Goal: Task Accomplishment & Management: Complete application form

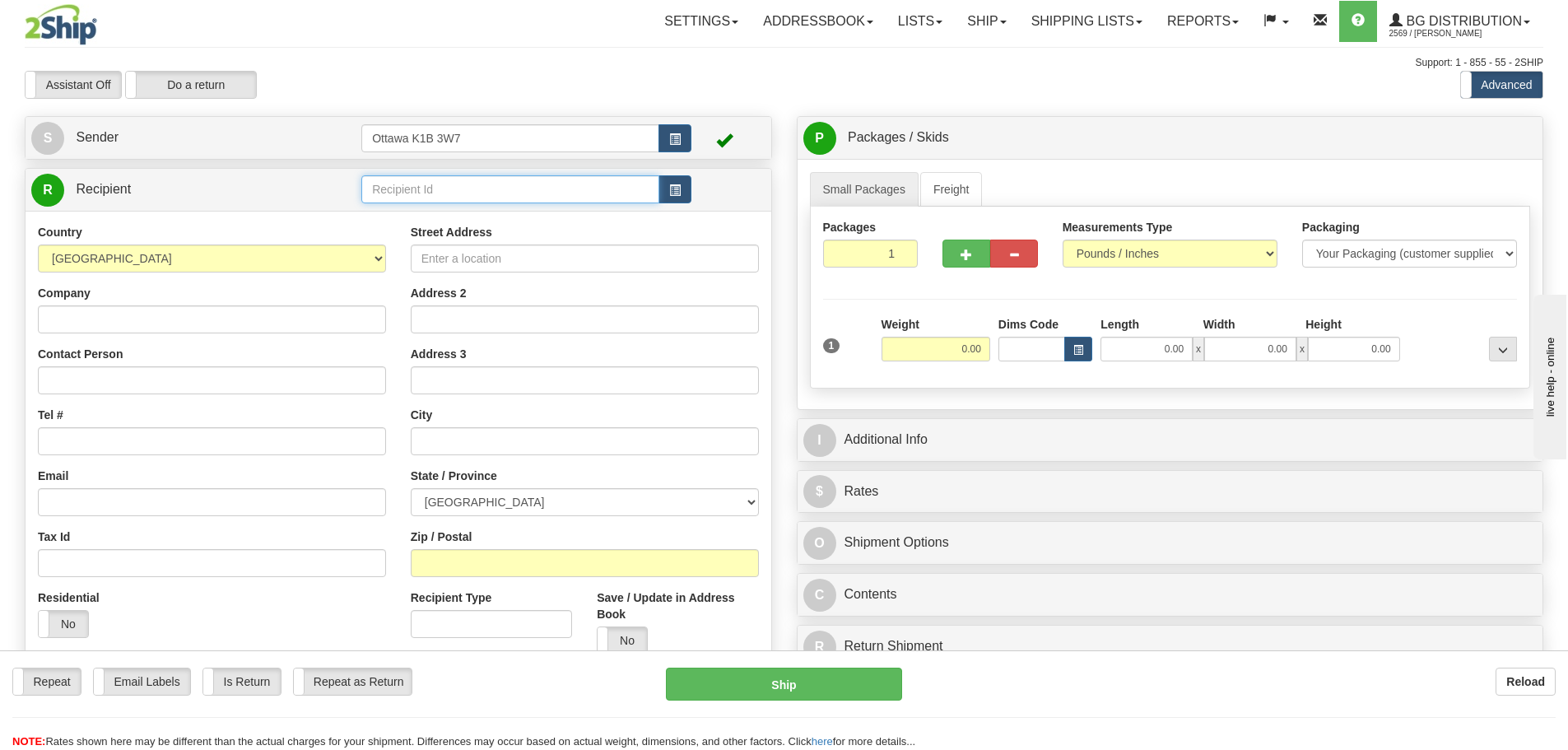
click at [437, 200] on input "text" at bounding box center [510, 189] width 298 height 28
type input "910839"
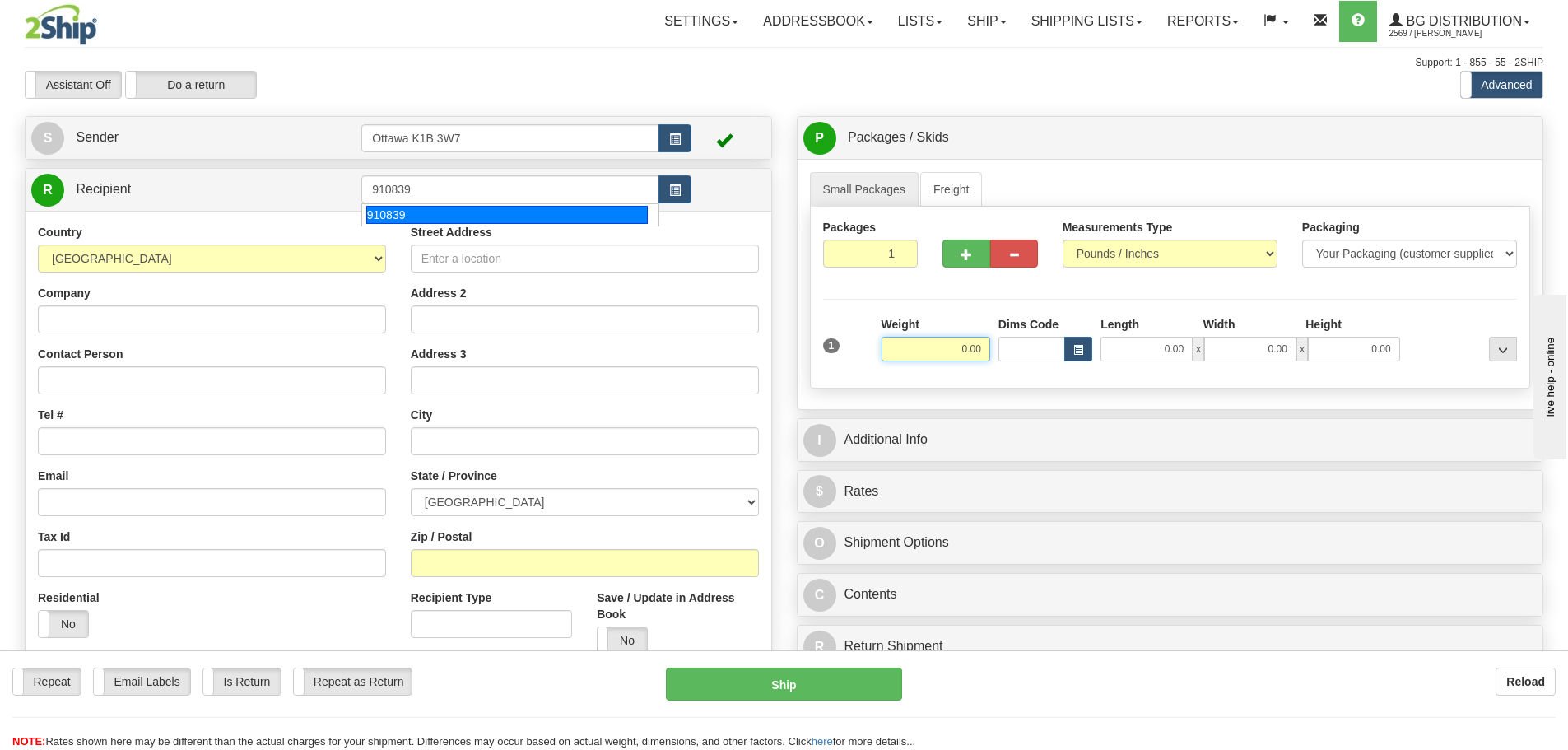
click at [460, 101] on div "Toggle navigation Settings Shipping Preferences Fields Preferences New" at bounding box center [784, 468] width 1568 height 936
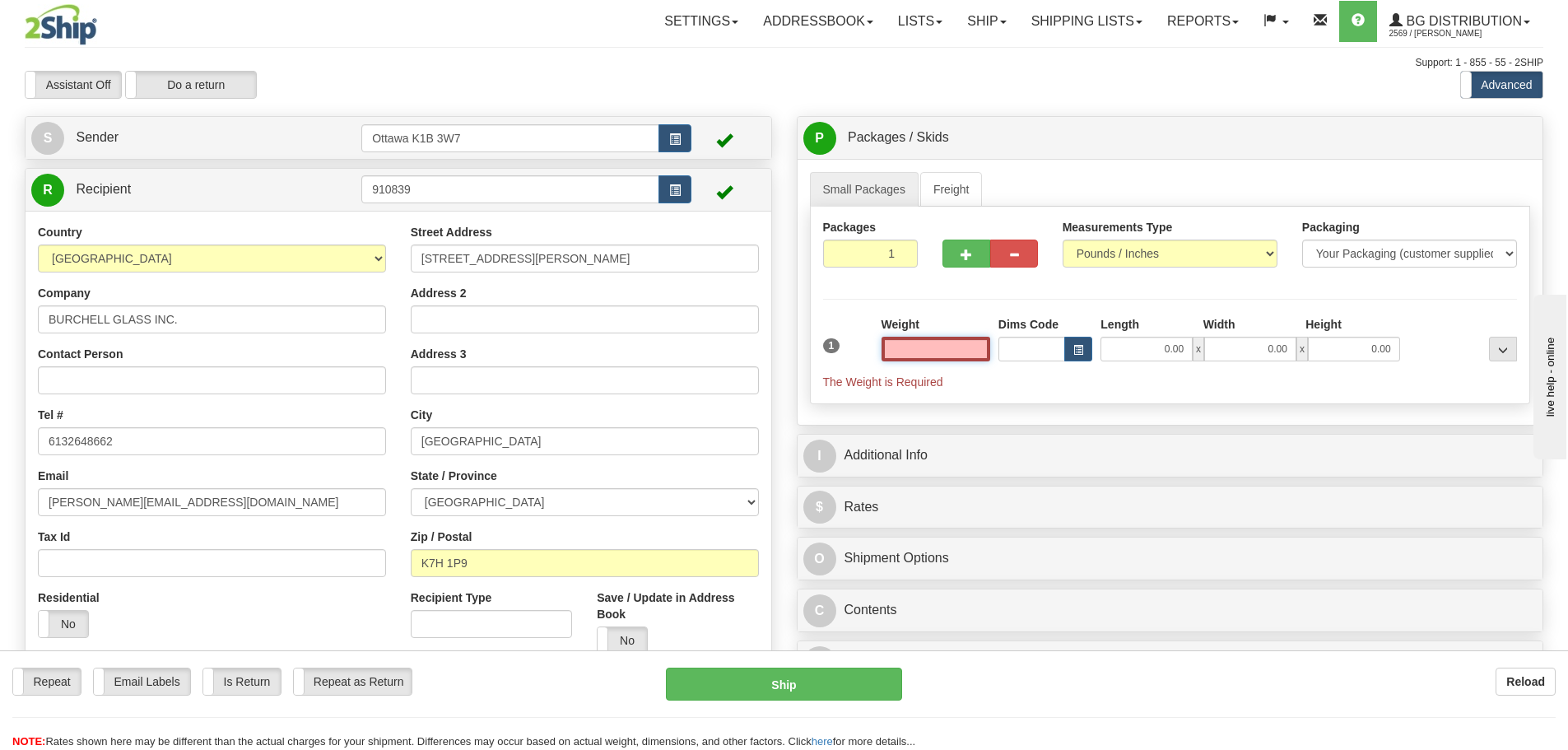
click at [951, 352] on input "text" at bounding box center [936, 349] width 109 height 25
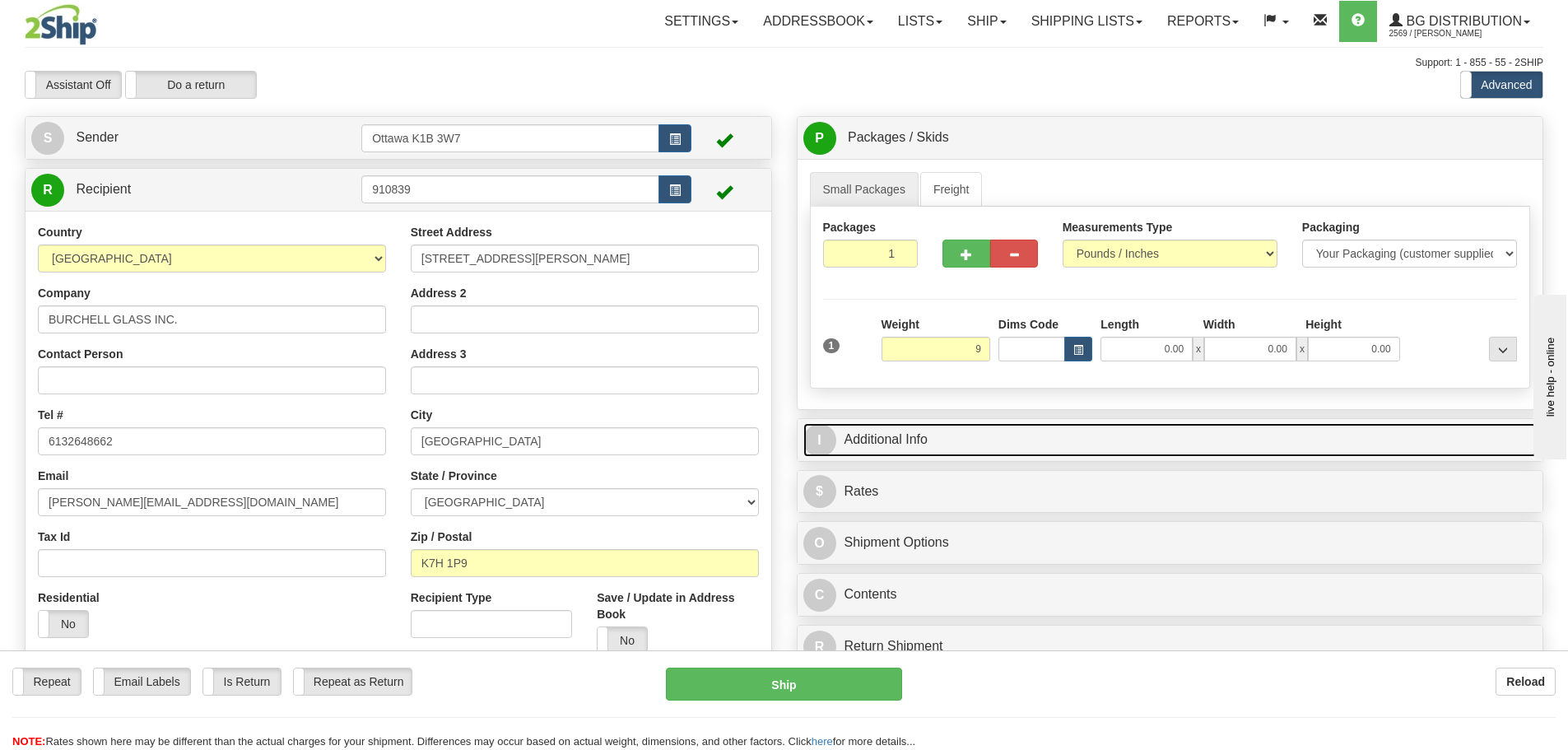
type input "9.00"
click at [1146, 433] on link "I Additional Info" at bounding box center [1170, 440] width 734 height 34
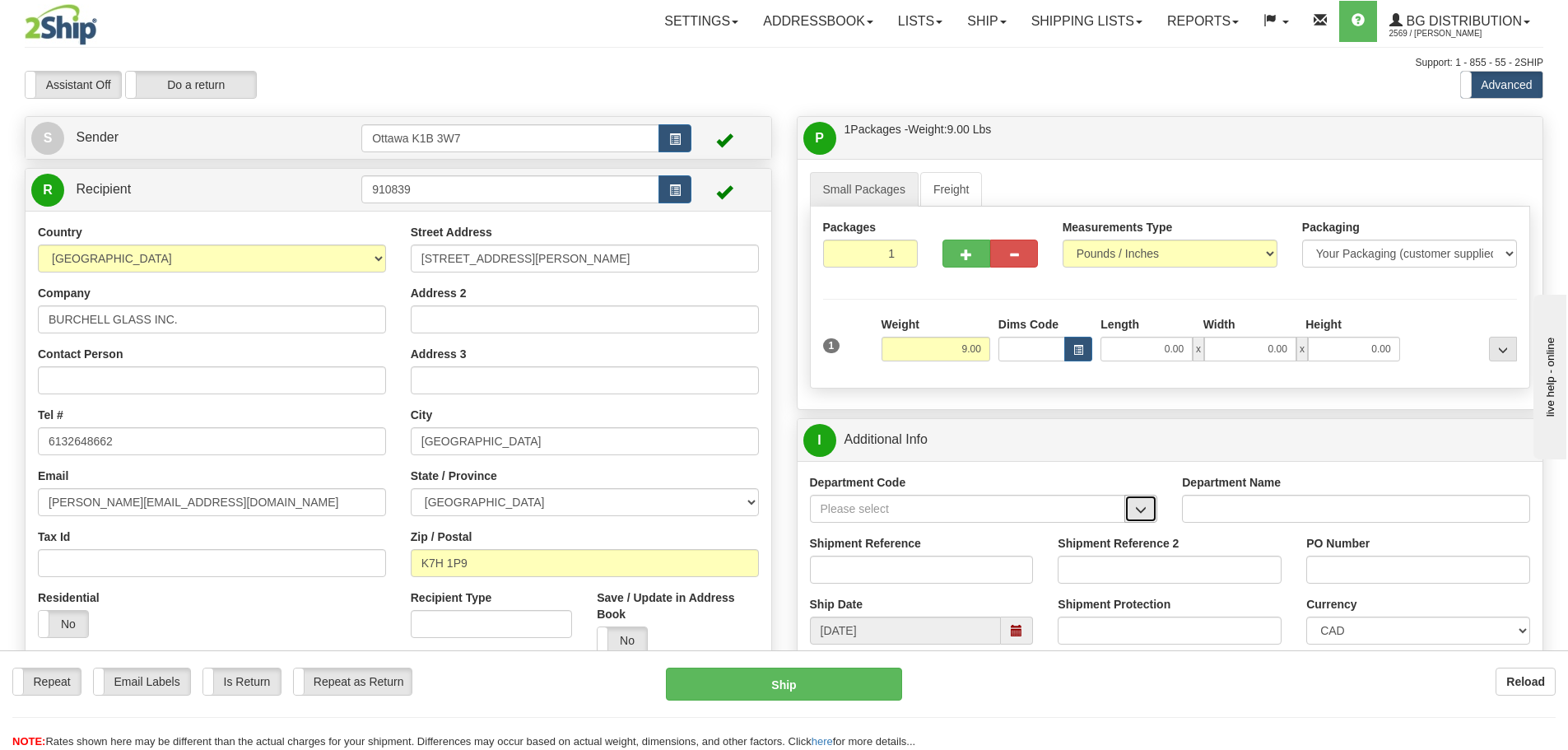
click at [1136, 520] on button "button" at bounding box center [1141, 509] width 33 height 28
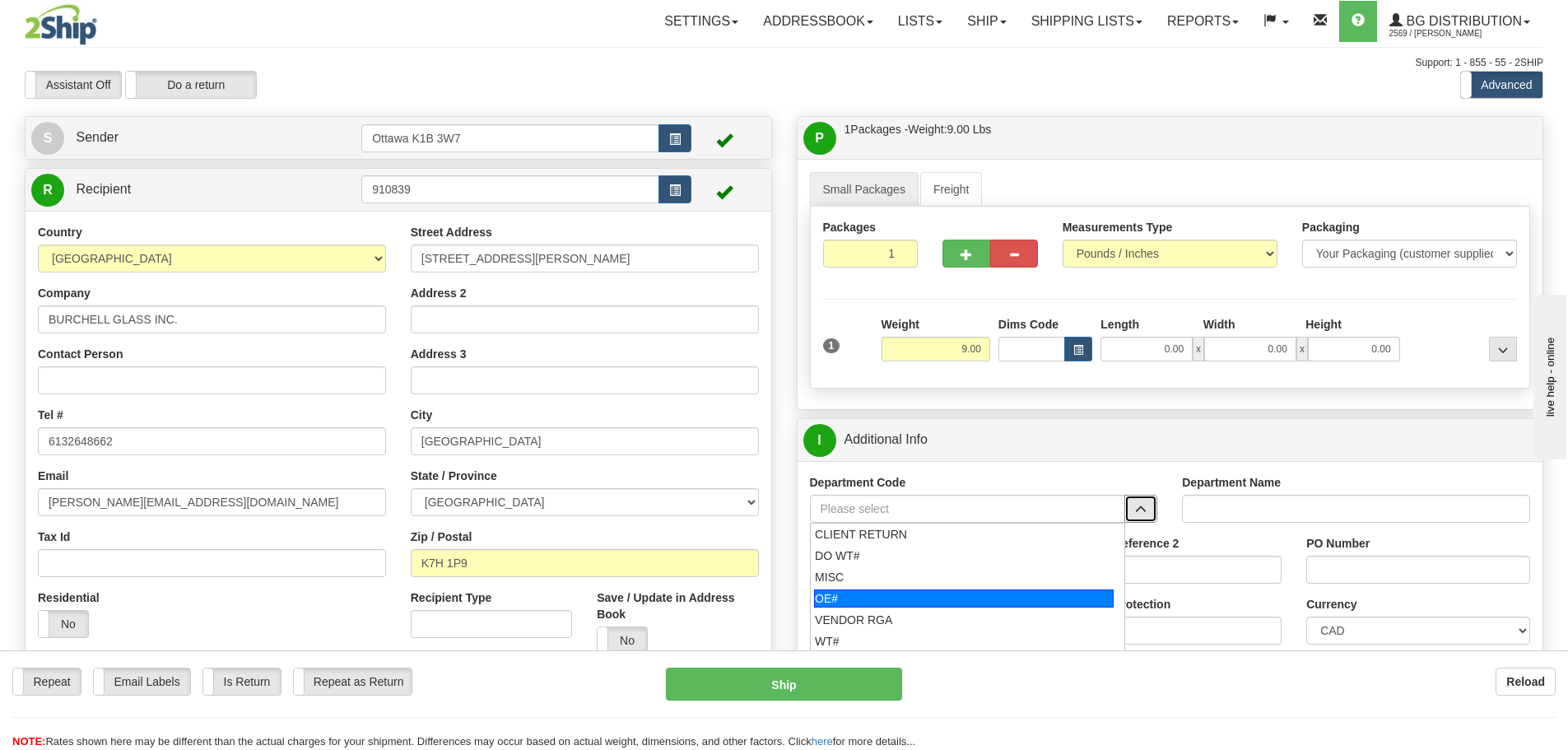
click at [913, 600] on div "OE#" at bounding box center [963, 598] width 299 height 18
type input "OE#"
type input "ORDERS"
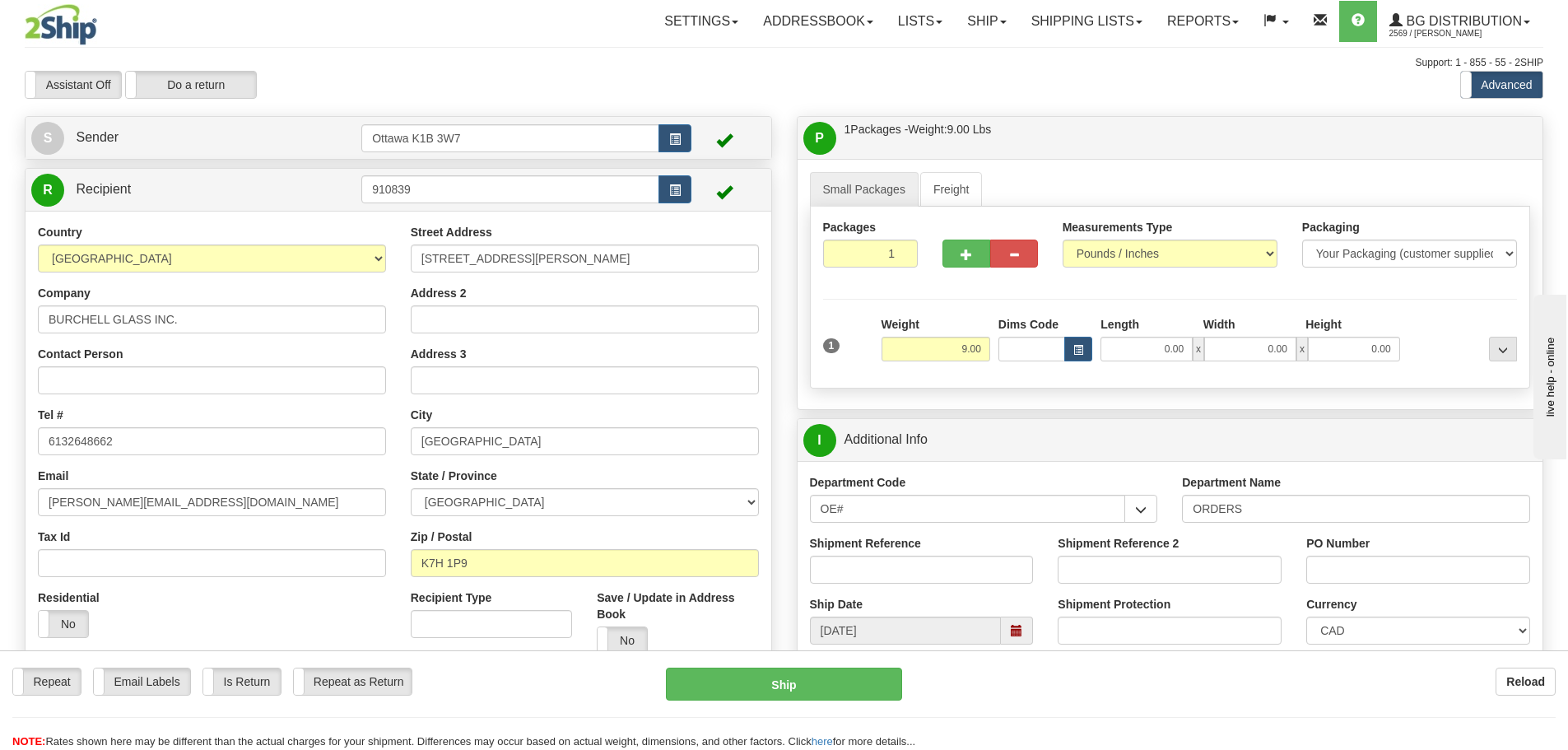
click at [911, 588] on div "Shipment Reference" at bounding box center [922, 565] width 248 height 61
click at [911, 586] on div "Shipment Reference" at bounding box center [922, 565] width 248 height 61
click at [905, 561] on input "Shipment Reference" at bounding box center [922, 570] width 224 height 28
type input "10204600-00"
click at [1356, 565] on input "PO Number" at bounding box center [1419, 570] width 224 height 28
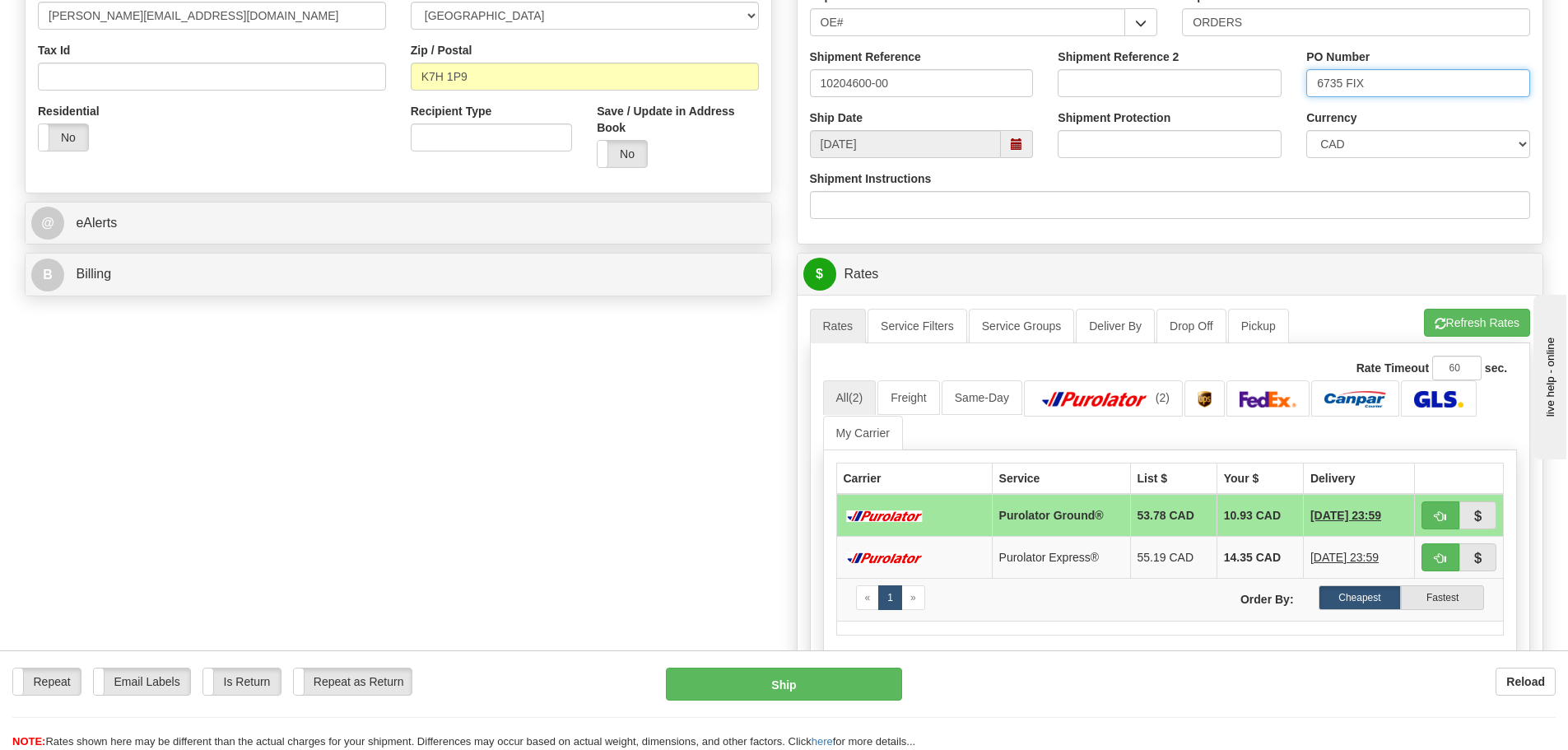
scroll to position [495, 0]
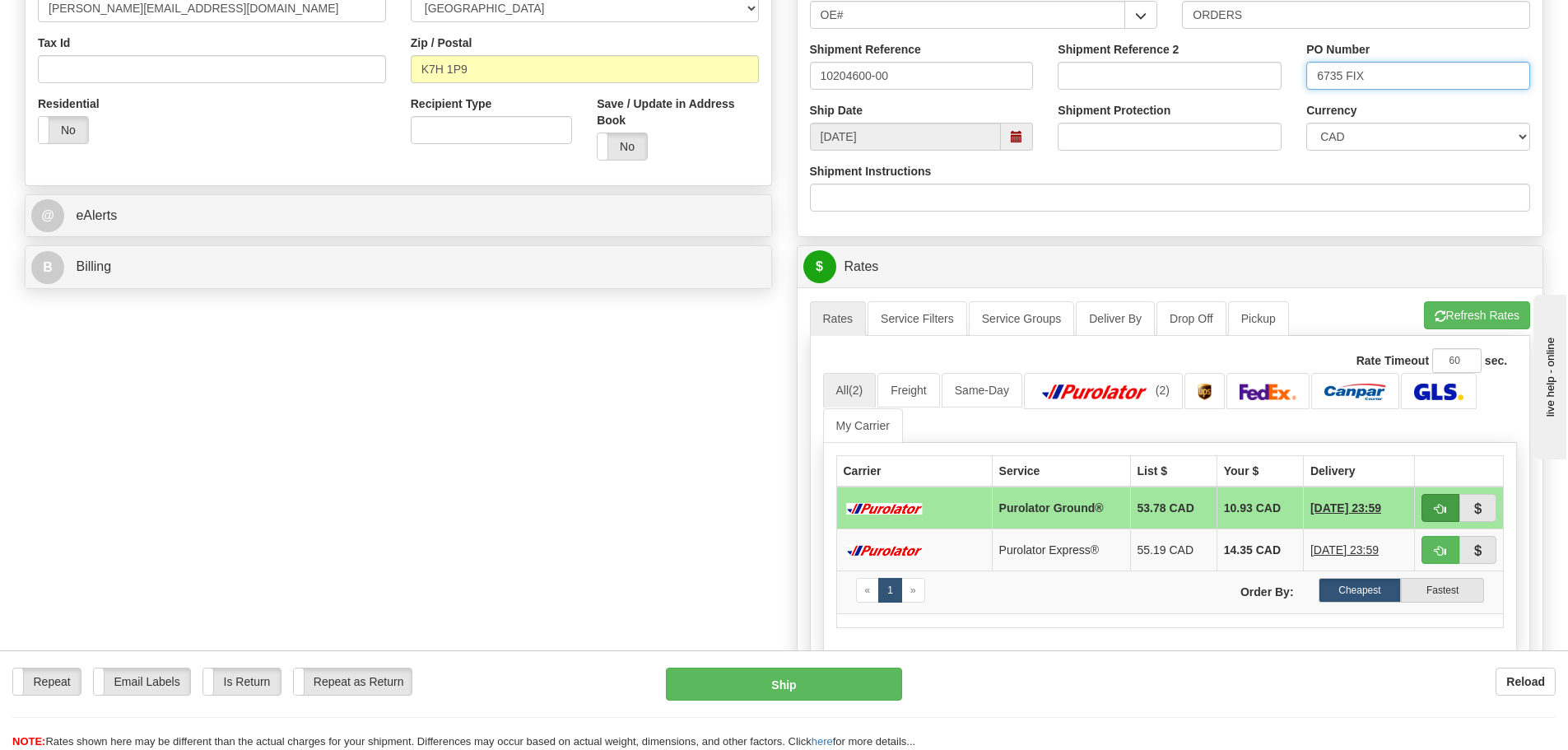
type input "6735 FIX"
click at [1429, 518] on button "button" at bounding box center [1440, 508] width 38 height 28
type input "260"
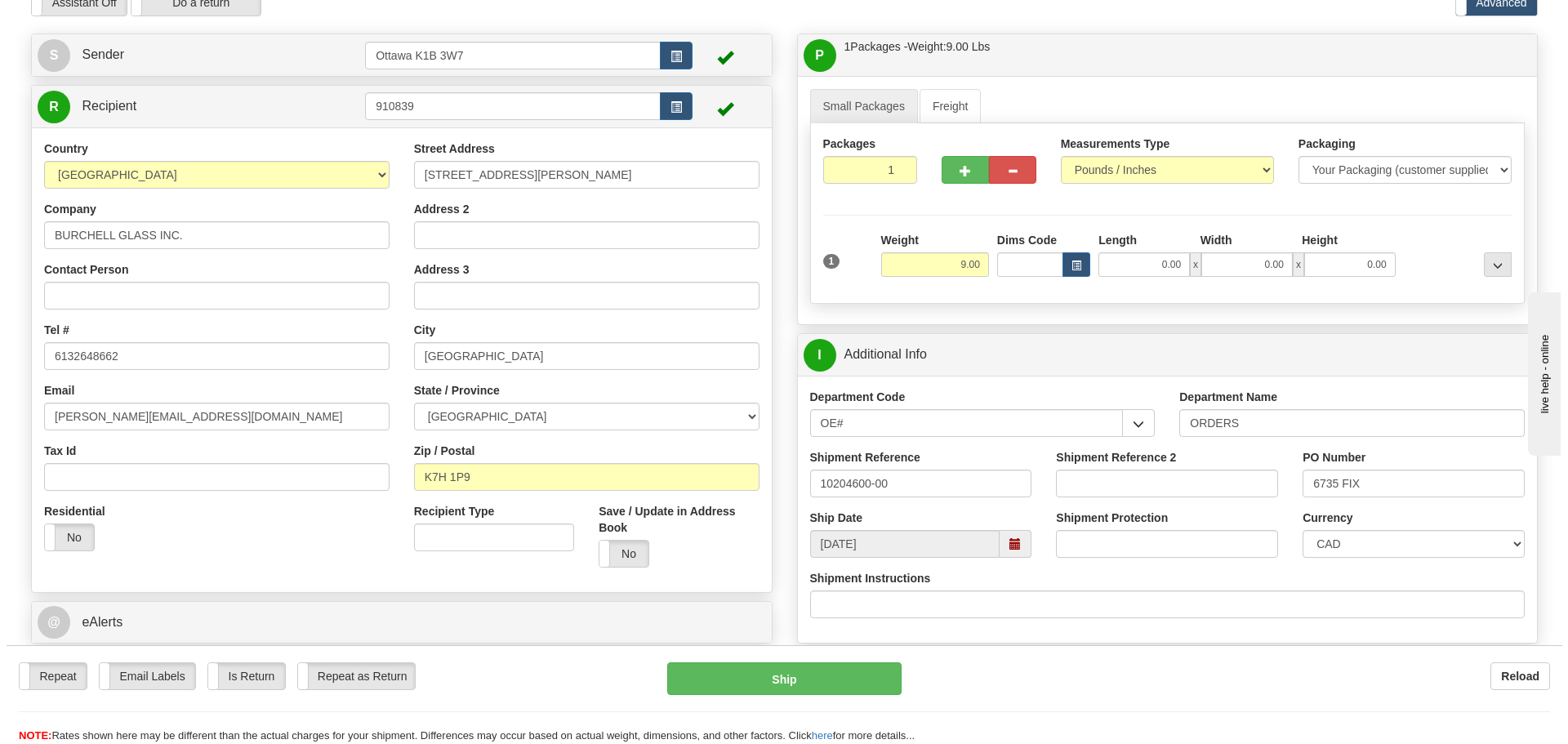
scroll to position [164, 0]
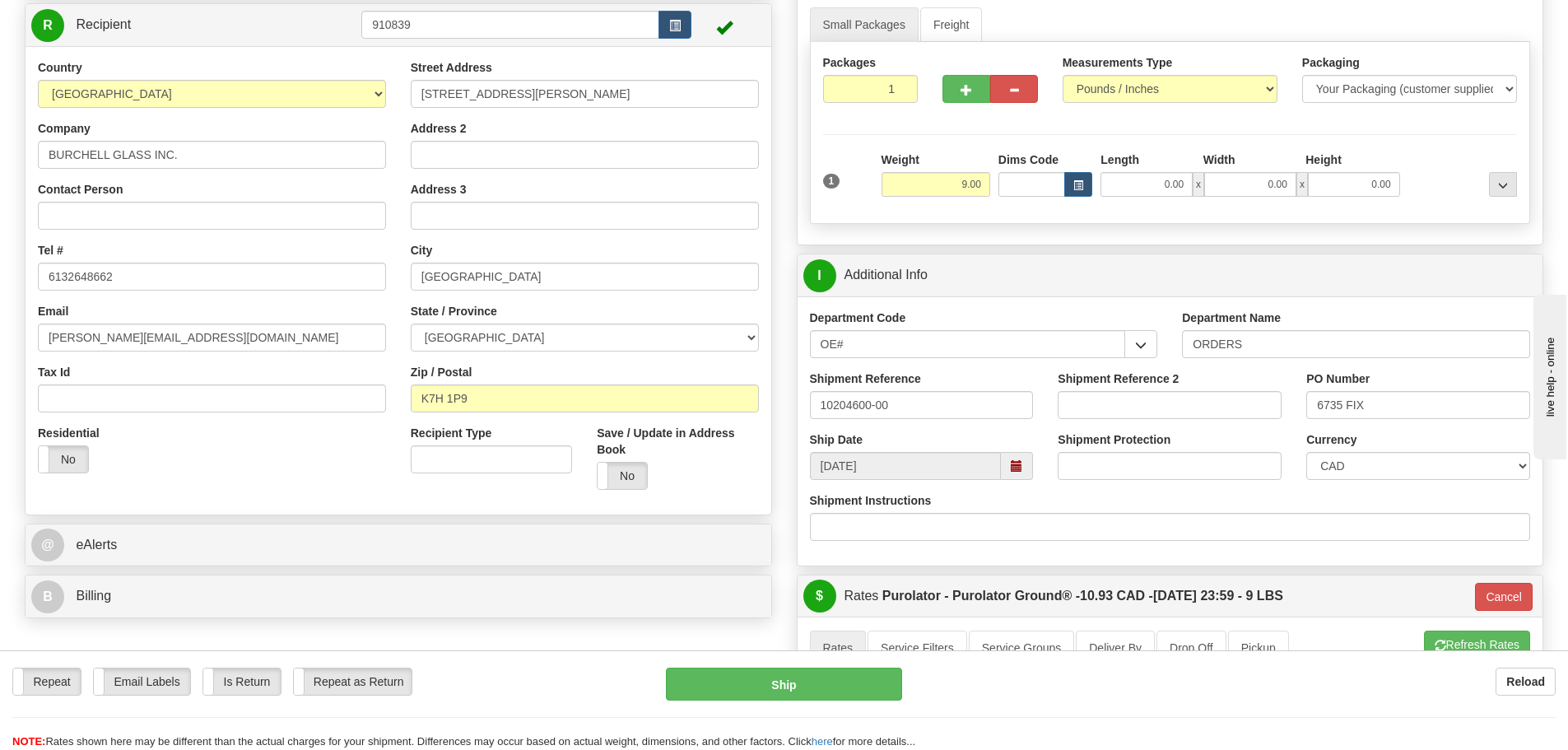
click at [797, 702] on div "Repeat Repeat Email Labels Email Labels Edit Is Return Is Return Repeat as Retu…" at bounding box center [784, 709] width 1568 height 82
click at [805, 687] on button "Ship" at bounding box center [784, 684] width 236 height 33
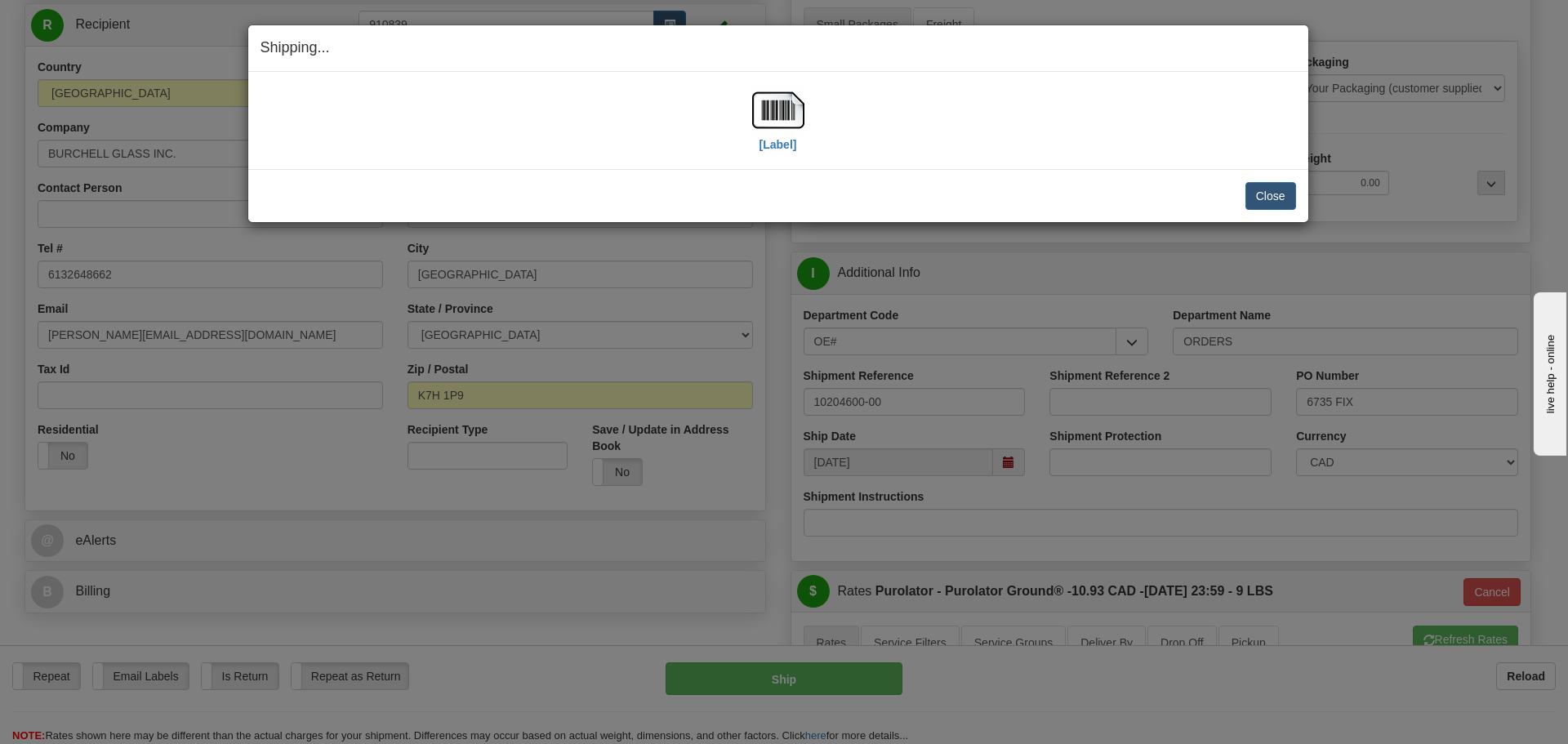
click at [1315, 182] on div "Shipping... Your SHIPMENT will EXPIRE in [Label] IMPORTANT NOTICE Embassy / Con…" at bounding box center [784, 372] width 1568 height 744
click at [1286, 195] on button "Close" at bounding box center [1270, 196] width 50 height 27
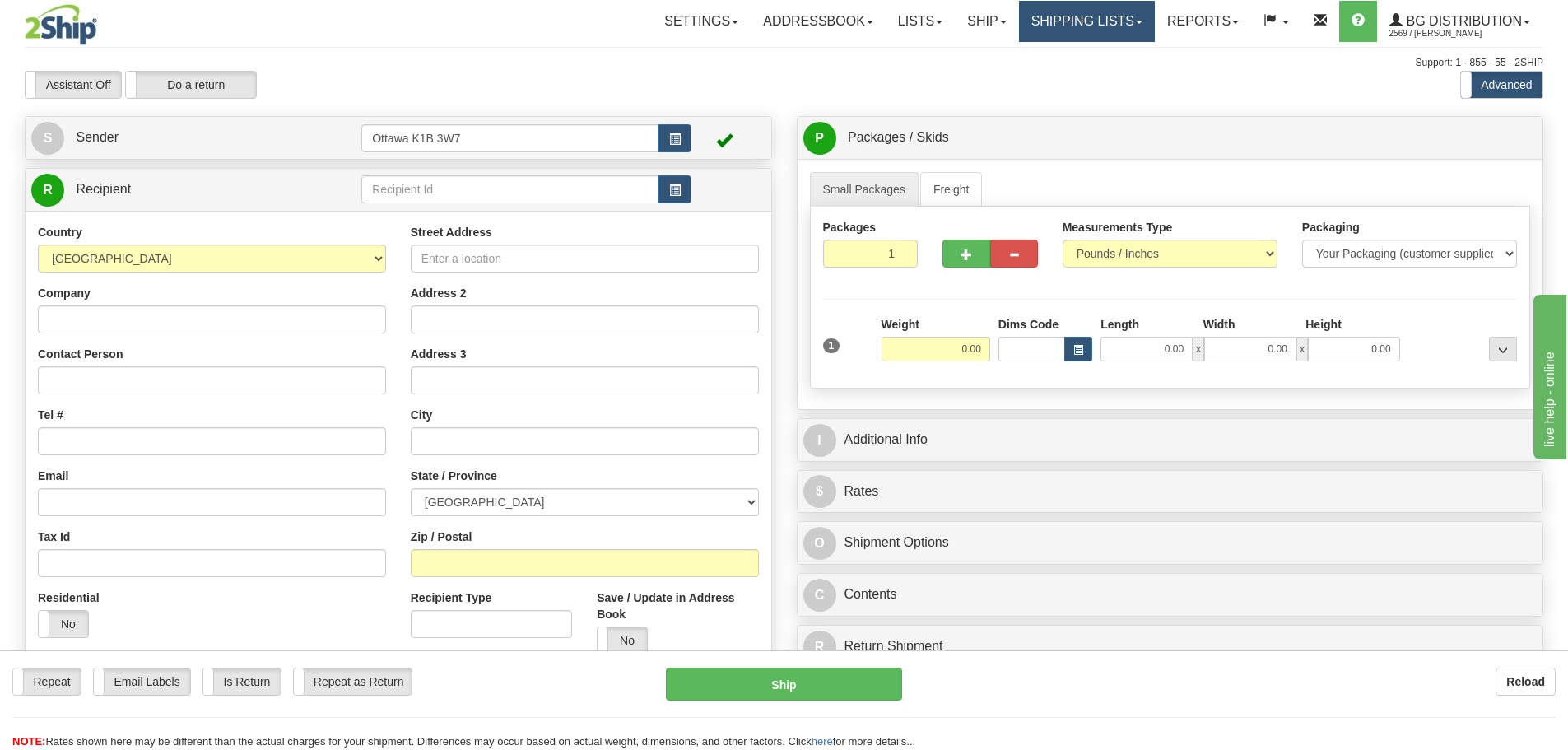
click at [1074, 15] on link "Shipping lists" at bounding box center [1087, 22] width 135 height 41
click at [1076, 41] on link "Shipping lists" at bounding box center [1087, 22] width 135 height 41
click at [1083, 30] on link "Shipping lists" at bounding box center [1087, 22] width 135 height 41
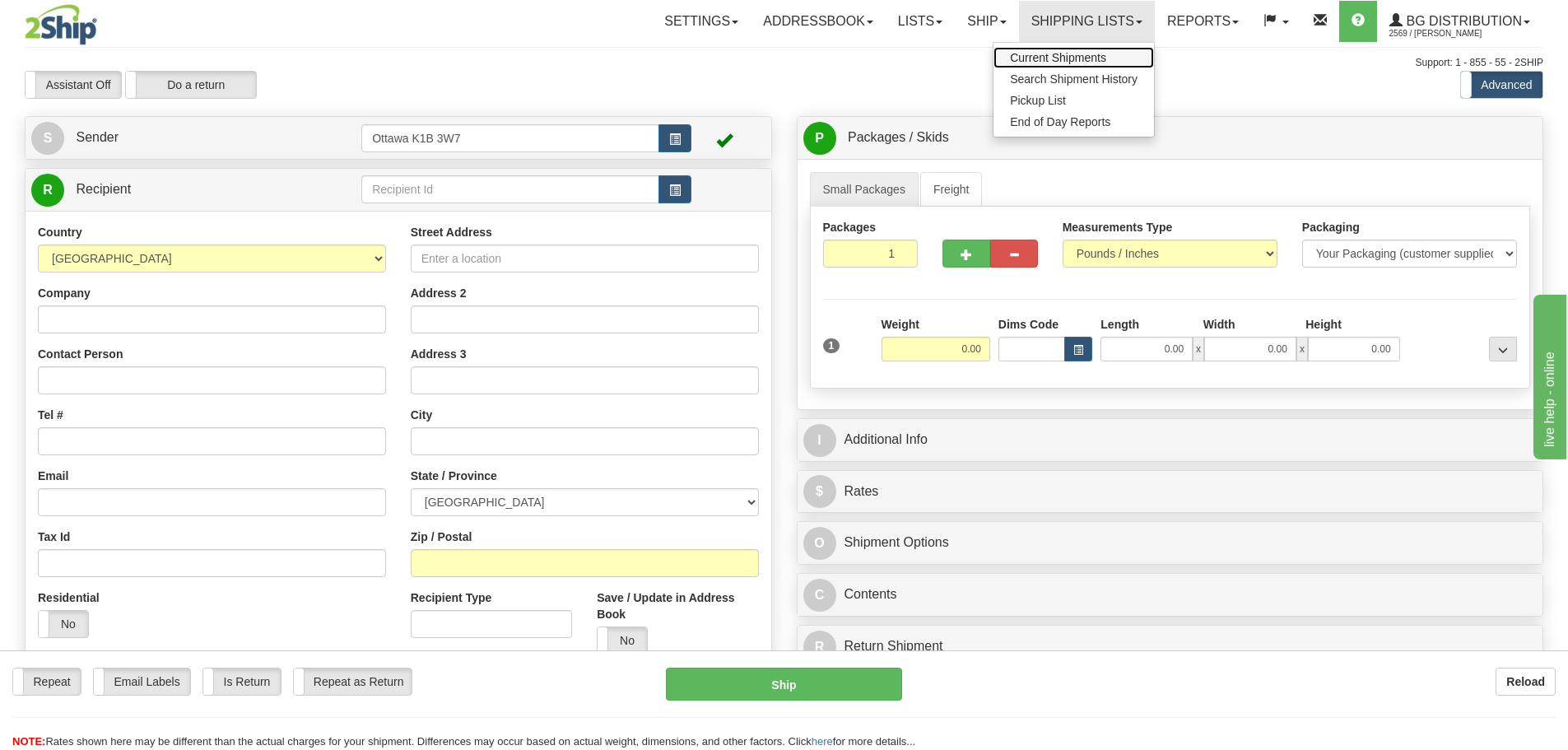
click at [1085, 57] on span "Current Shipments" at bounding box center [1058, 57] width 97 height 13
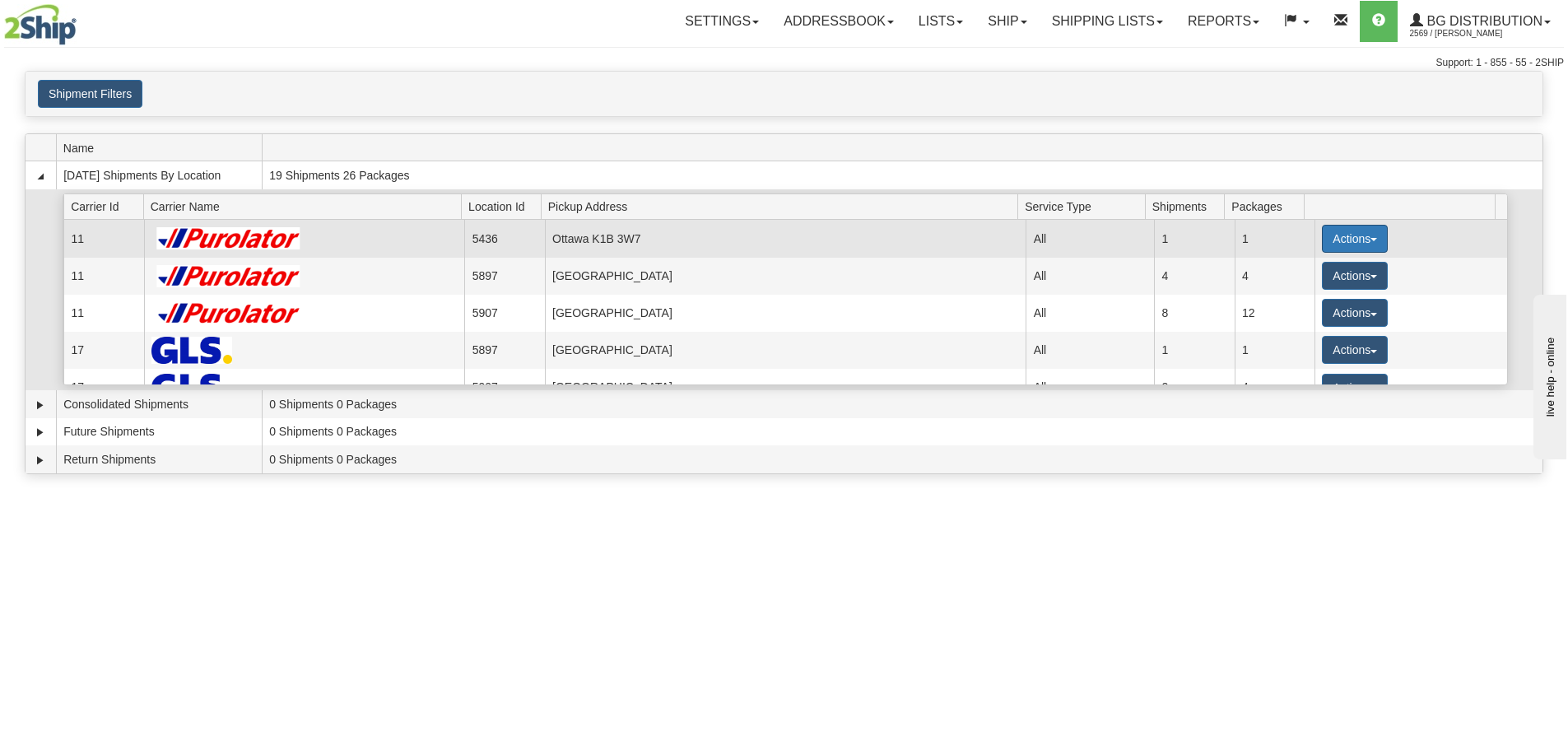
click at [1370, 238] on span "button" at bounding box center [1374, 240] width 7 height 3
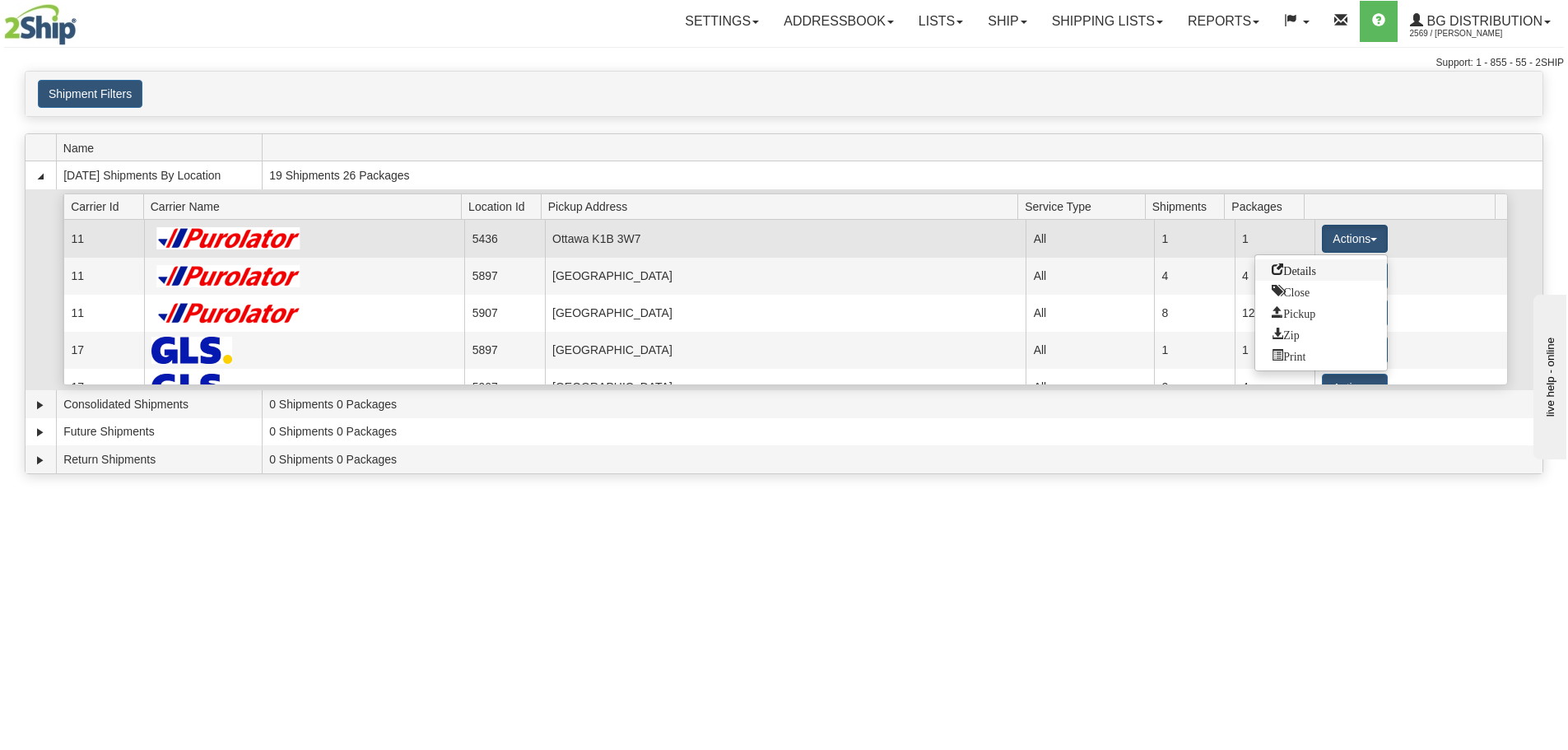
click at [1340, 279] on link "Details" at bounding box center [1320, 270] width 132 height 22
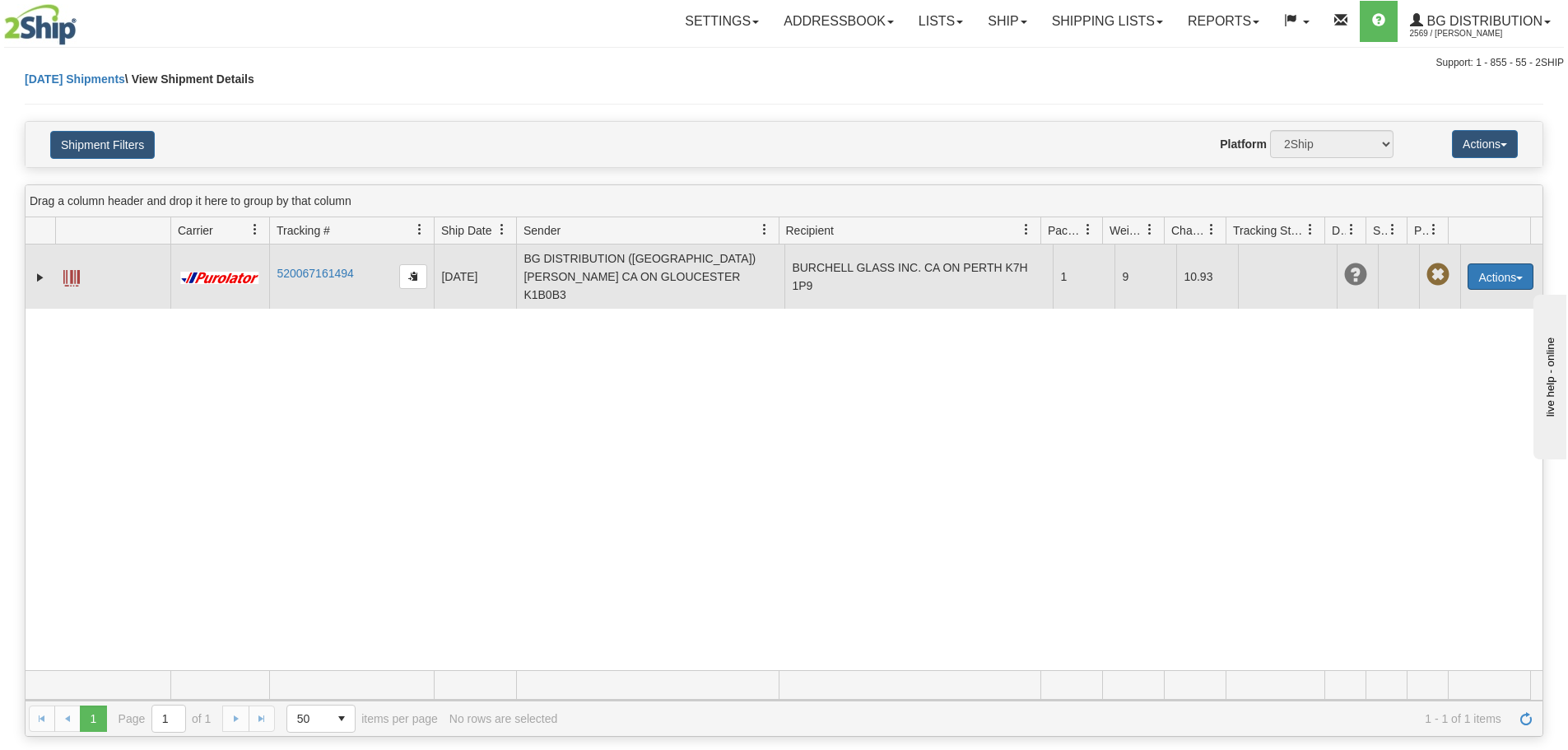
click at [1483, 263] on button "Actions" at bounding box center [1501, 276] width 66 height 27
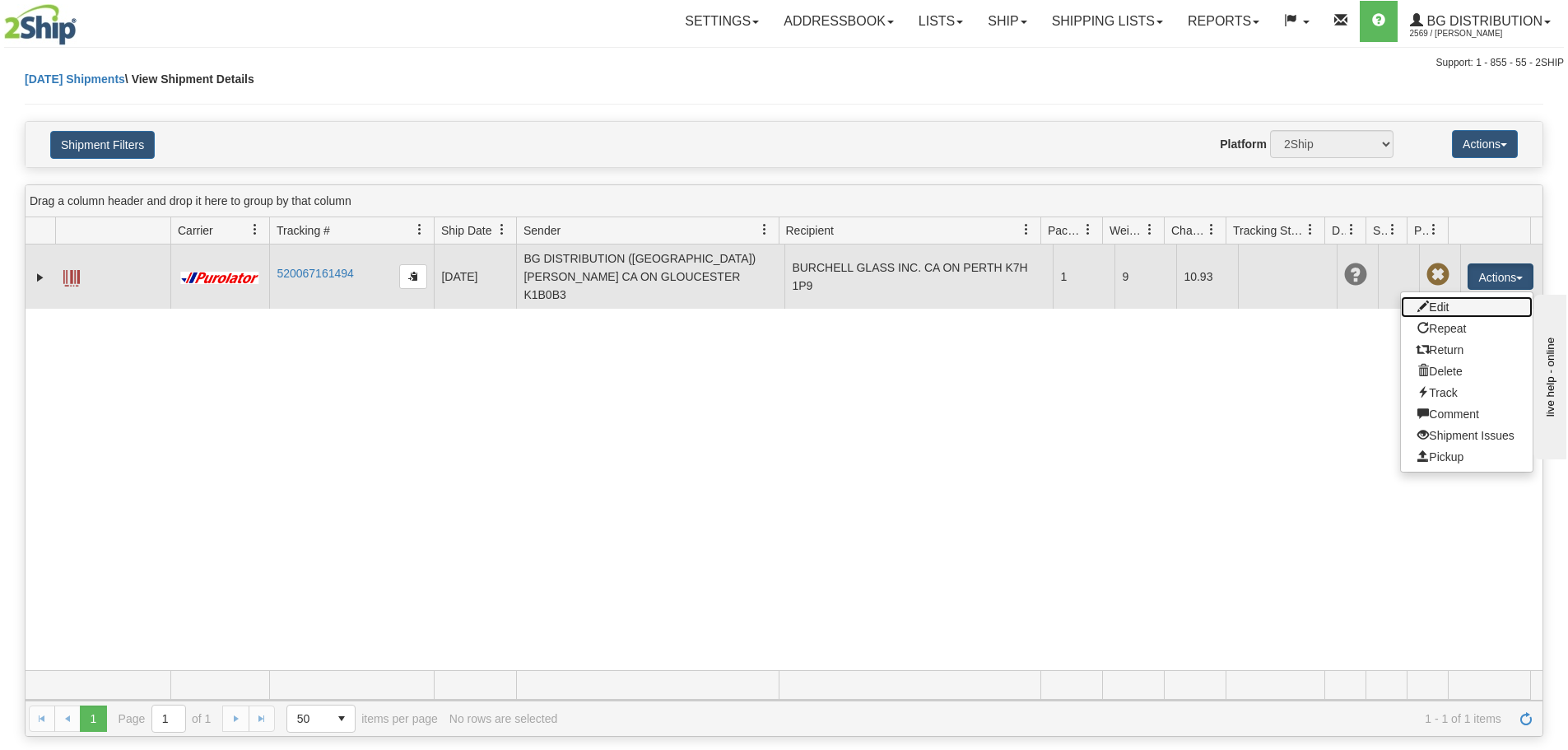
click at [1451, 299] on link "Edit" at bounding box center [1466, 307] width 132 height 22
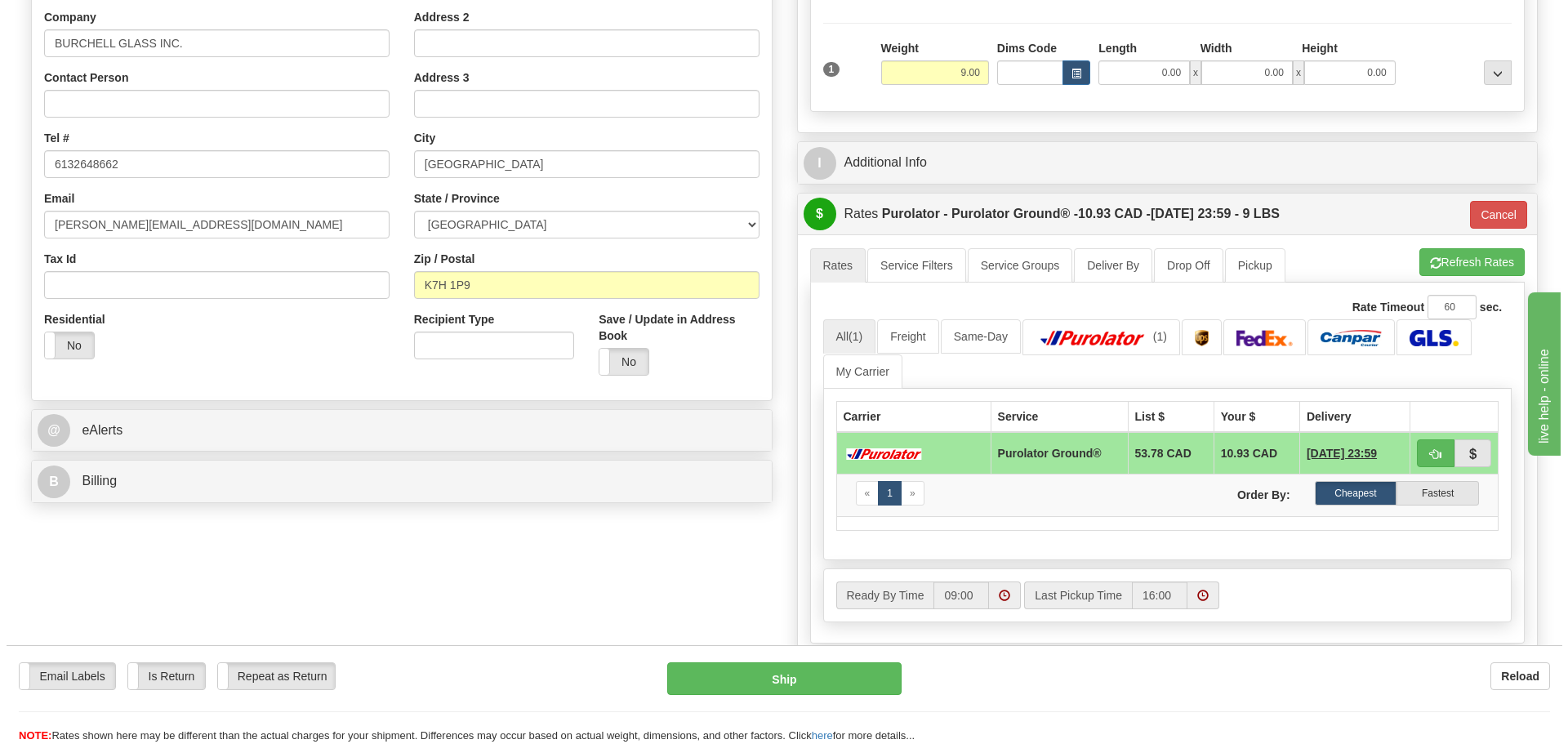
scroll to position [245, 0]
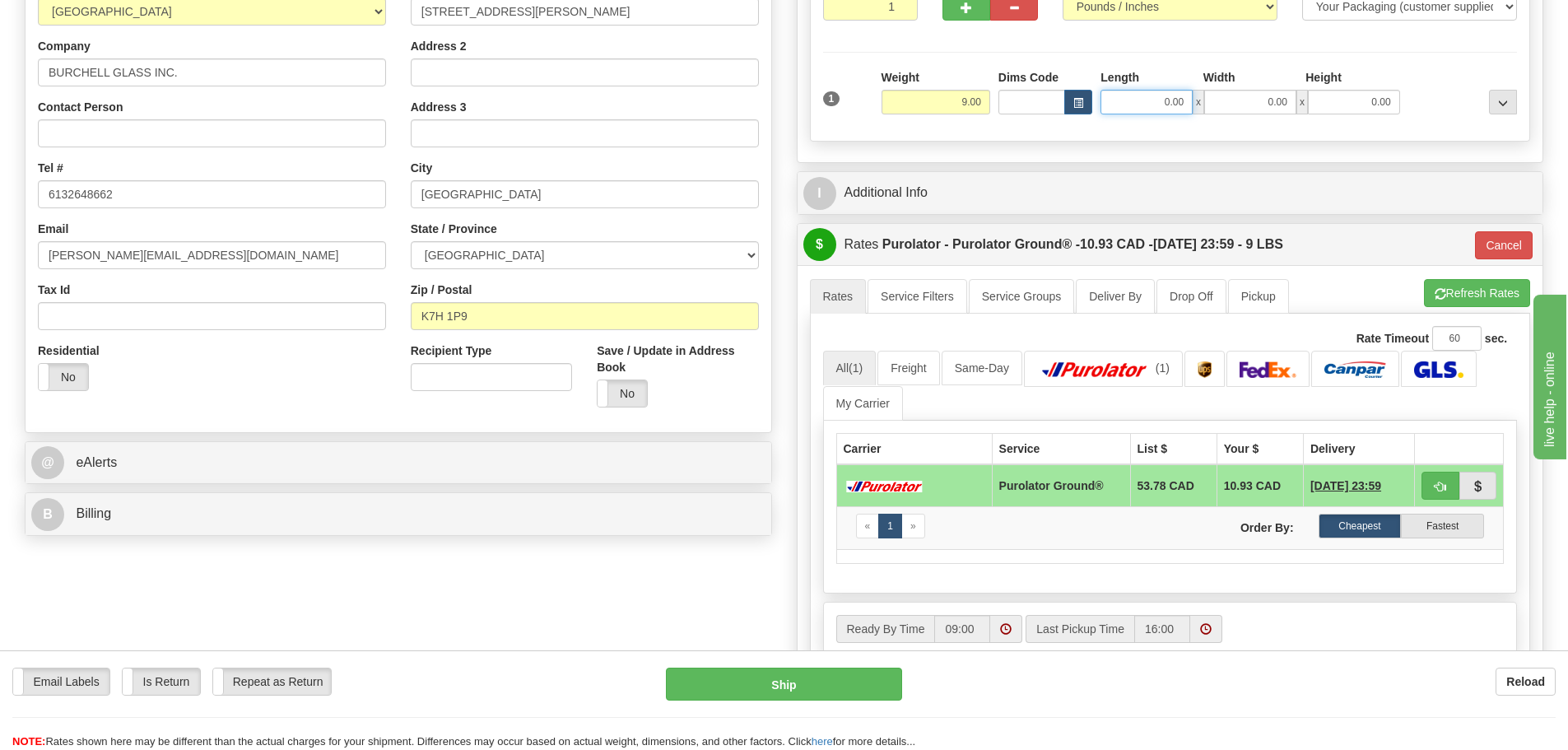
click at [1129, 114] on input "0.00" at bounding box center [1146, 102] width 92 height 25
type input "11.50"
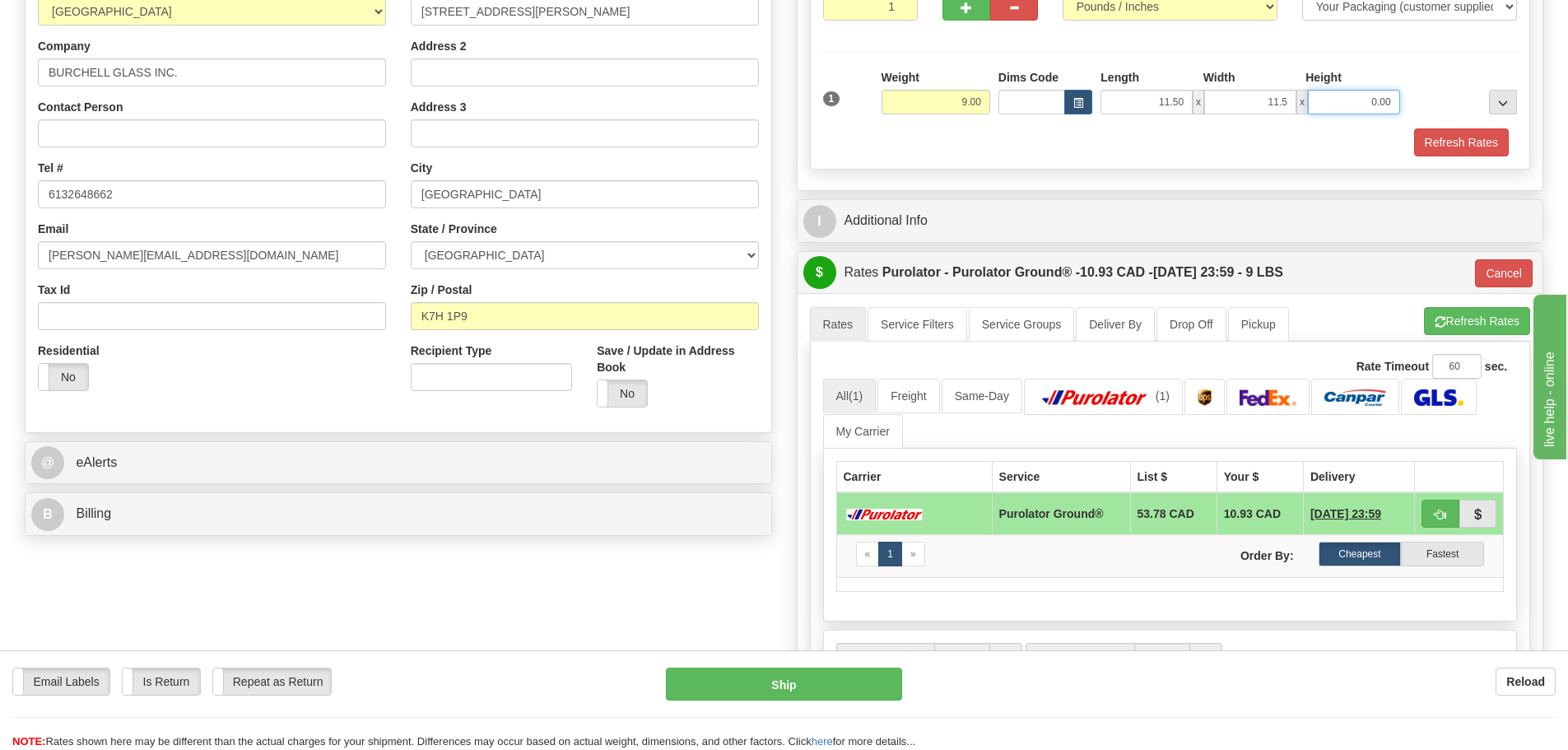
type input "11.50"
type input "10.00"
click at [1489, 154] on button "Refresh Rates" at bounding box center [1462, 142] width 95 height 28
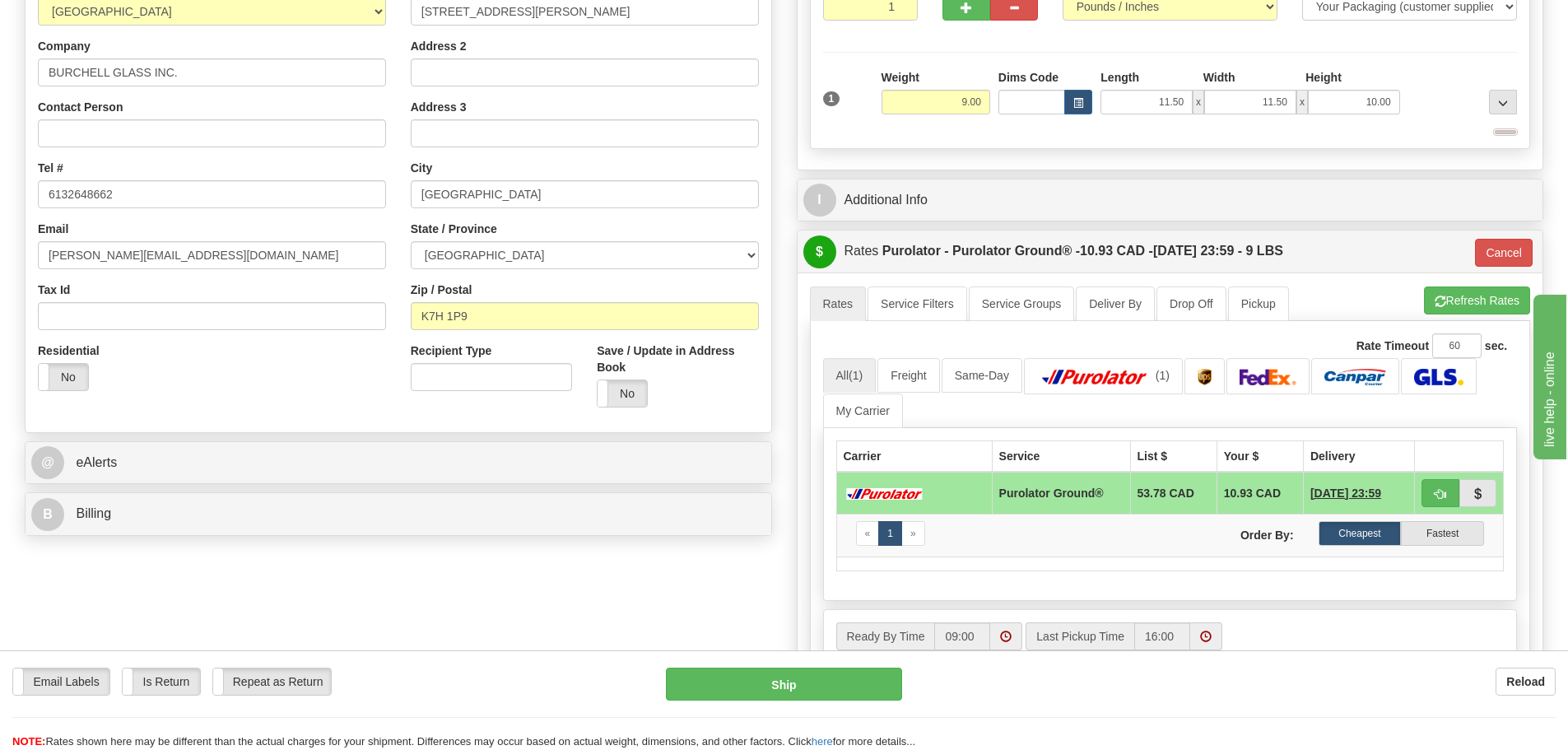
type input "260"
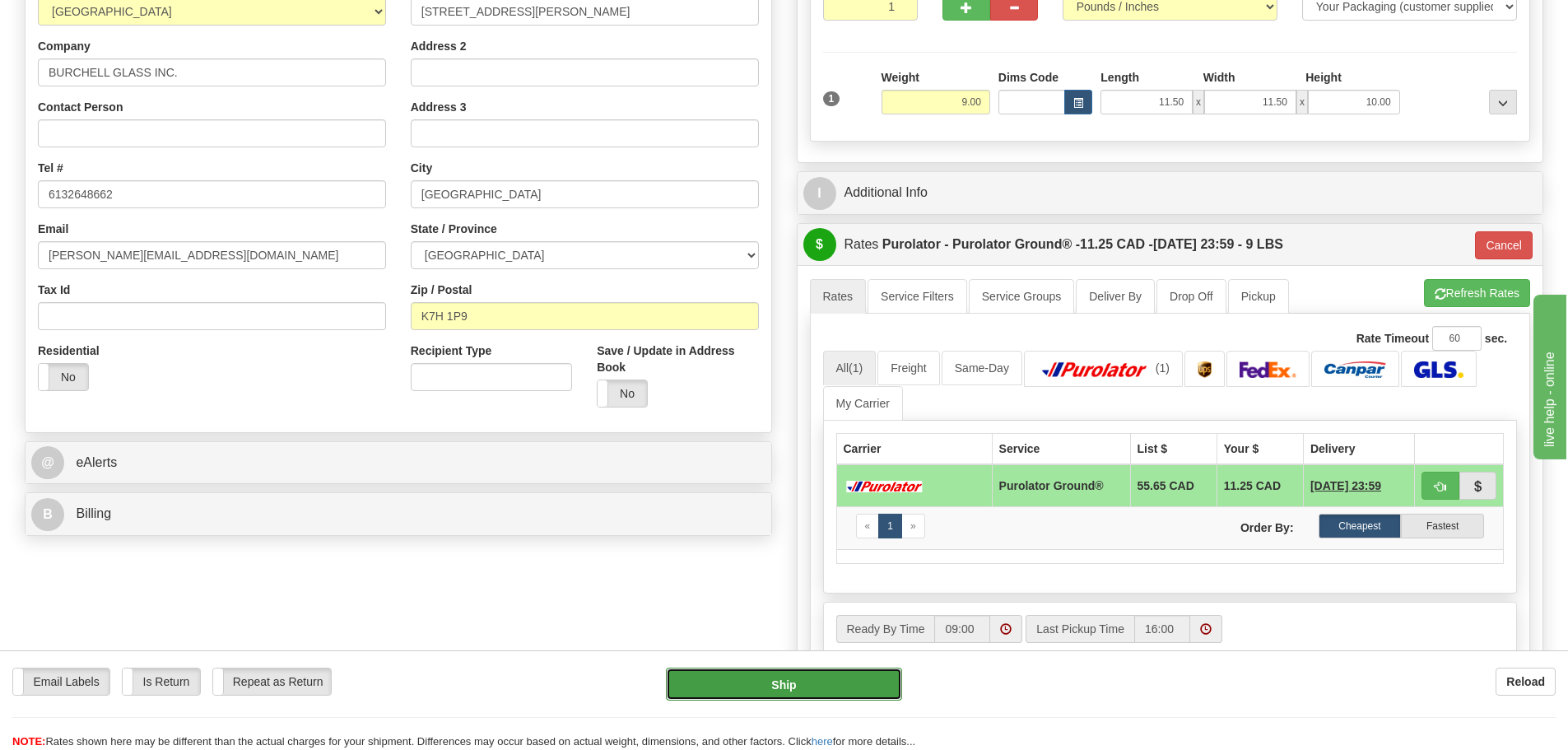
click at [762, 675] on button "Ship" at bounding box center [784, 684] width 236 height 33
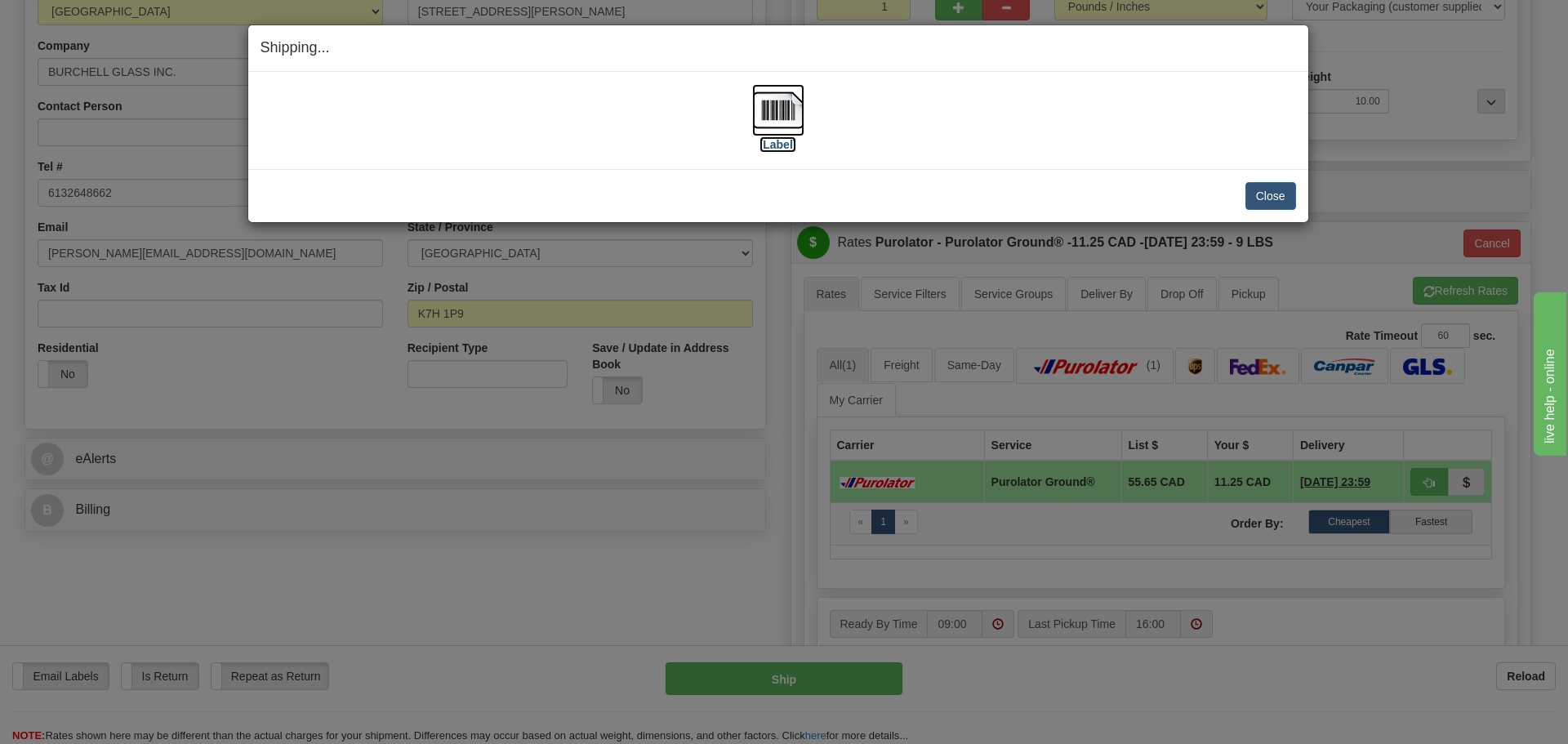
click at [773, 136] on label "[Label]" at bounding box center [779, 144] width 38 height 16
click at [1287, 201] on button "Close" at bounding box center [1270, 196] width 50 height 27
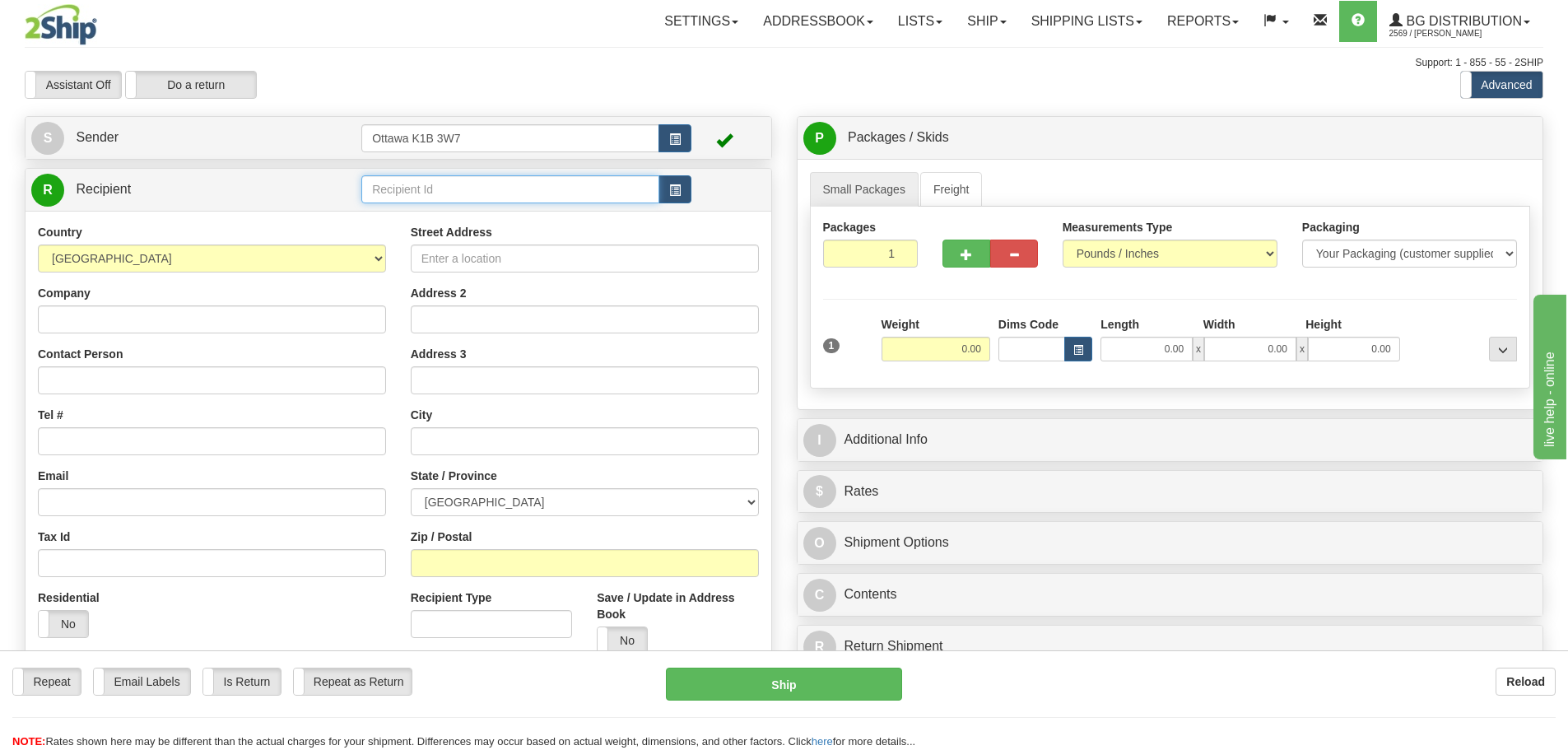
click at [511, 184] on input "text" at bounding box center [510, 189] width 298 height 28
type input "910670"
click at [570, 94] on div "Assistant On Assistant Off Do a return Do a return" at bounding box center [333, 85] width 643 height 28
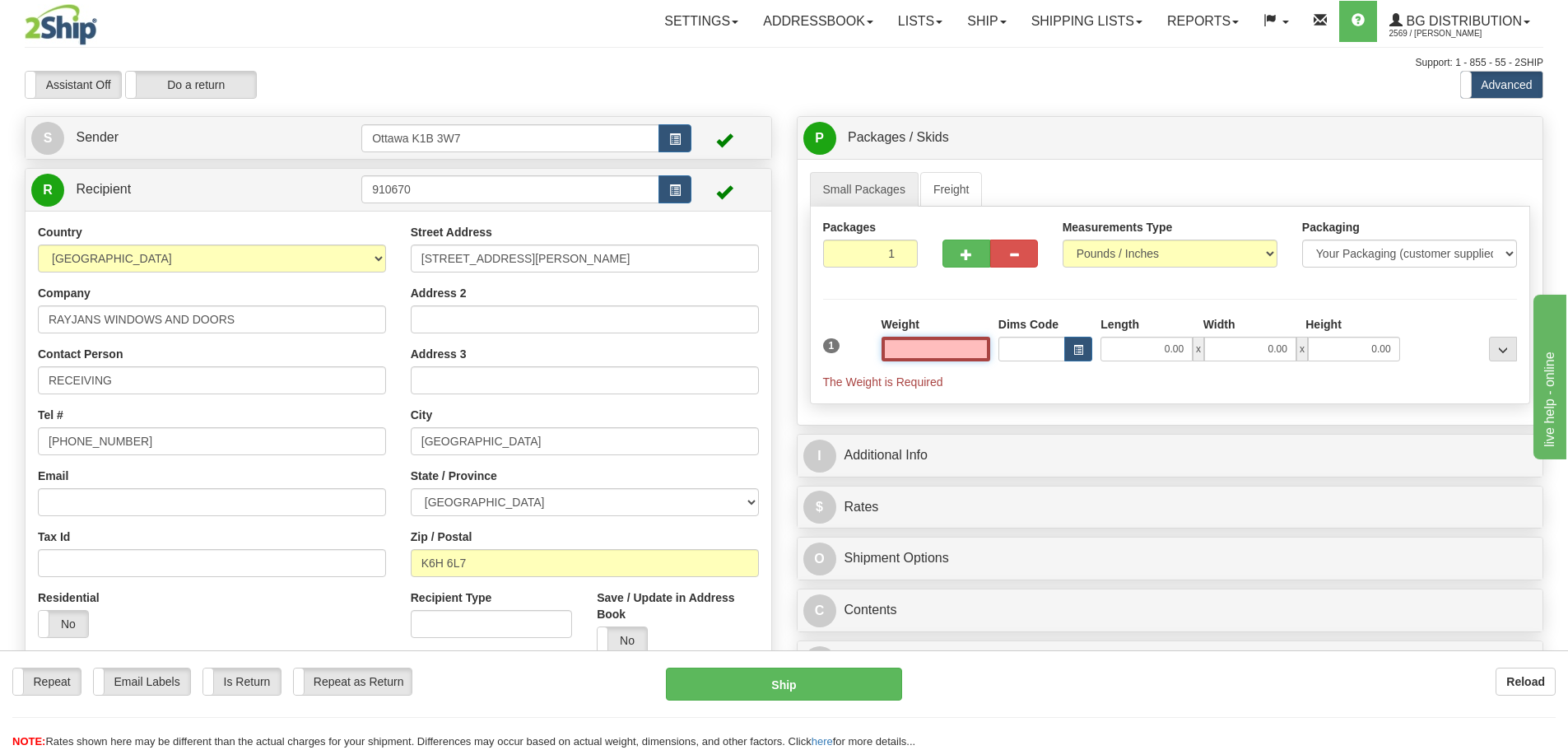
click at [963, 353] on input "text" at bounding box center [936, 349] width 109 height 25
click at [901, 350] on input "text" at bounding box center [936, 349] width 109 height 25
type input "0.00"
drag, startPoint x: 898, startPoint y: 249, endPoint x: 1007, endPoint y: 306, distance: 123.0
click at [949, 278] on div "Packages 1 1" at bounding box center [1170, 250] width 719 height 63
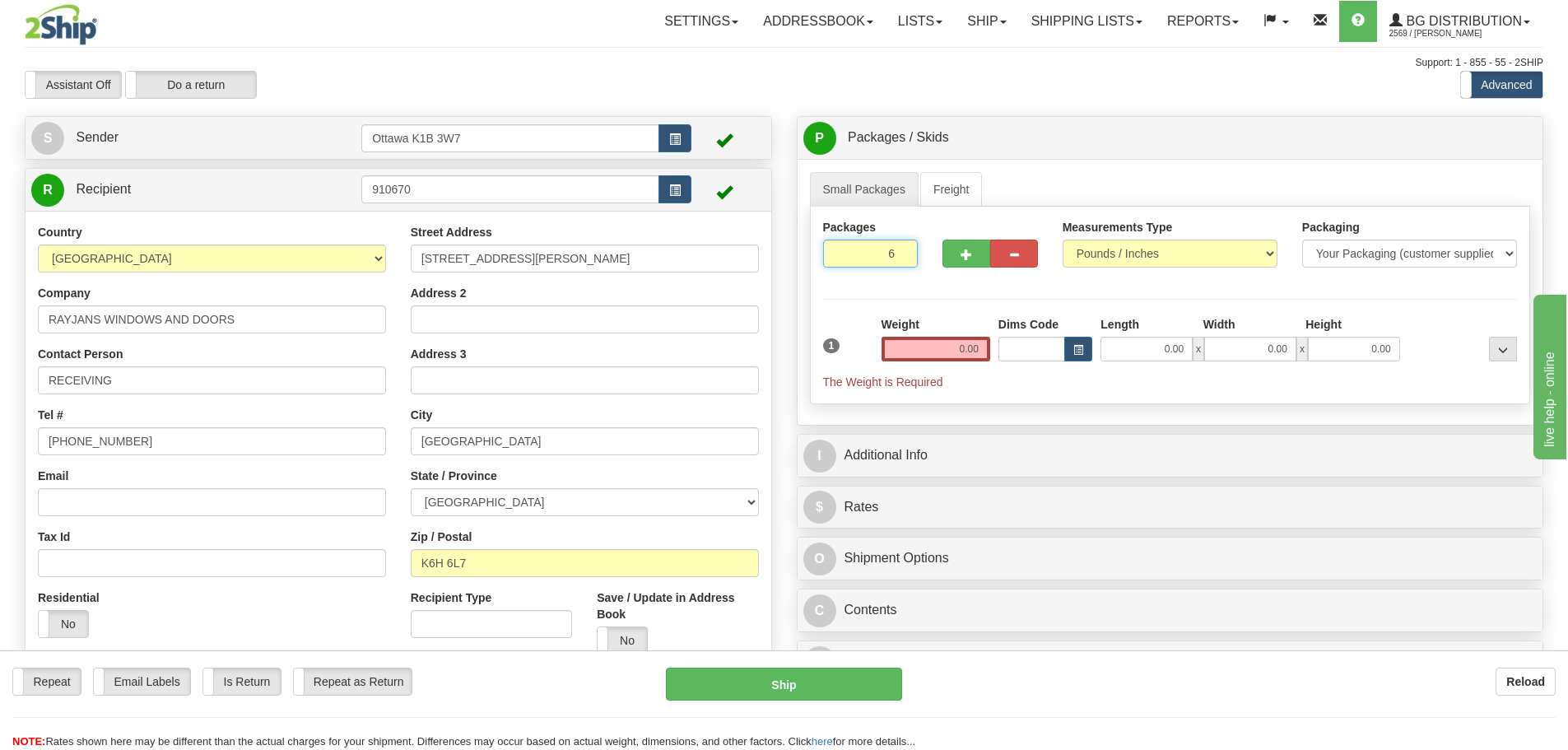
type input "6"
click at [989, 305] on div "Packages 6 1 Measurements Type" at bounding box center [1170, 306] width 721 height 198
click at [1457, 139] on span "Pack / Skid Level" at bounding box center [1490, 138] width 76 height 11
radio input "true"
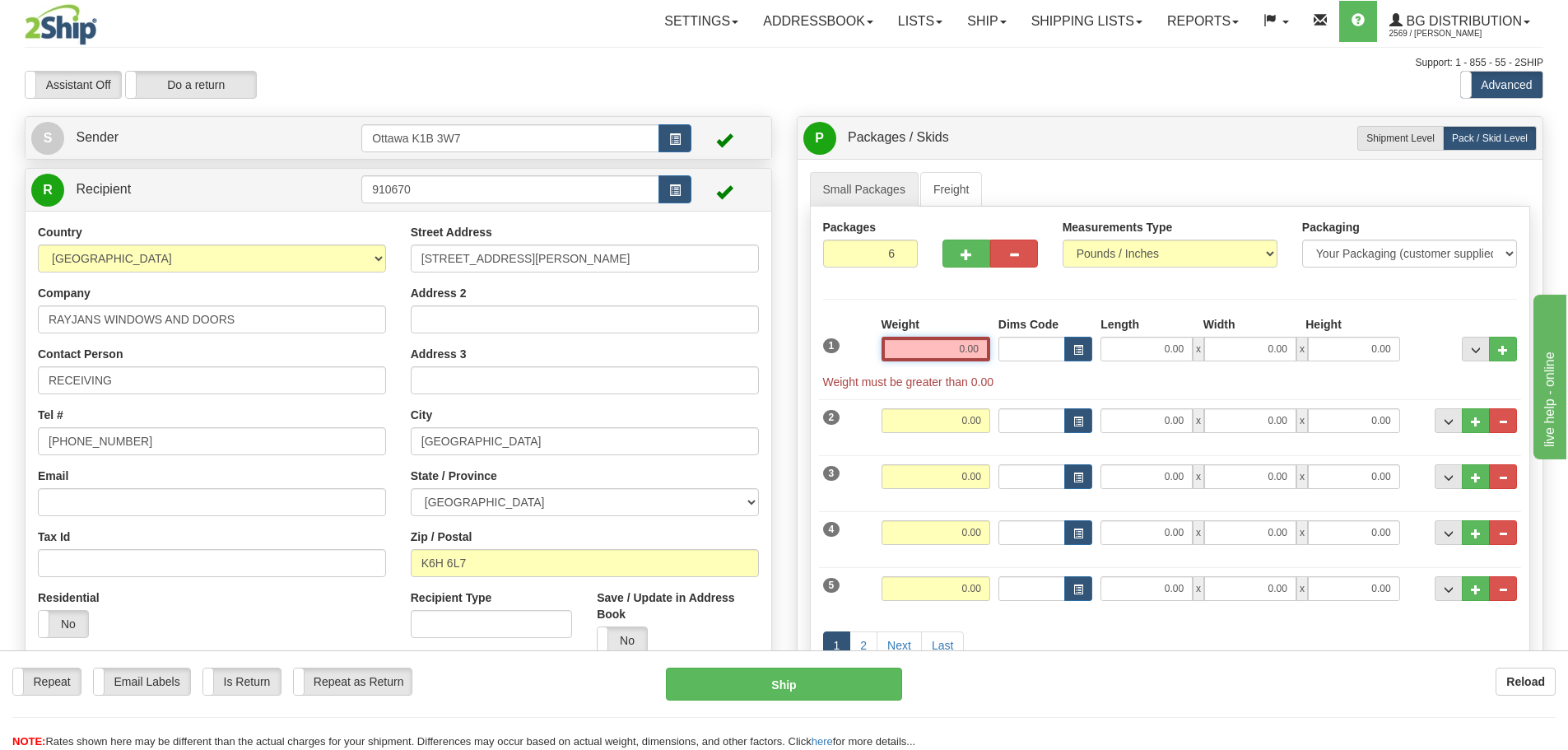
click at [948, 348] on input "0.00" at bounding box center [936, 349] width 109 height 25
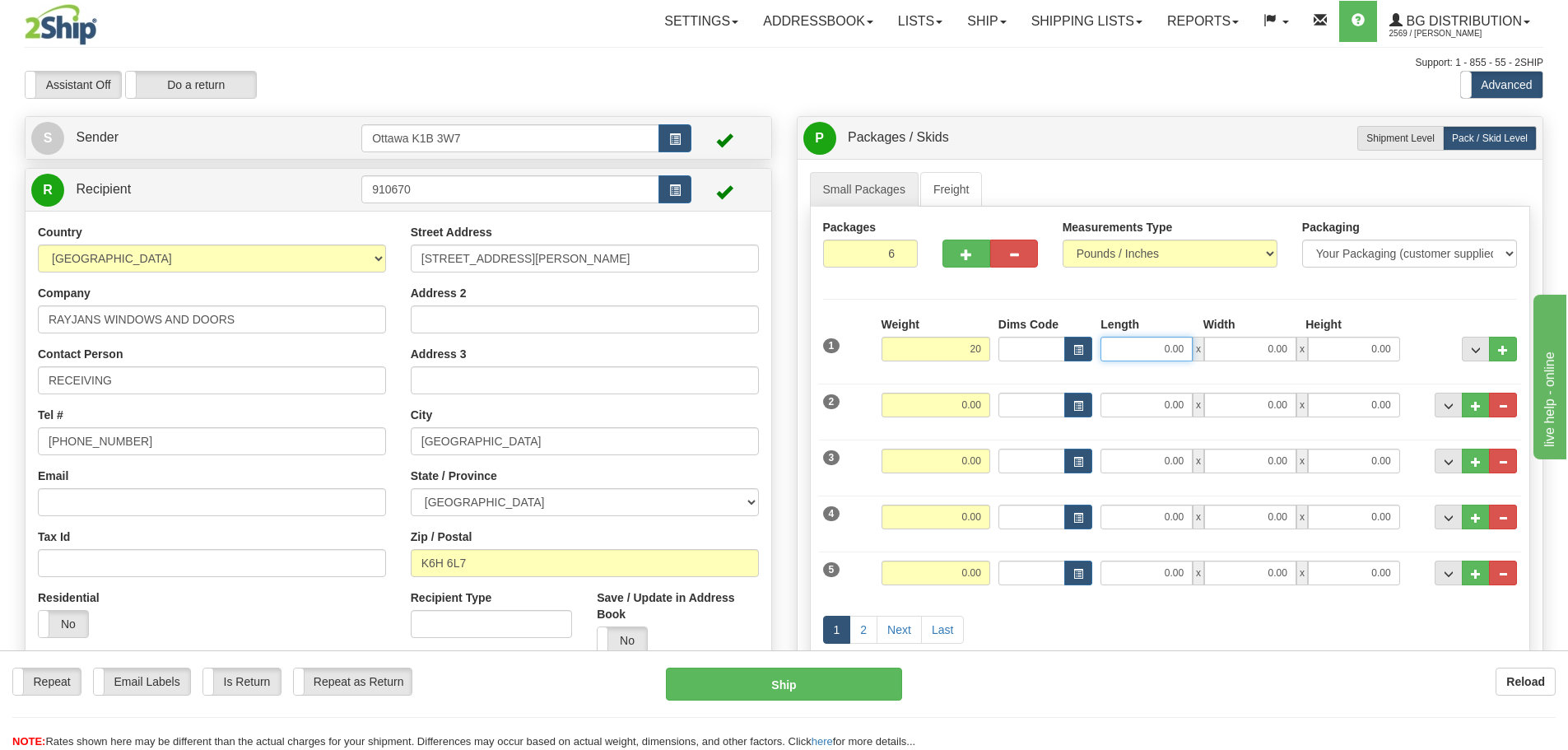
type input "20.00"
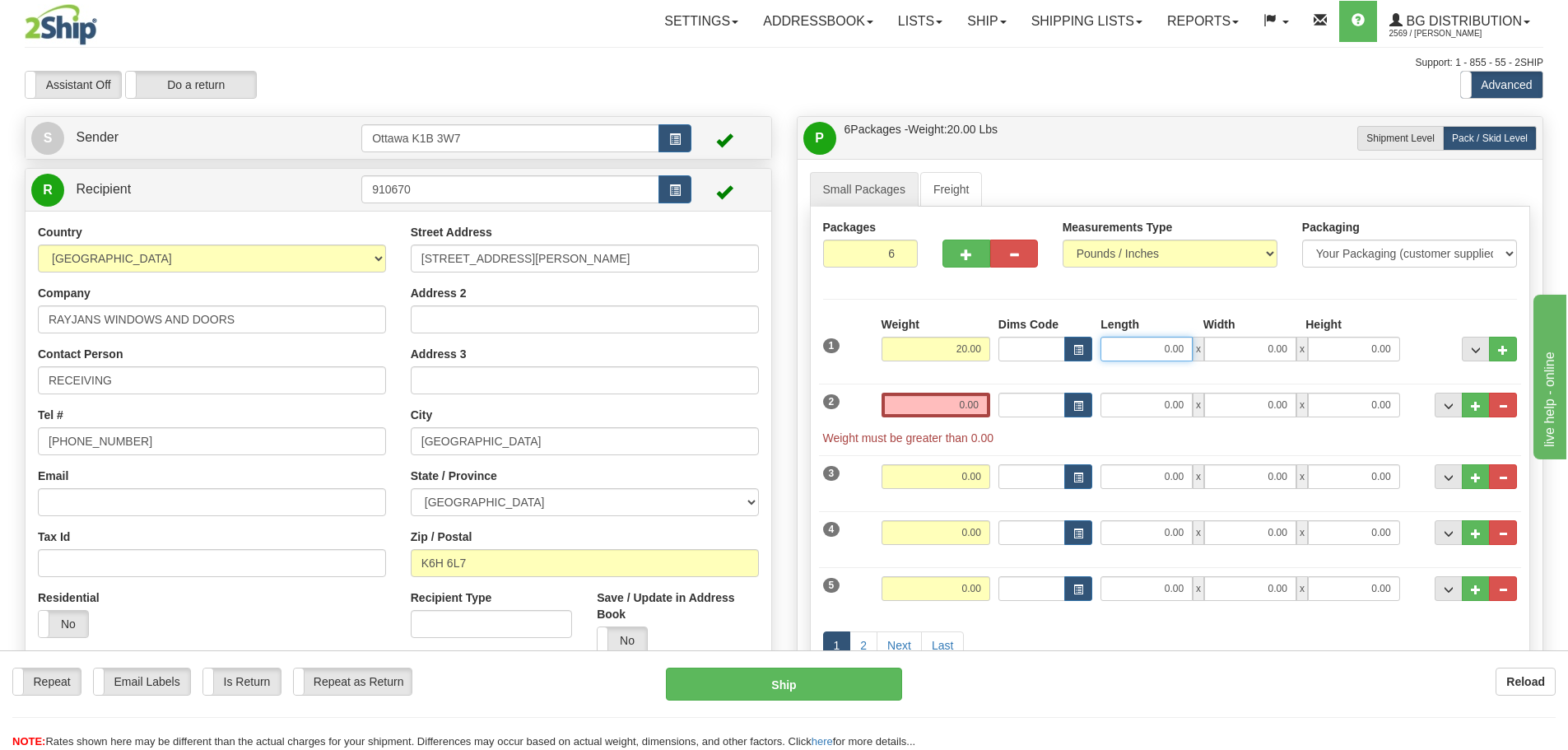
click at [1143, 350] on input "0.00" at bounding box center [1146, 349] width 92 height 25
type input "54.00"
click at [931, 408] on input "0.00" at bounding box center [936, 405] width 109 height 25
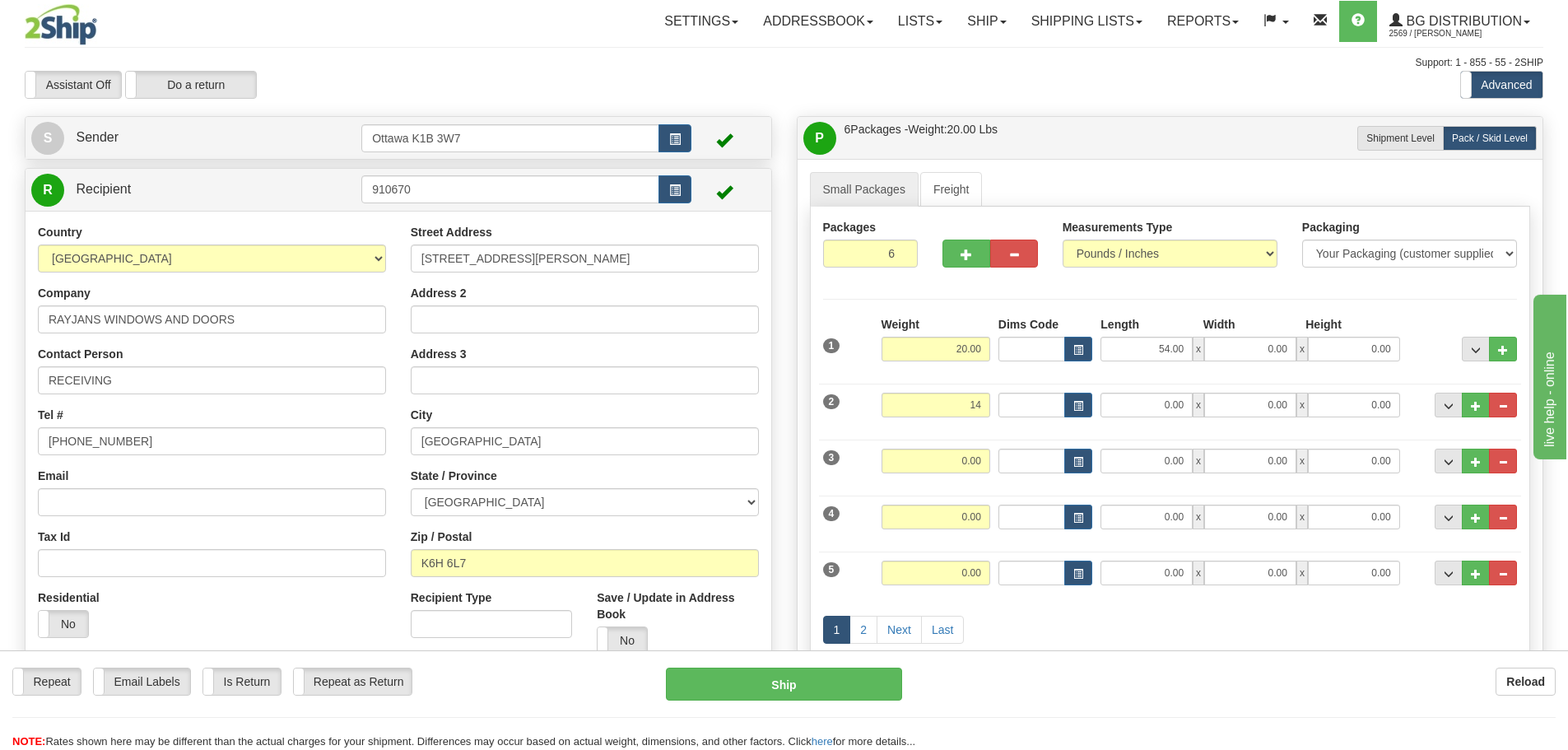
type input "14.00"
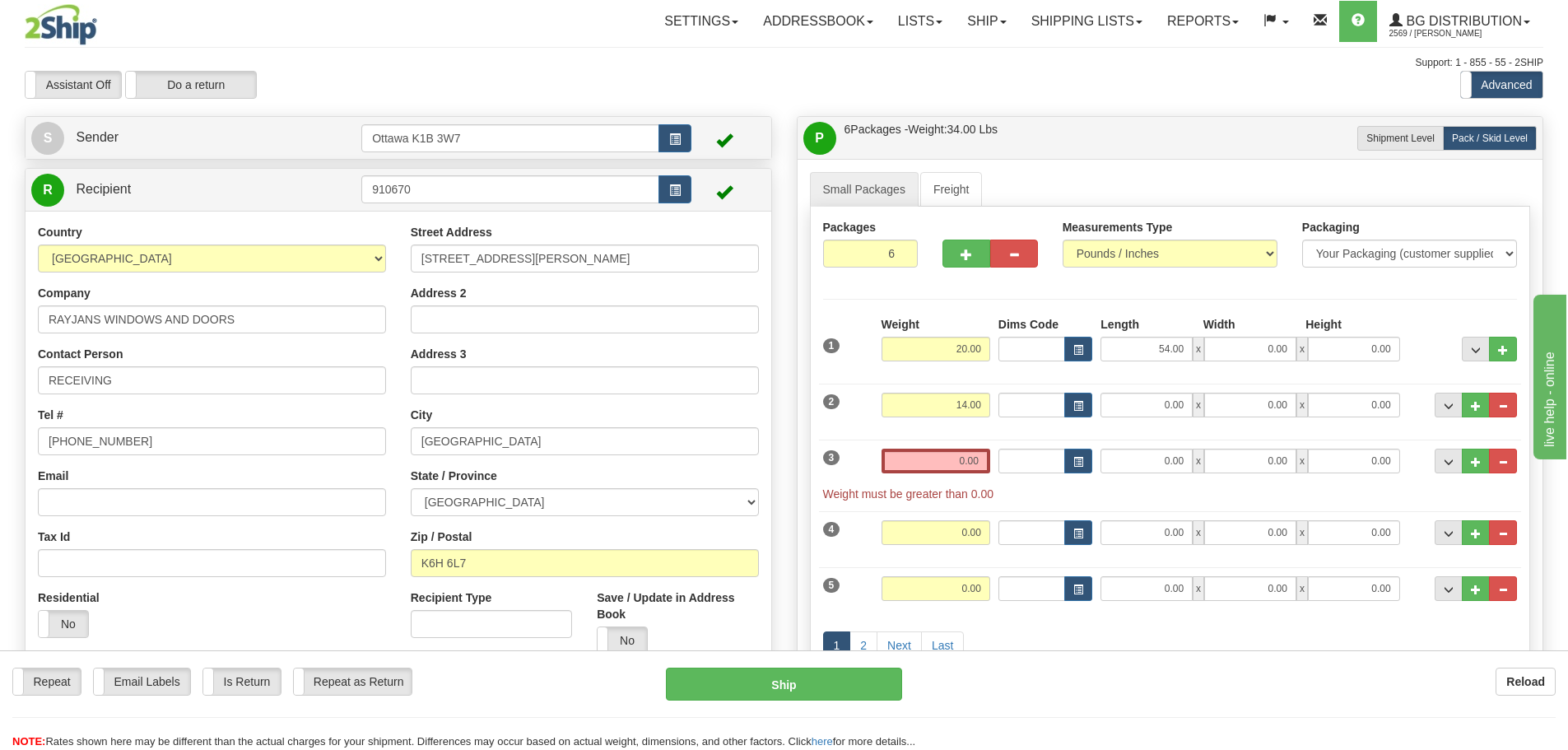
click at [971, 474] on div "Weight 0.00" at bounding box center [936, 467] width 117 height 37
click at [978, 460] on input "0.00" at bounding box center [936, 461] width 109 height 25
type input "0.00"
click at [1235, 344] on input "0.00" at bounding box center [1250, 349] width 92 height 25
type input "7.00"
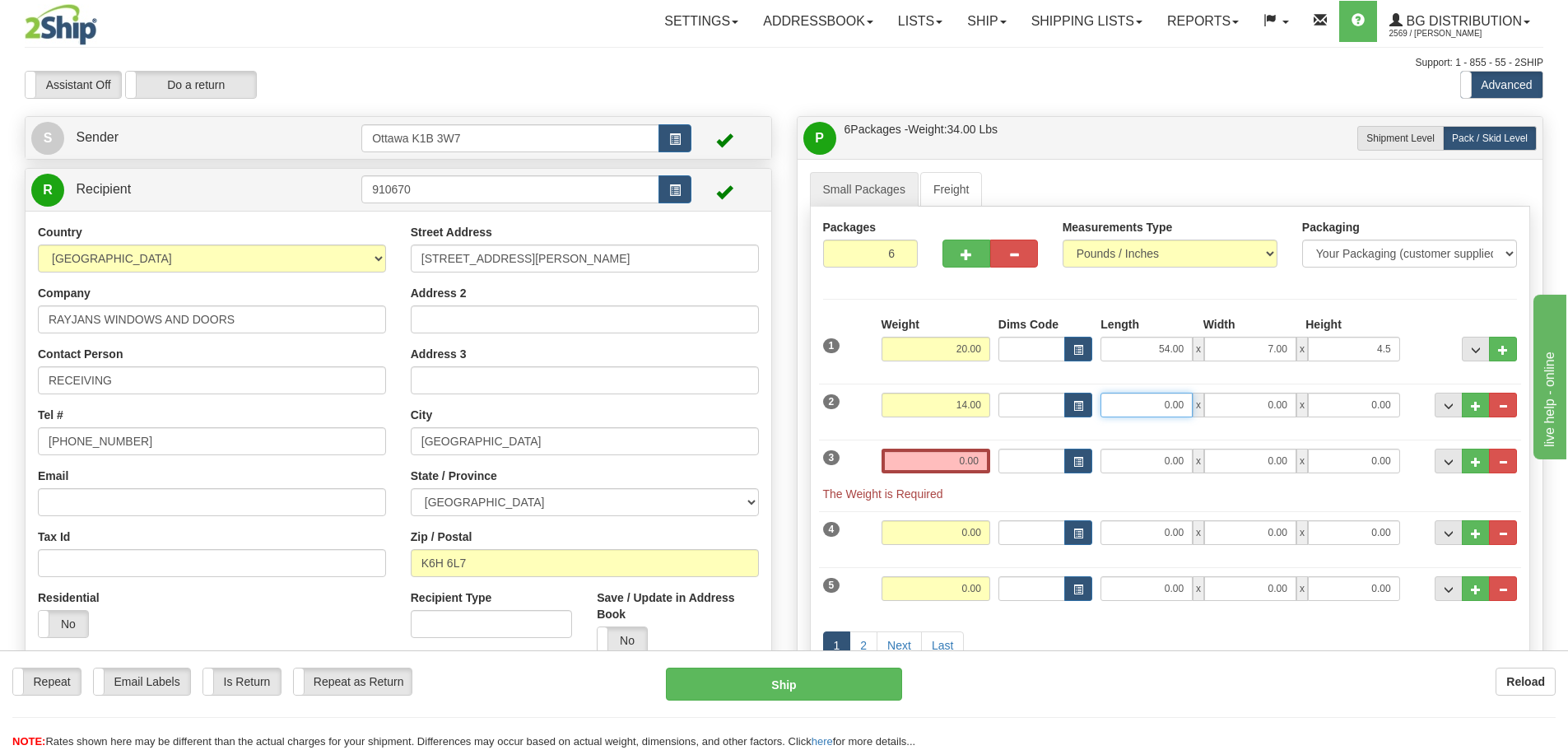
type input "4.50"
click at [1156, 412] on input "0.00" at bounding box center [1146, 405] width 92 height 25
type input "17.00"
type input "12.00"
type input "4.50"
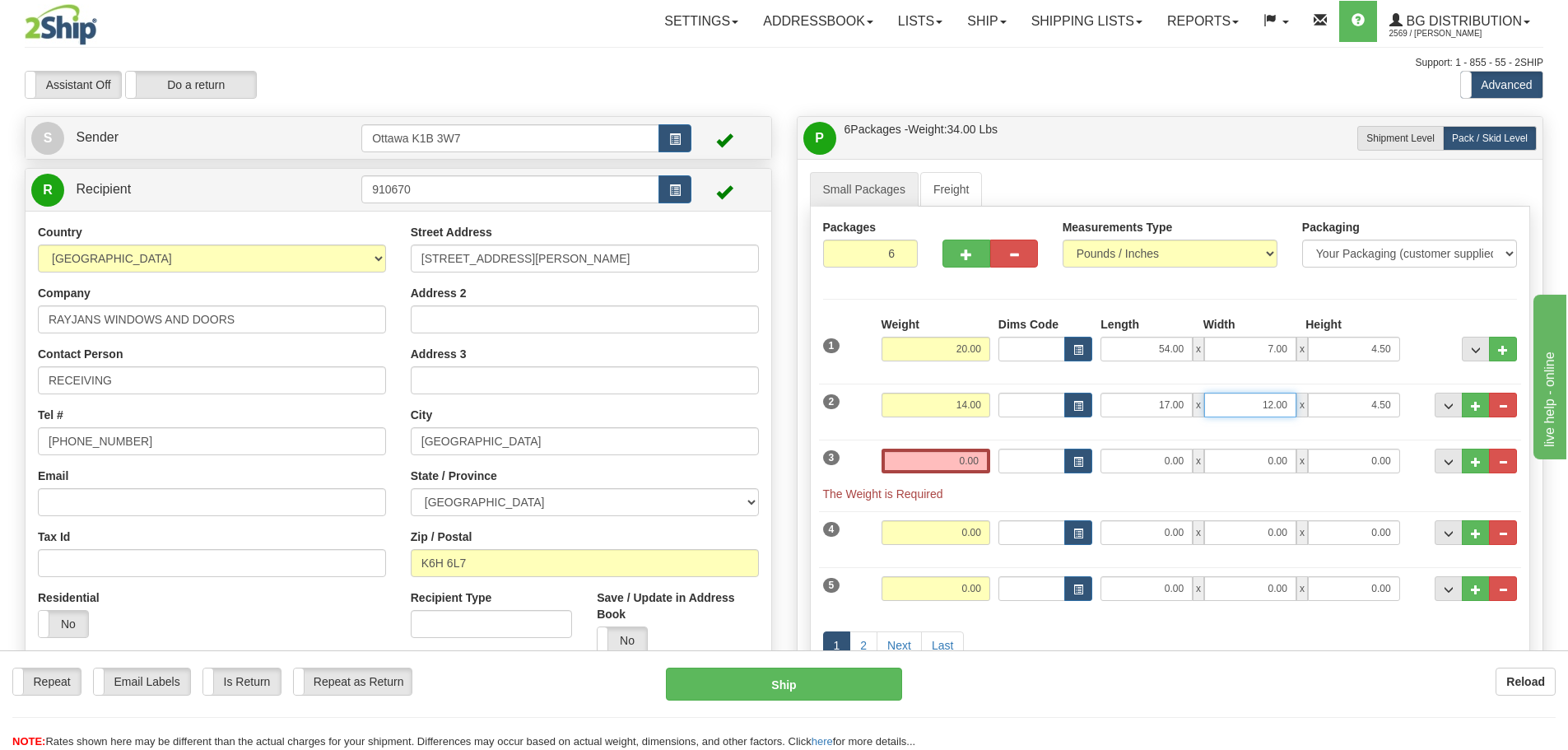
drag, startPoint x: 1274, startPoint y: 407, endPoint x: 1405, endPoint y: 452, distance: 138.5
click at [1338, 417] on div "17.00 x 12.00 x 4.50" at bounding box center [1250, 405] width 298 height 25
type input "12.50"
drag, startPoint x: 1339, startPoint y: 408, endPoint x: 1427, endPoint y: 425, distance: 89.6
click at [1415, 424] on div "2 Weight 14.00 Dims Code Length Width Height" at bounding box center [1170, 403] width 703 height 55
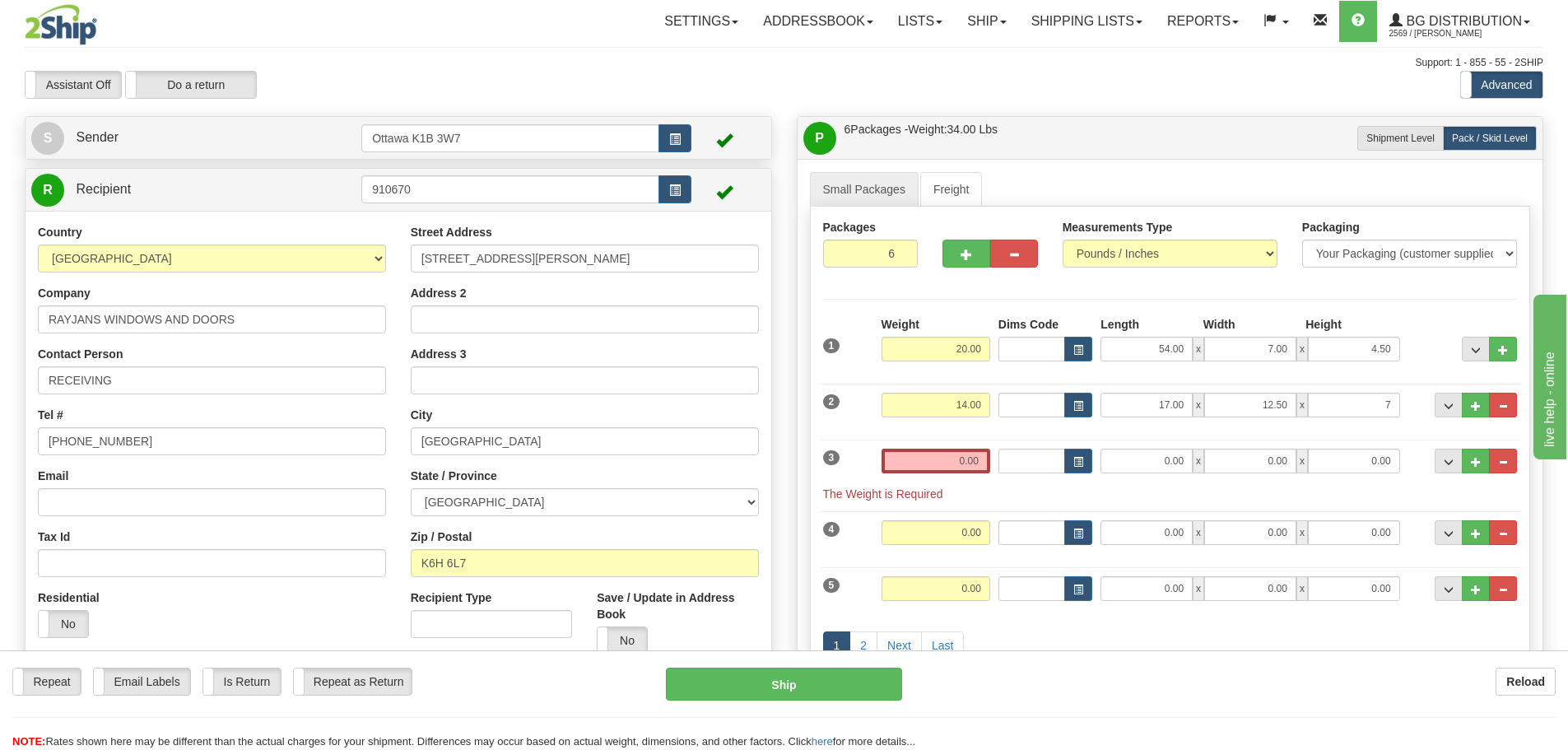
type input "7.00"
click at [1138, 388] on div "2 Weight 14.00 Dims Code Length Width Height" at bounding box center [1170, 403] width 703 height 55
click at [951, 463] on input "0.00" at bounding box center [936, 461] width 109 height 25
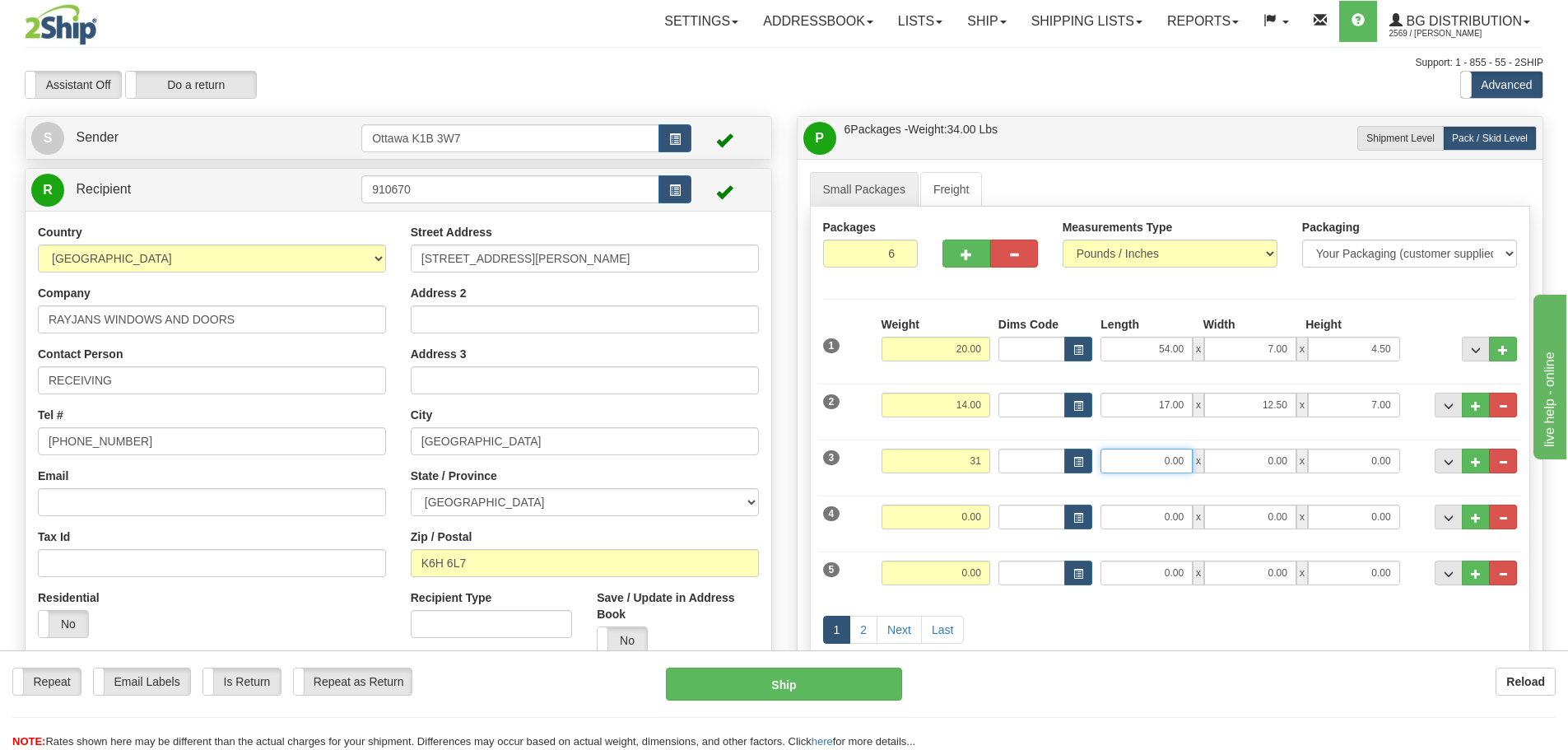
type input "31.00"
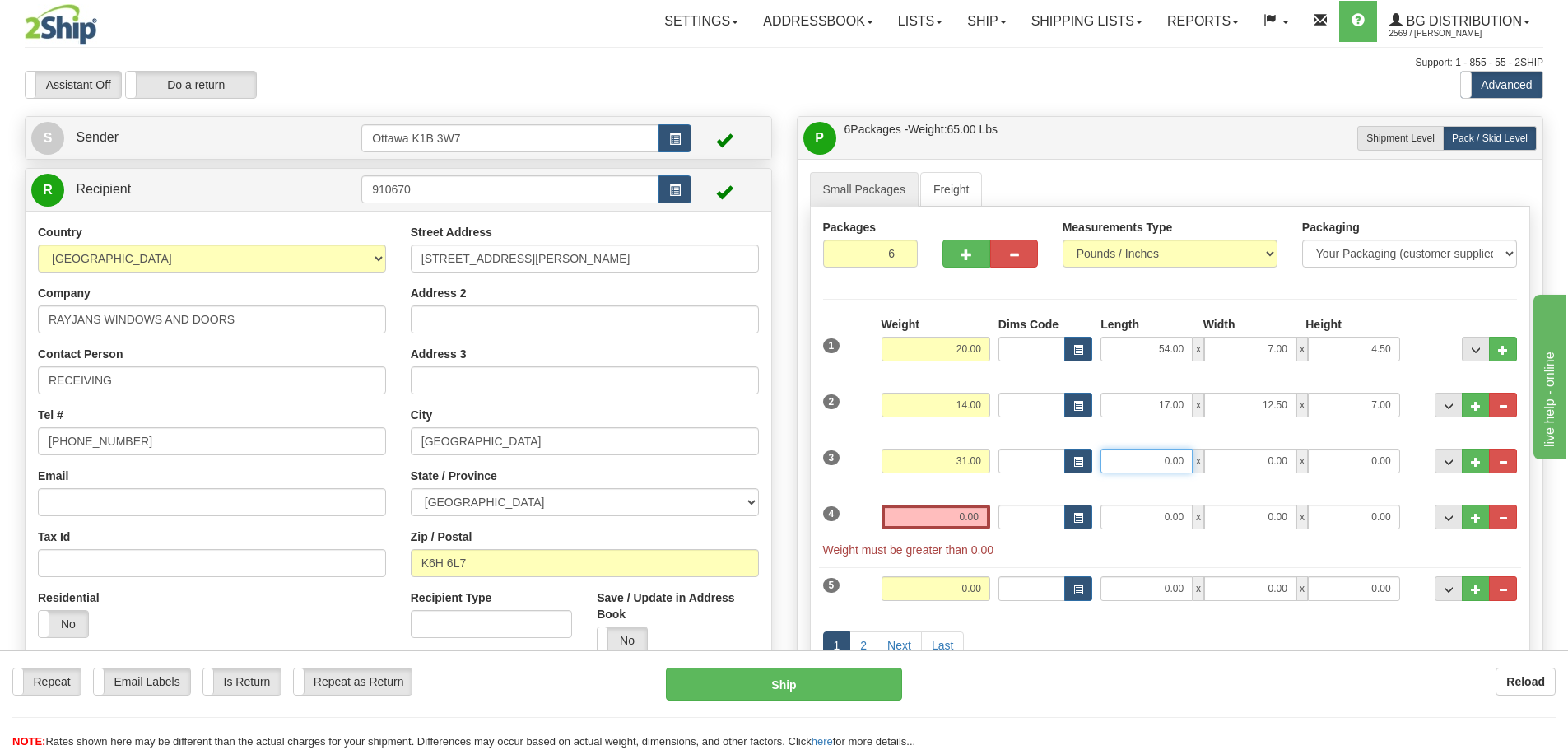
click at [1120, 461] on input "0.00" at bounding box center [1146, 461] width 92 height 25
type input "93.00"
type input "9.00"
type input "4"
type input "5.00"
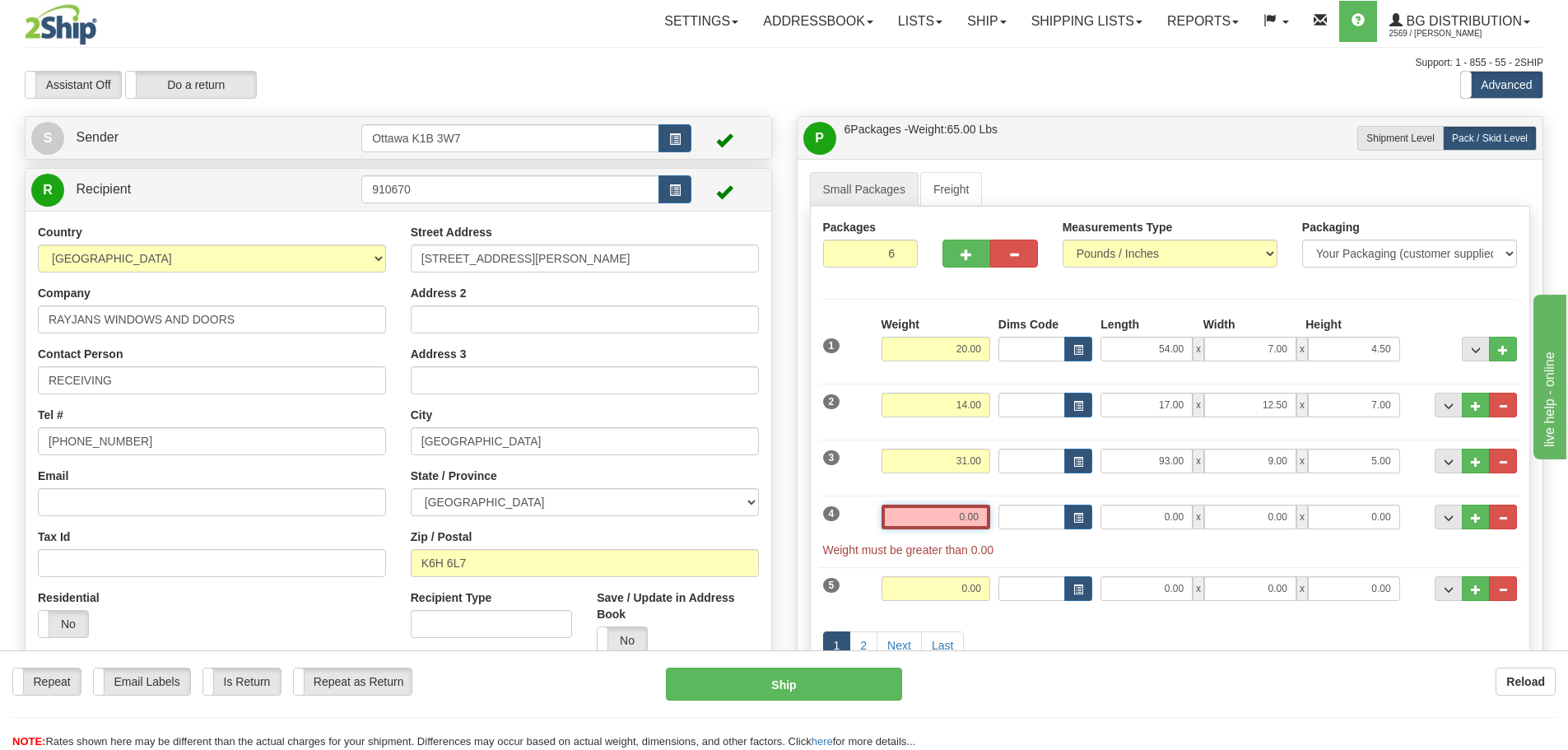
click at [938, 521] on input "0.00" at bounding box center [936, 517] width 109 height 25
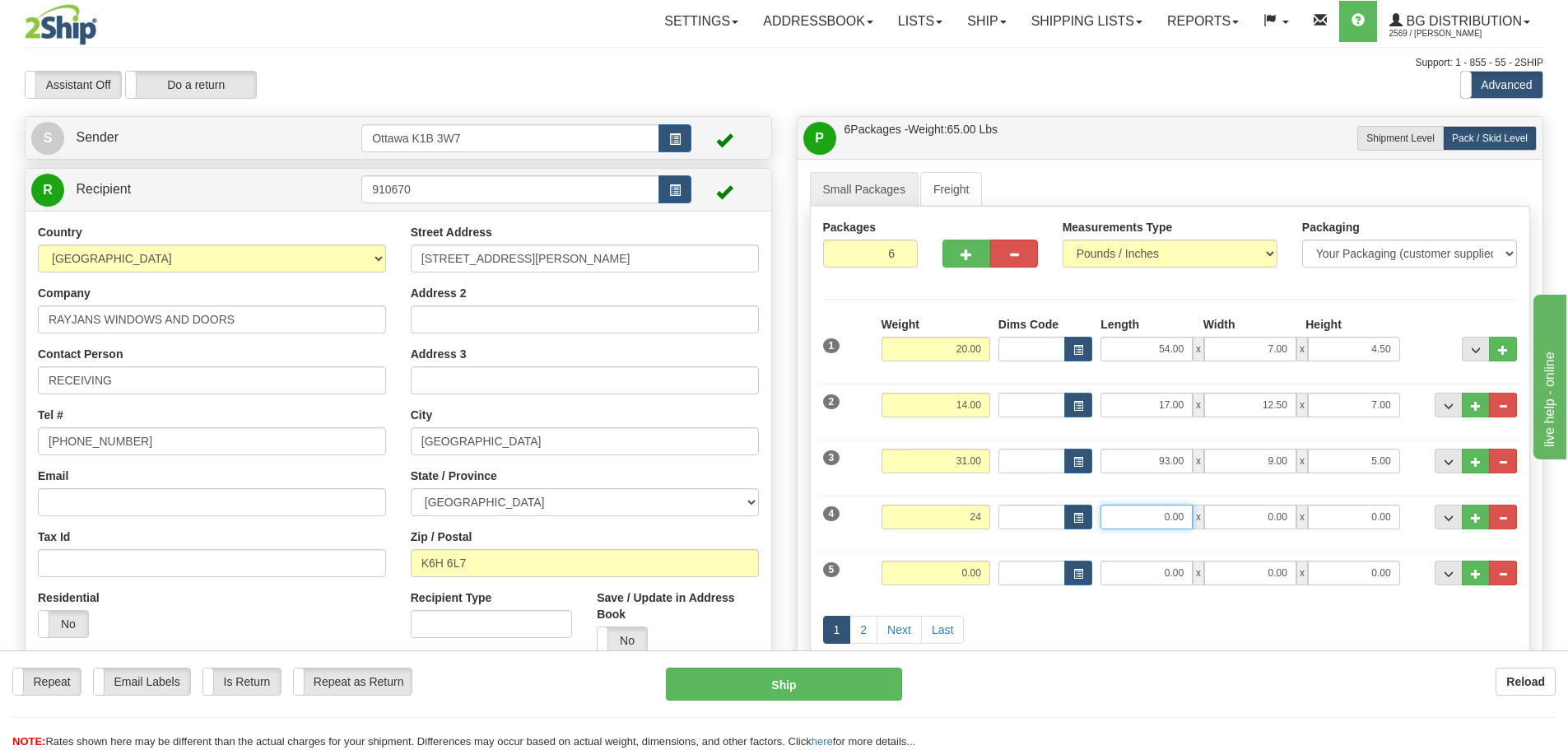
type input "24.00"
click at [1129, 514] on input "0.00" at bounding box center [1146, 517] width 92 height 25
type input "16.50"
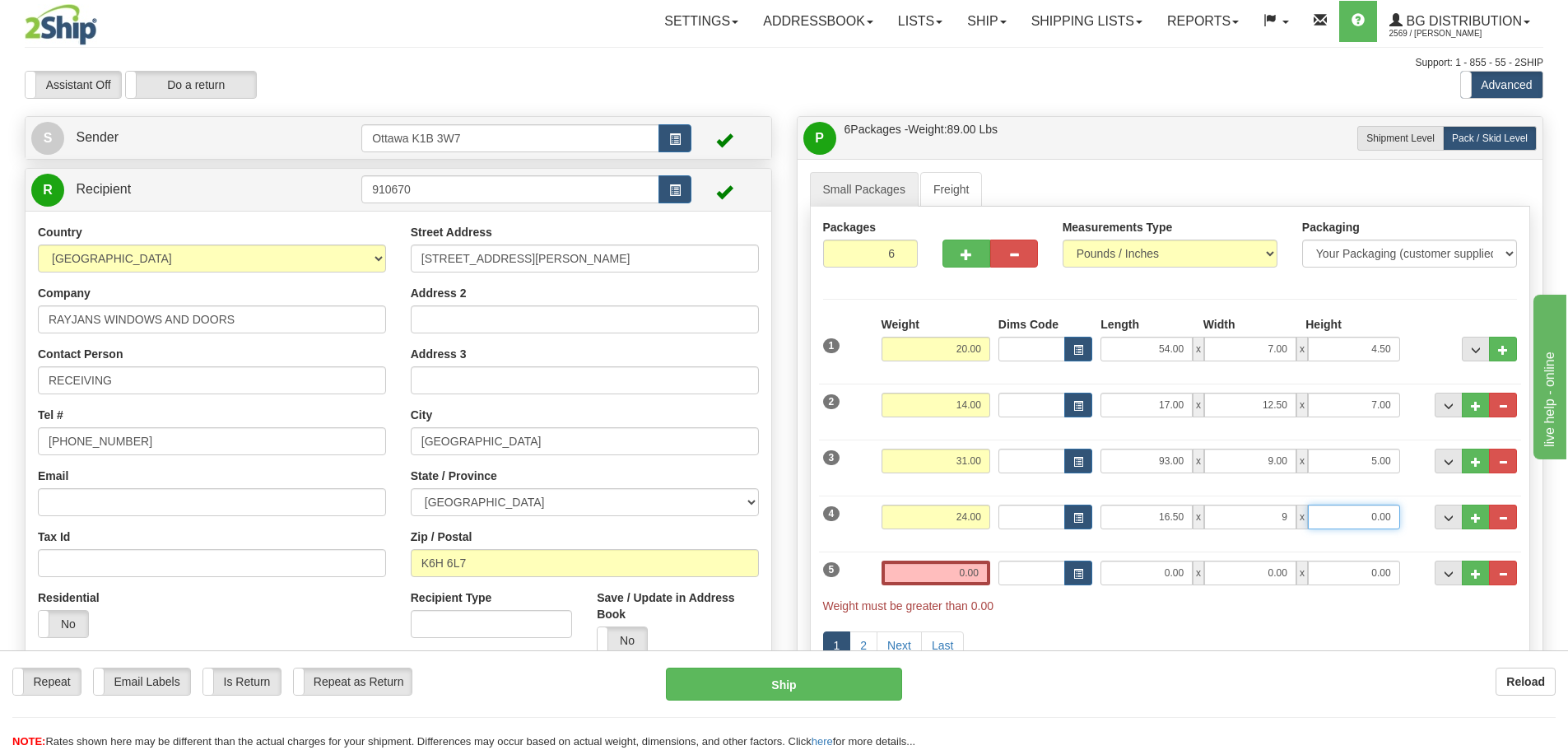
type input "9.00"
type input "6.00"
click at [945, 589] on div "Weight 0.00" at bounding box center [936, 579] width 117 height 37
click at [941, 579] on input "0.00" at bounding box center [936, 573] width 109 height 25
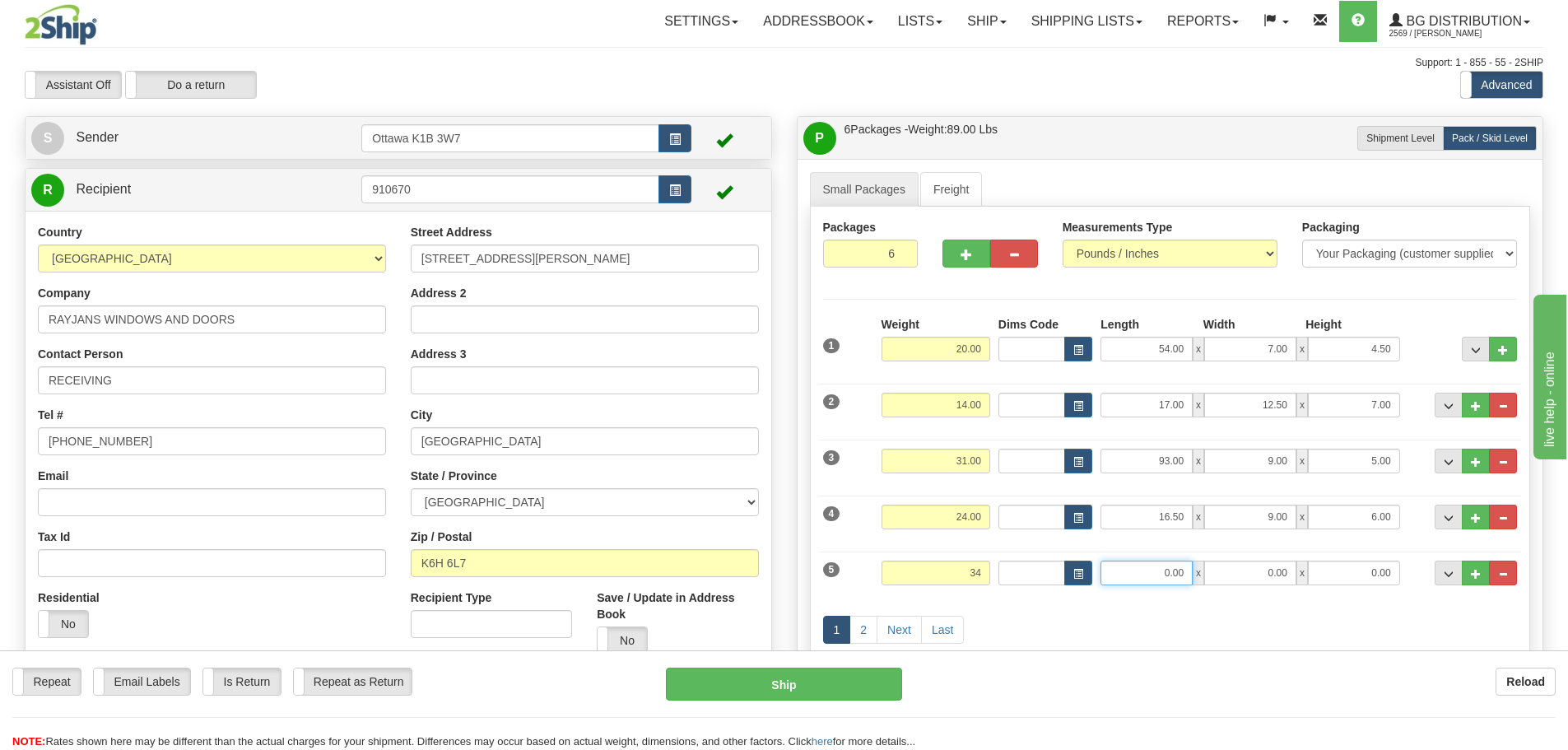
type input "34.00"
click at [1120, 572] on input "0.00" at bounding box center [1146, 573] width 92 height 25
type input "52.00"
type input "11.50"
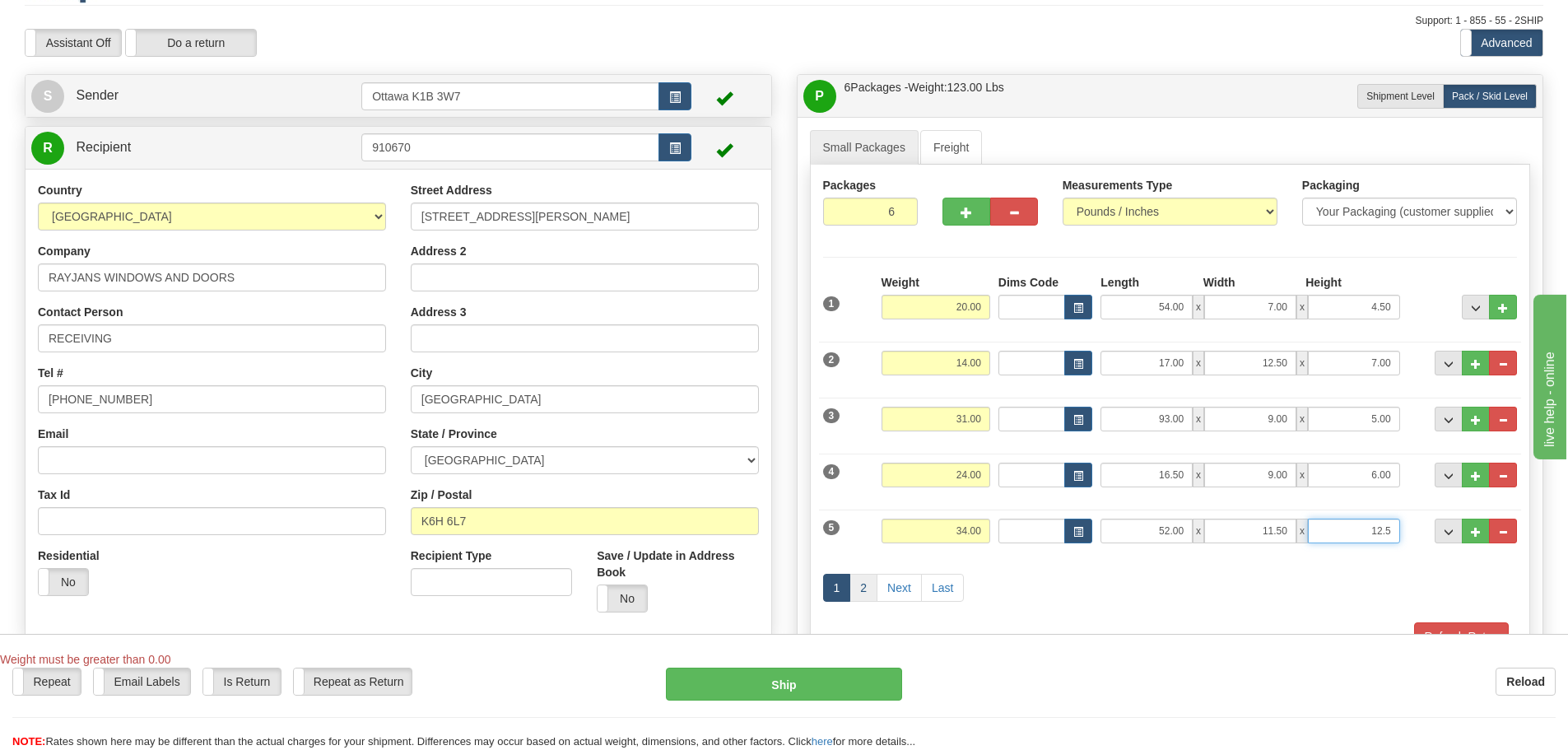
scroll to position [82, 0]
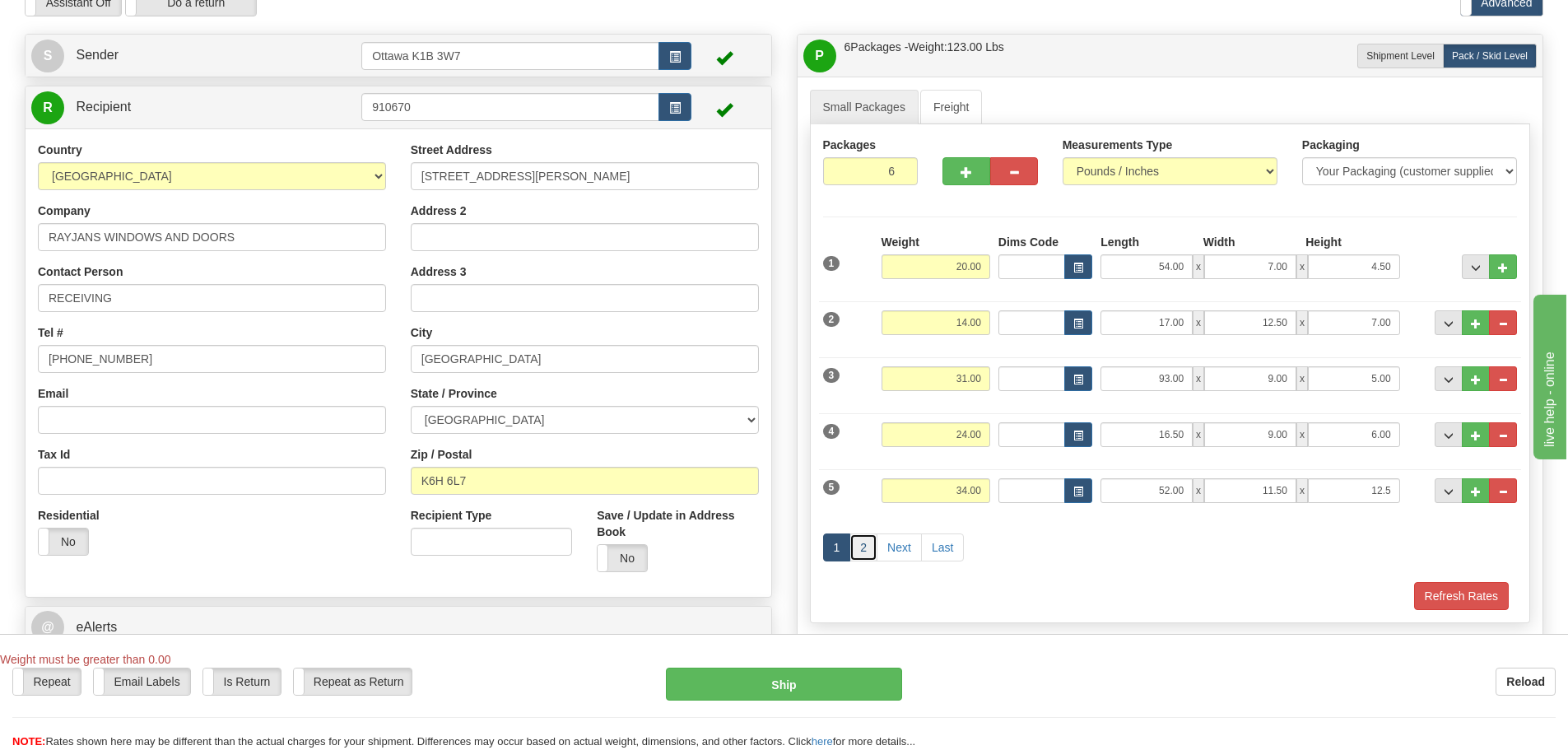
type input "12.50"
click at [867, 549] on link "2" at bounding box center [863, 547] width 28 height 28
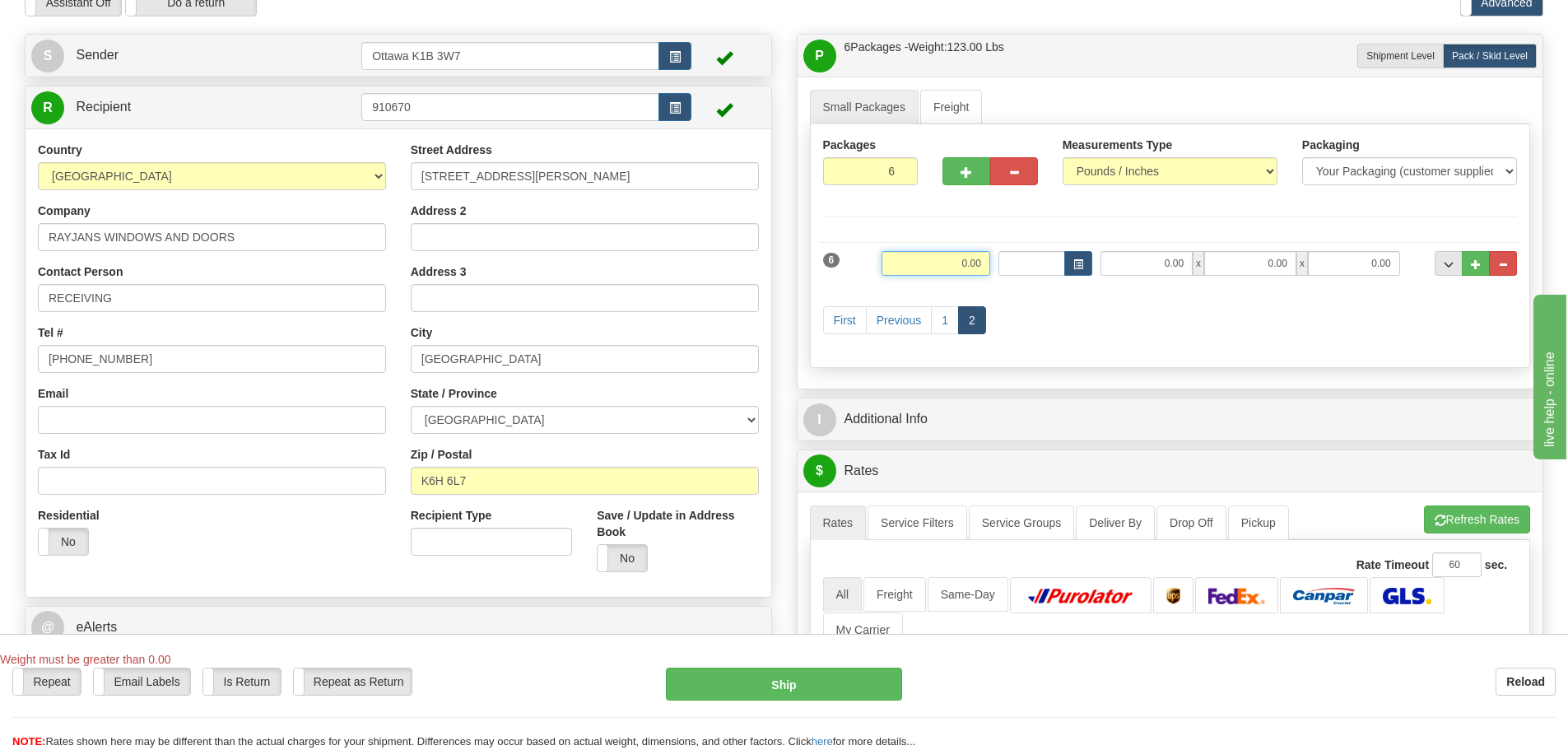
click at [948, 257] on input "0.00" at bounding box center [936, 263] width 109 height 25
type input "44.00"
click at [1121, 262] on input "0.00" at bounding box center [1146, 263] width 92 height 25
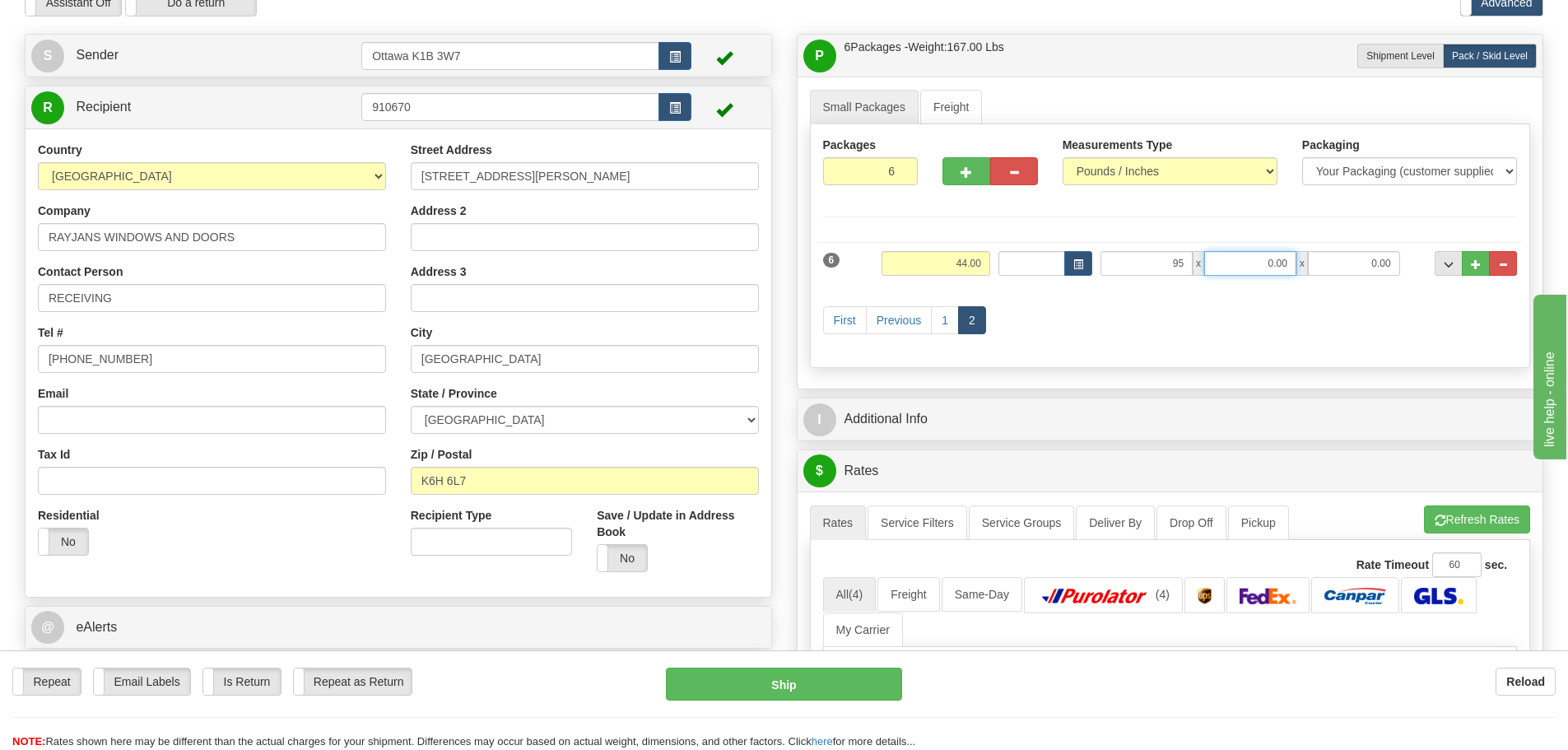
type input "95.00"
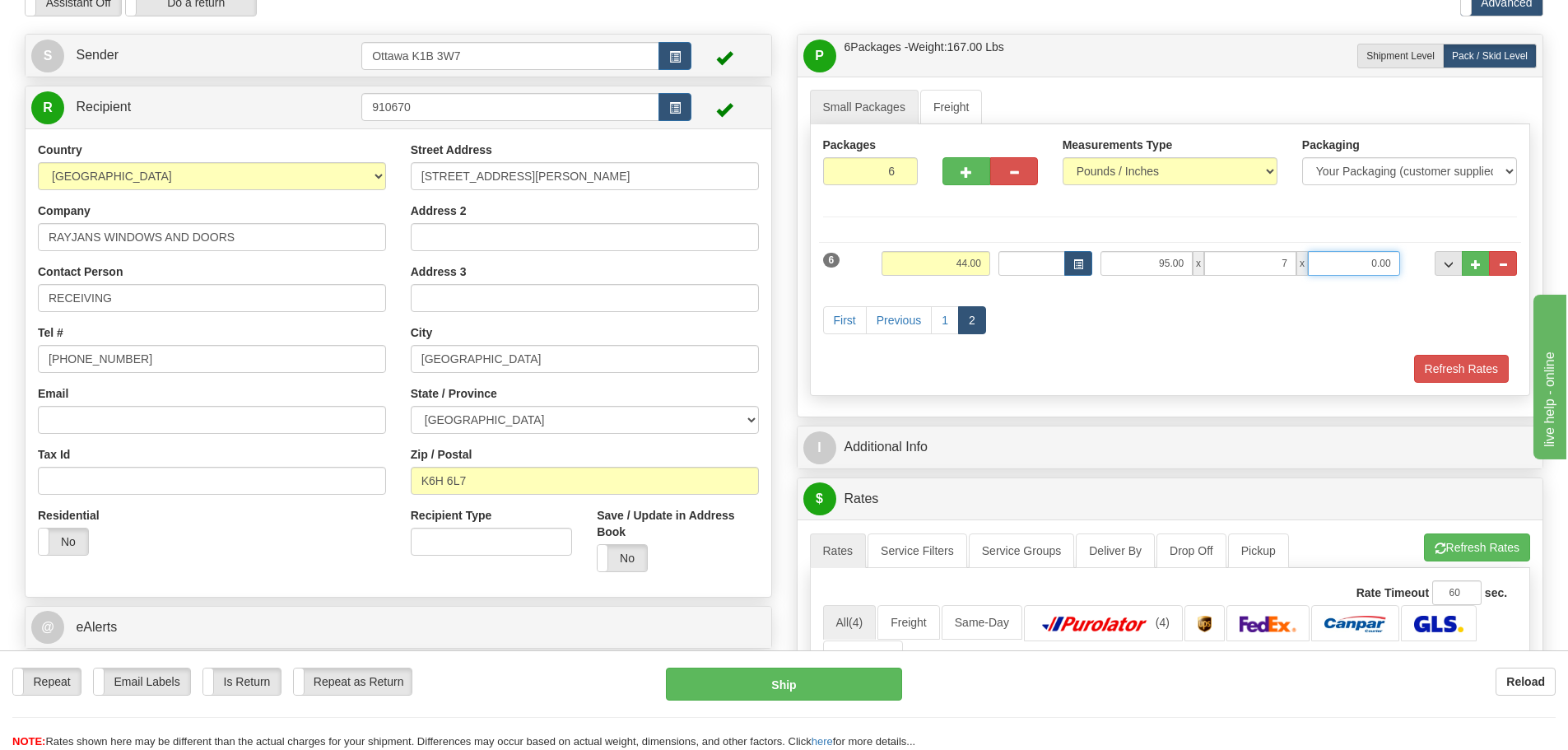
type input "7.00"
type input "5.00"
click at [1421, 361] on button "Refresh Rates" at bounding box center [1462, 369] width 95 height 28
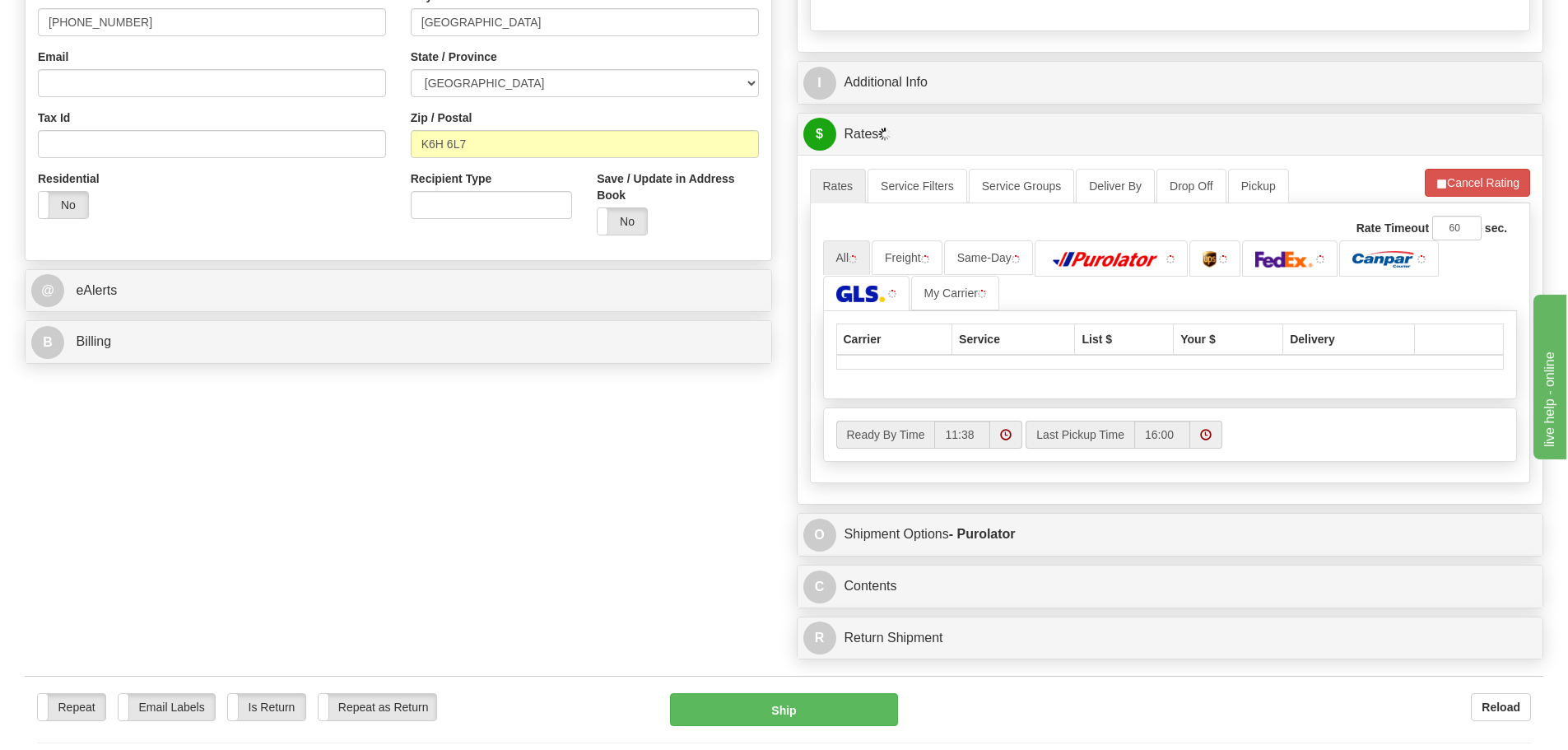
scroll to position [412, 0]
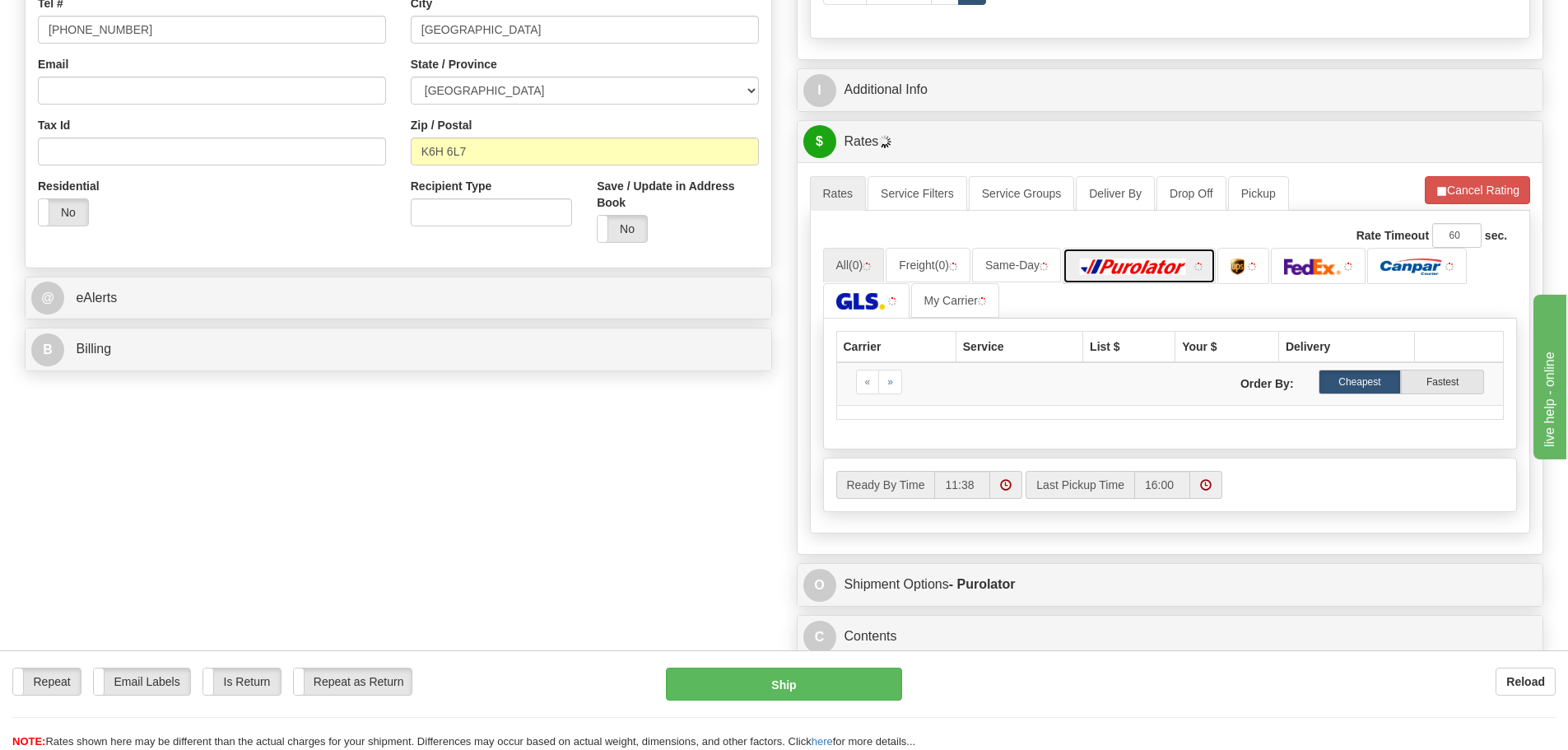
click at [1132, 274] on img at bounding box center [1133, 267] width 116 height 16
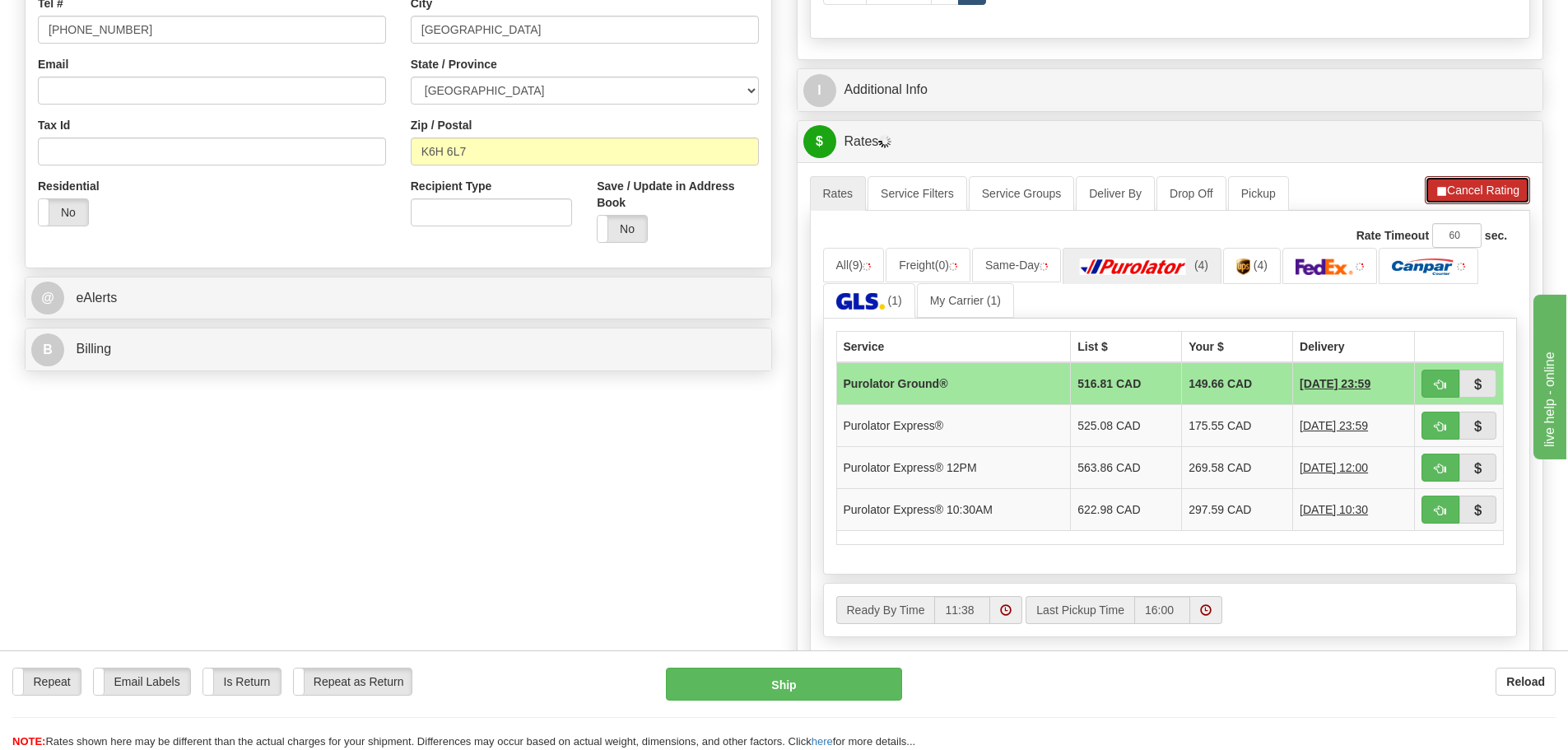
click at [1439, 191] on span "button" at bounding box center [1441, 192] width 11 height 10
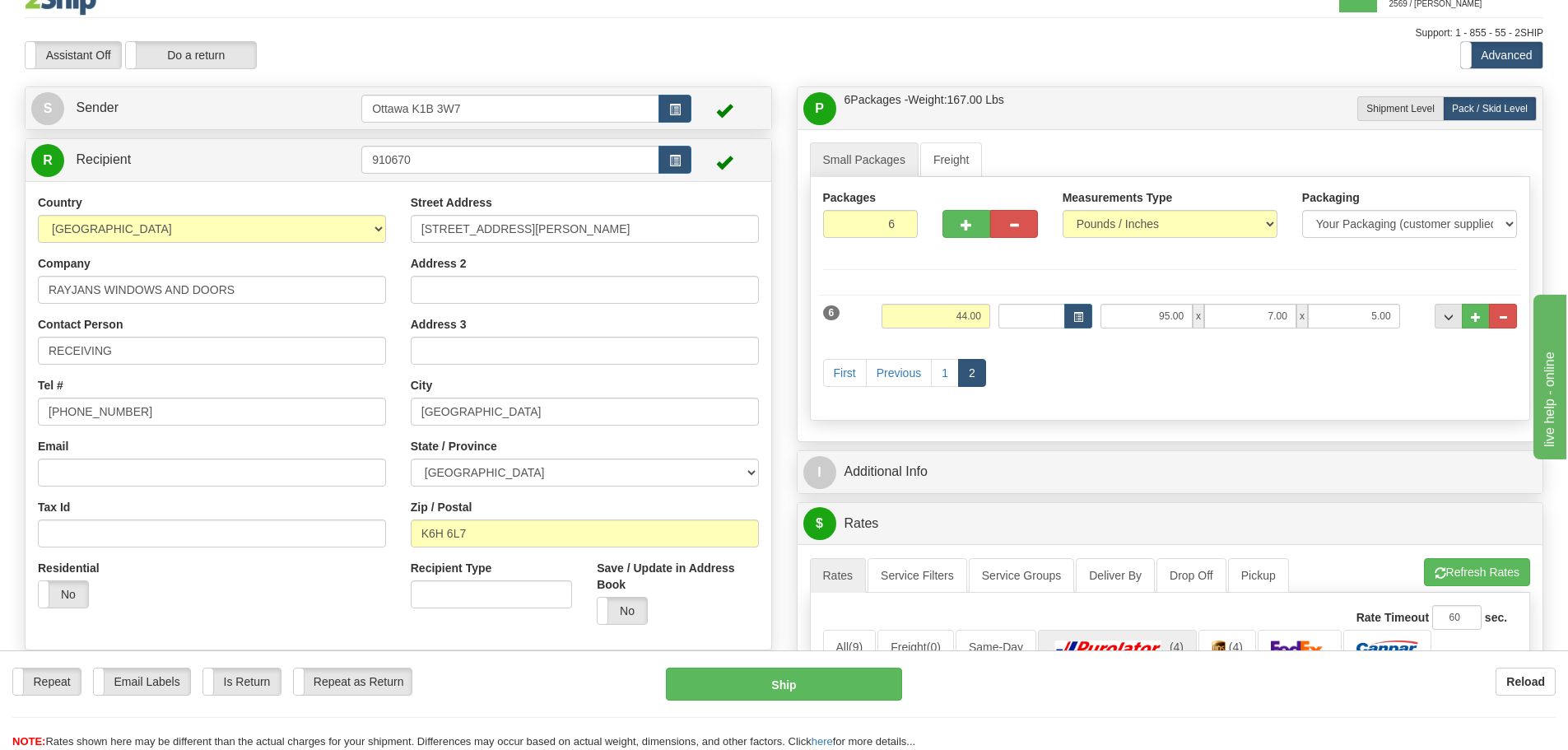
scroll to position [0, 0]
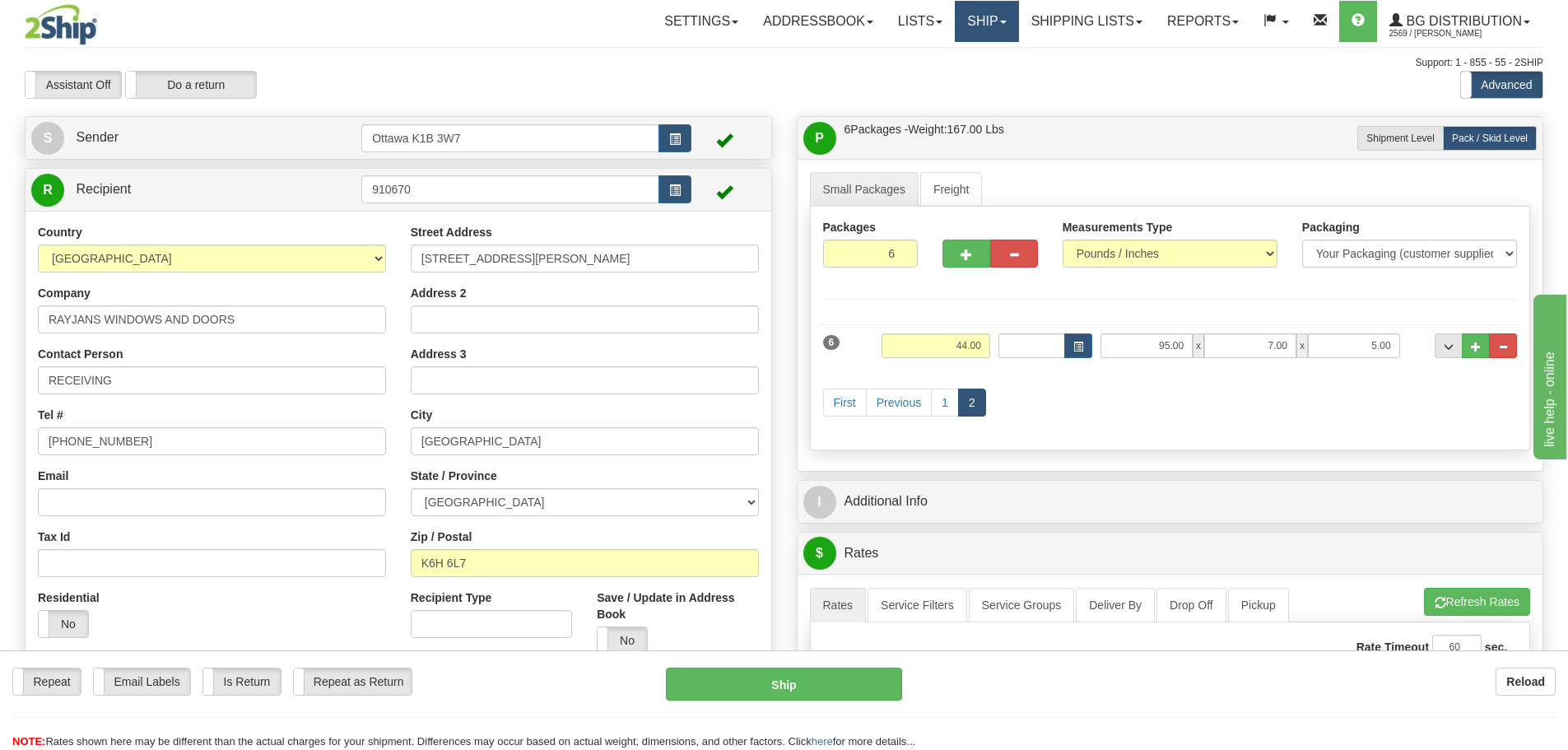
click at [964, 23] on link "Ship" at bounding box center [986, 22] width 63 height 41
click at [857, 81] on div "Assistant On Assistant Off Do a return Do a return Previous Next Standard Advan…" at bounding box center [784, 85] width 1544 height 28
click at [939, 414] on link "1" at bounding box center [944, 402] width 28 height 28
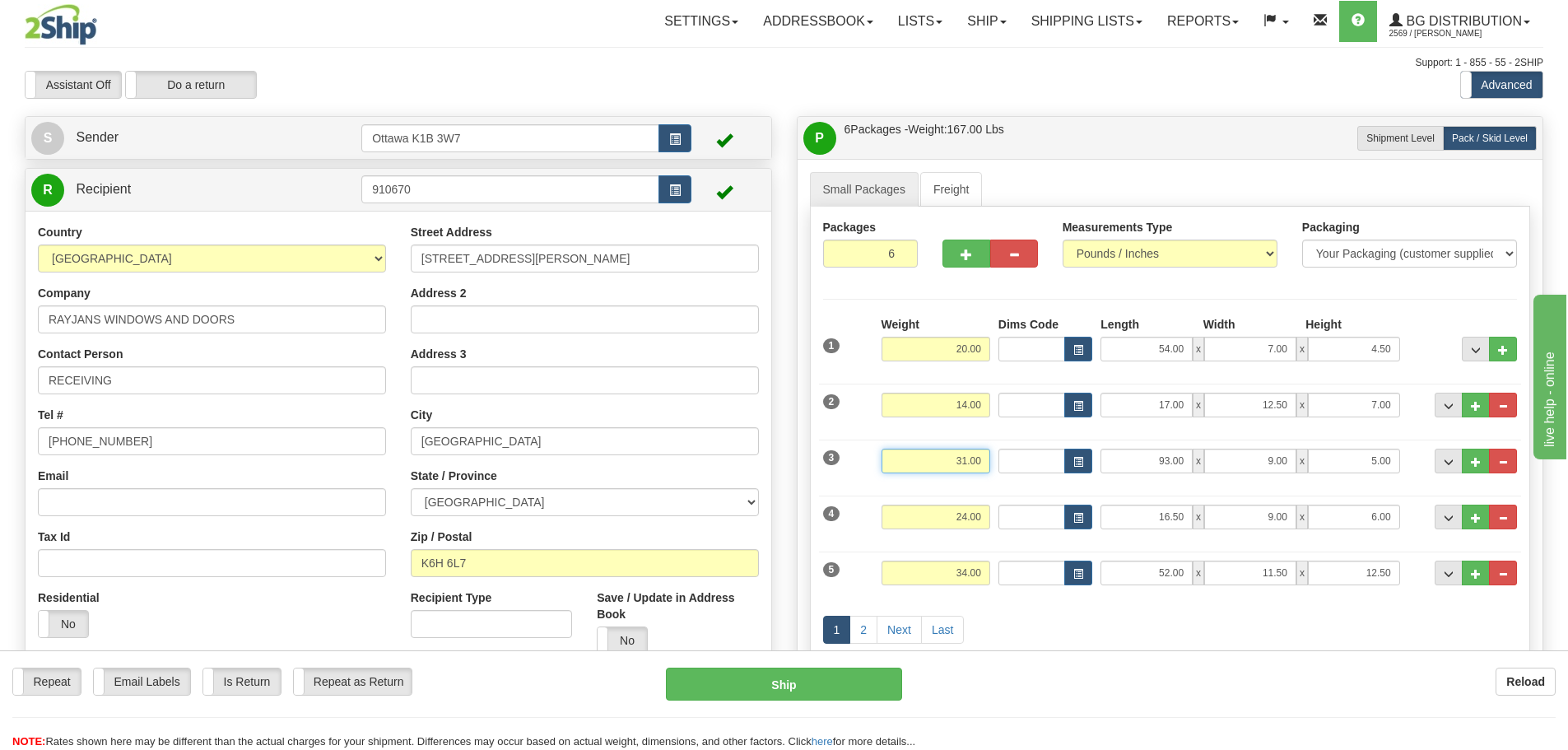
drag, startPoint x: 946, startPoint y: 459, endPoint x: 1022, endPoint y: 460, distance: 76.0
click at [1022, 460] on div "3 Weight 31.00 Dims Code Length Width Height" at bounding box center [1170, 459] width 703 height 55
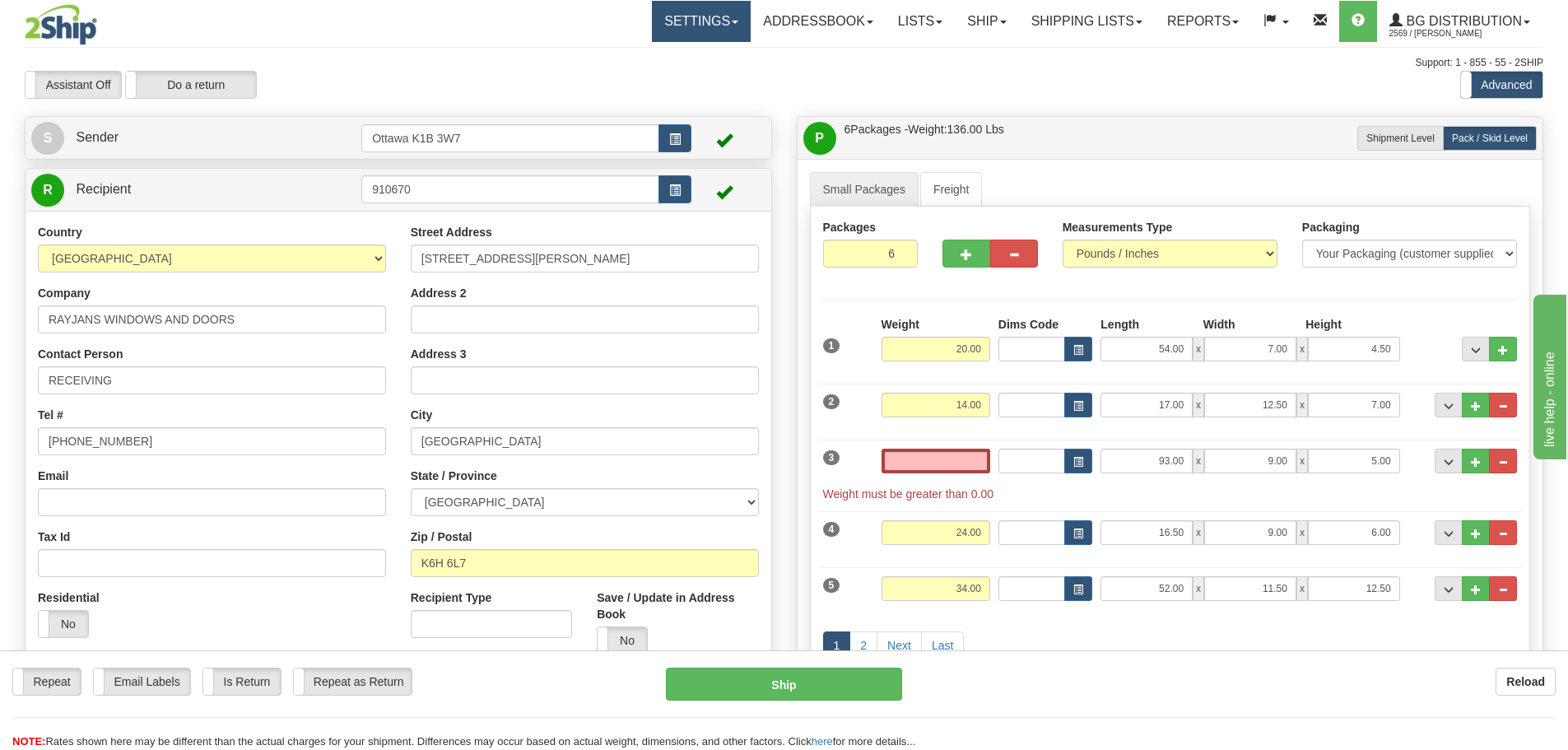
type input "0.00"
drag, startPoint x: 1118, startPoint y: 457, endPoint x: 1251, endPoint y: 480, distance: 135.0
click at [1237, 479] on div "3 Weight 0.00 Dims Code Length Width Height" at bounding box center [1170, 467] width 703 height 71
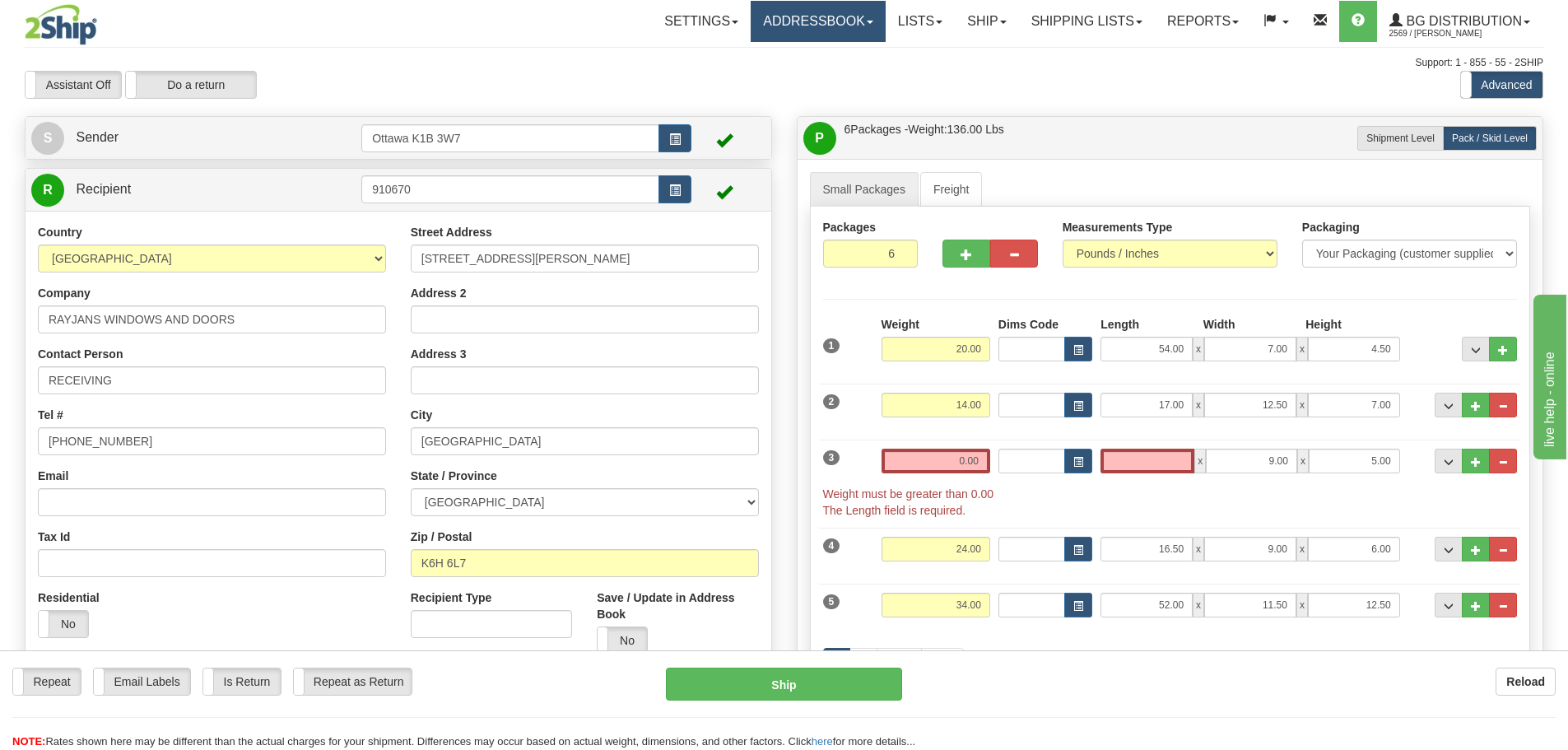
type input "0.00"
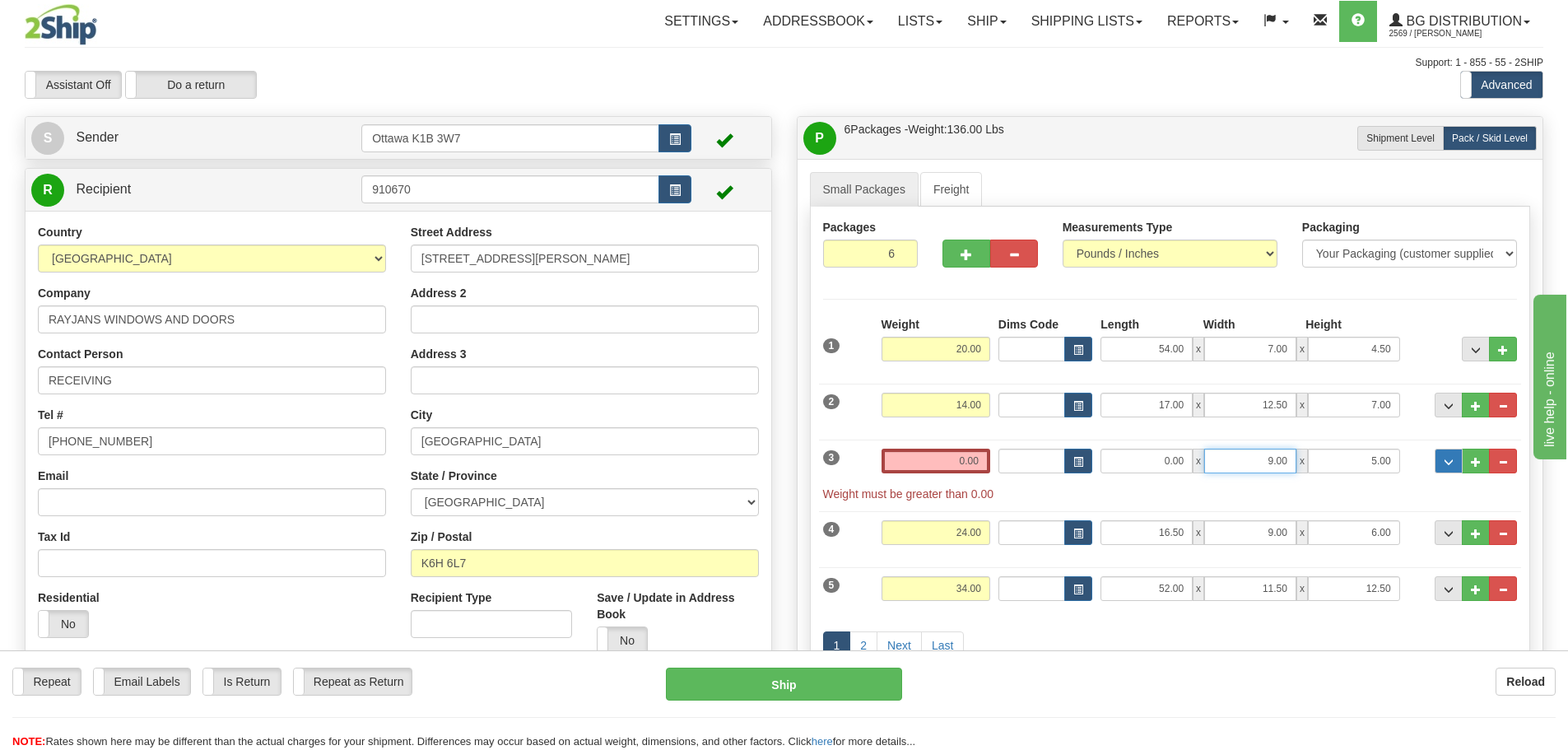
drag, startPoint x: 1237, startPoint y: 461, endPoint x: 1460, endPoint y: 463, distance: 223.0
click at [1426, 461] on div "3 Weight 0.00 Dims Code Length Width Height" at bounding box center [1170, 467] width 703 height 71
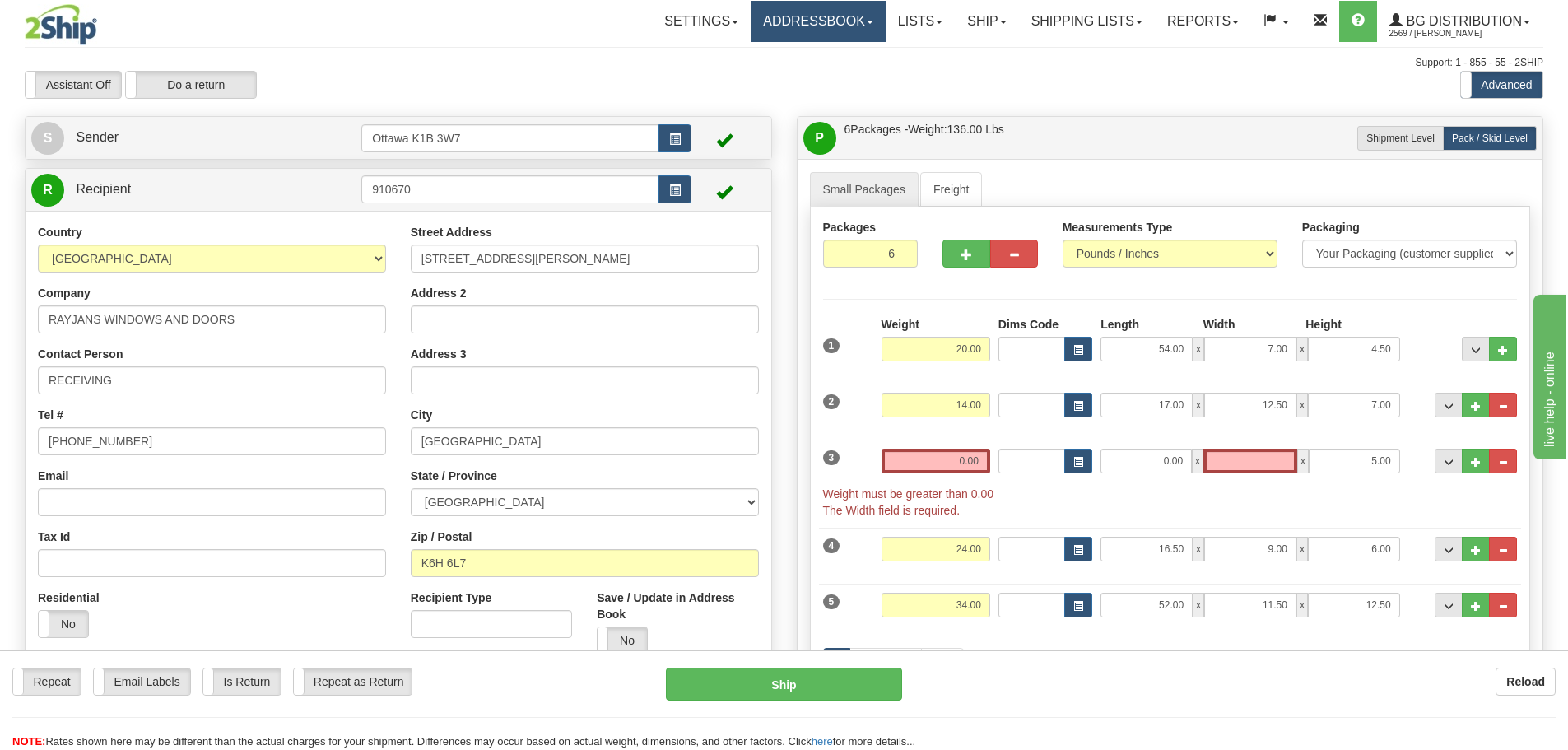
type input "0.00"
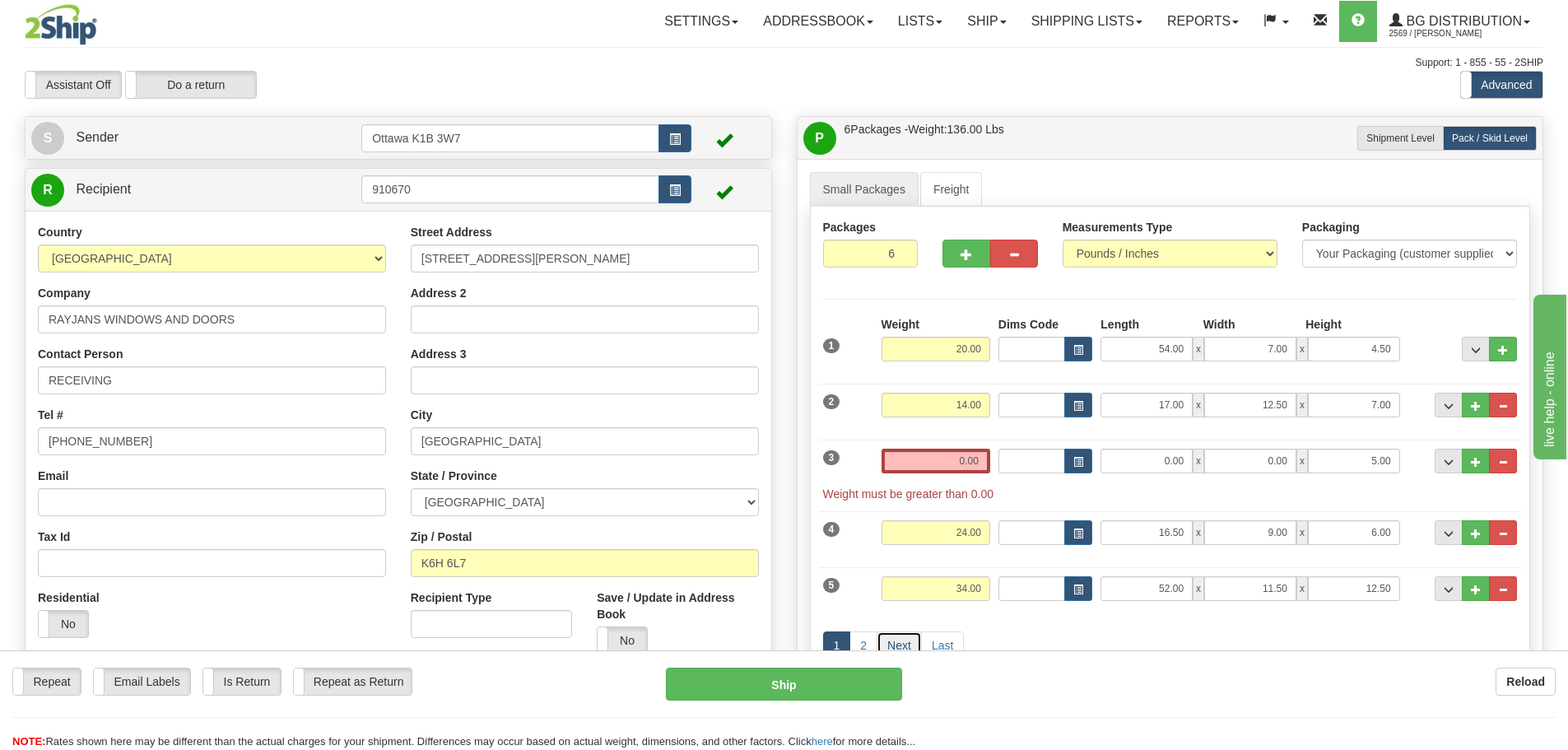
click at [918, 640] on link "Next" at bounding box center [899, 646] width 45 height 28
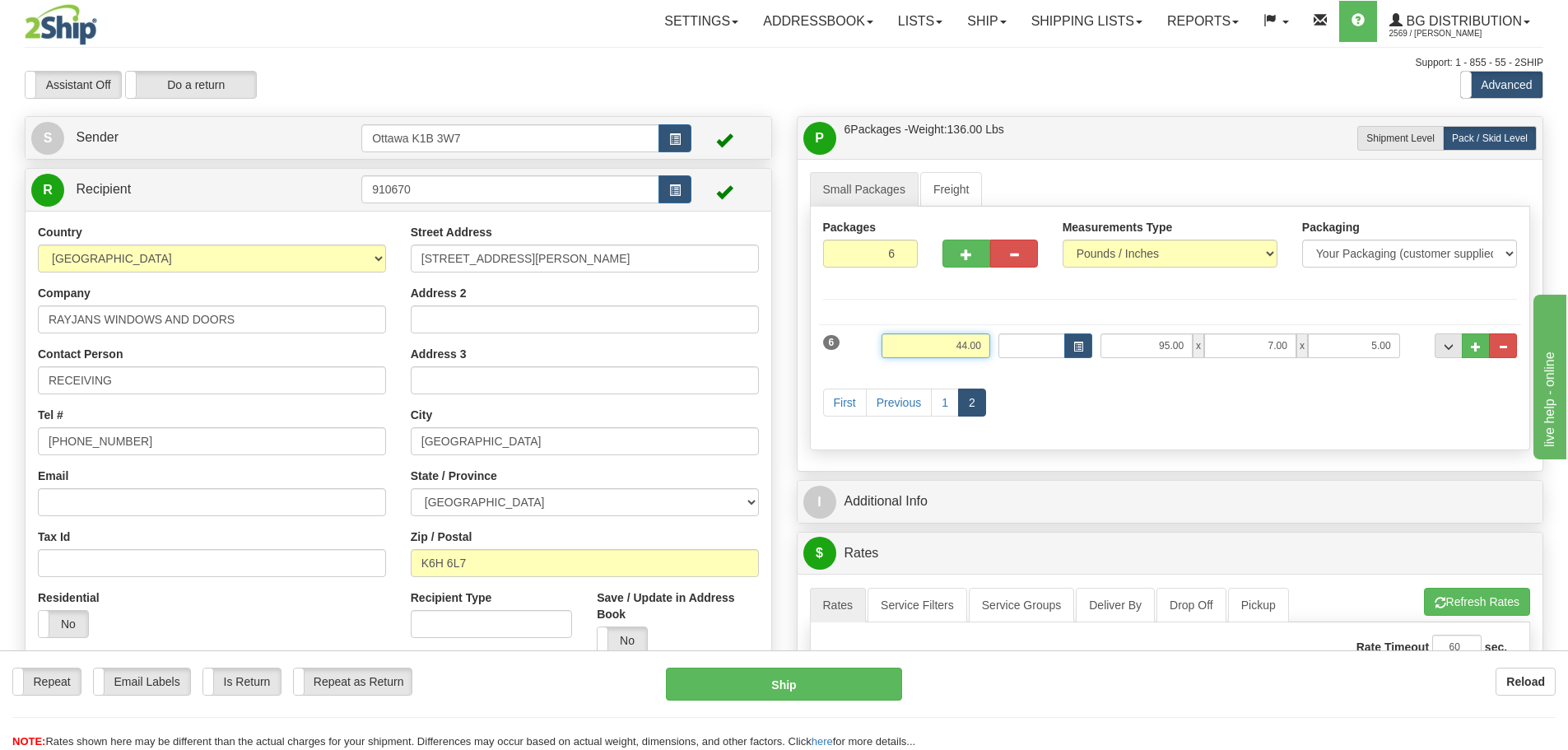
drag, startPoint x: 955, startPoint y: 345, endPoint x: 1225, endPoint y: 378, distance: 272.0
click at [1215, 377] on div "6 Weight 44.00 Dims Code x x" at bounding box center [1170, 376] width 695 height 121
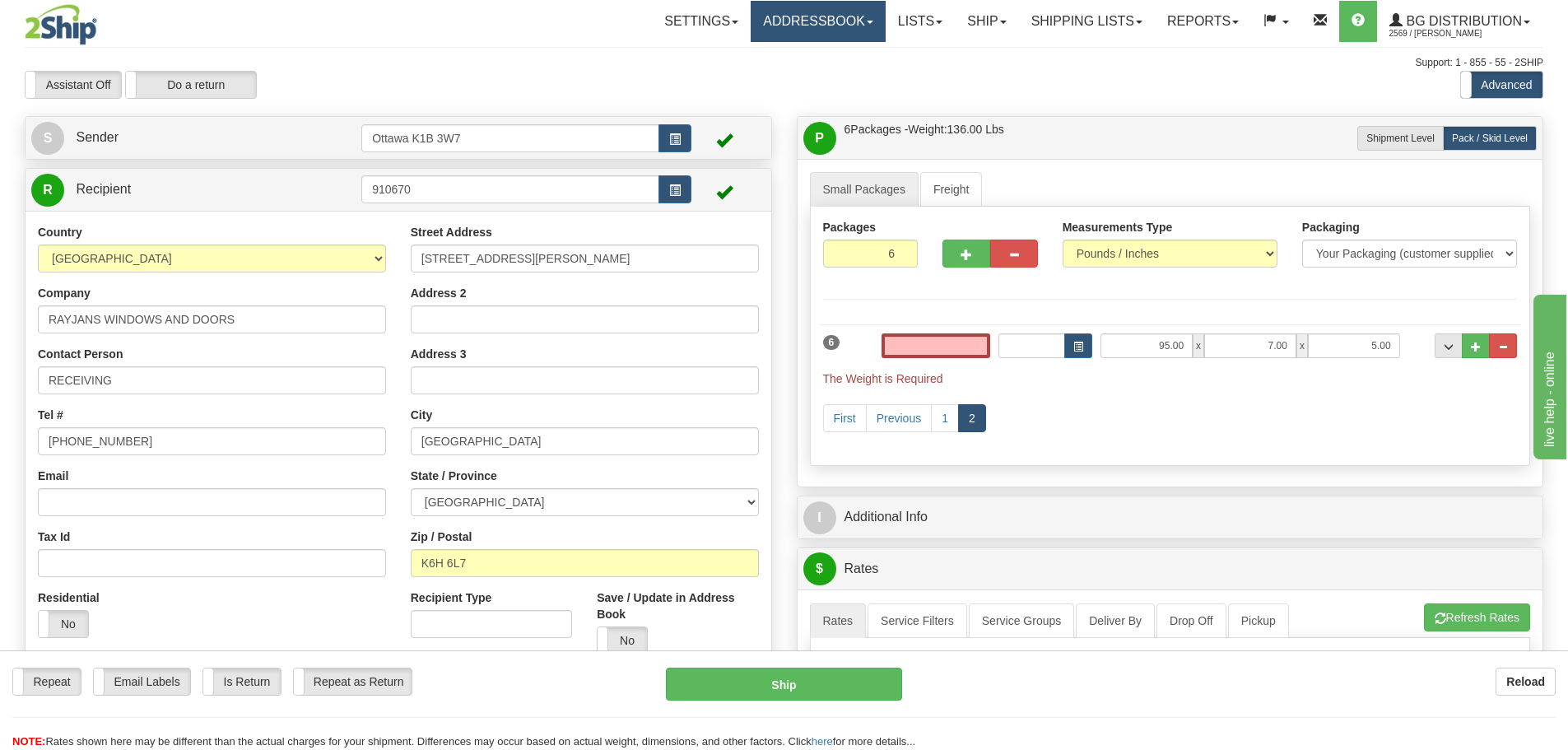
type input "0.00"
drag, startPoint x: 1140, startPoint y: 351, endPoint x: 1416, endPoint y: 381, distance: 277.6
click at [1398, 380] on div "6 Weight 0.00 Dims Code Length Width Height" at bounding box center [1170, 351] width 703 height 71
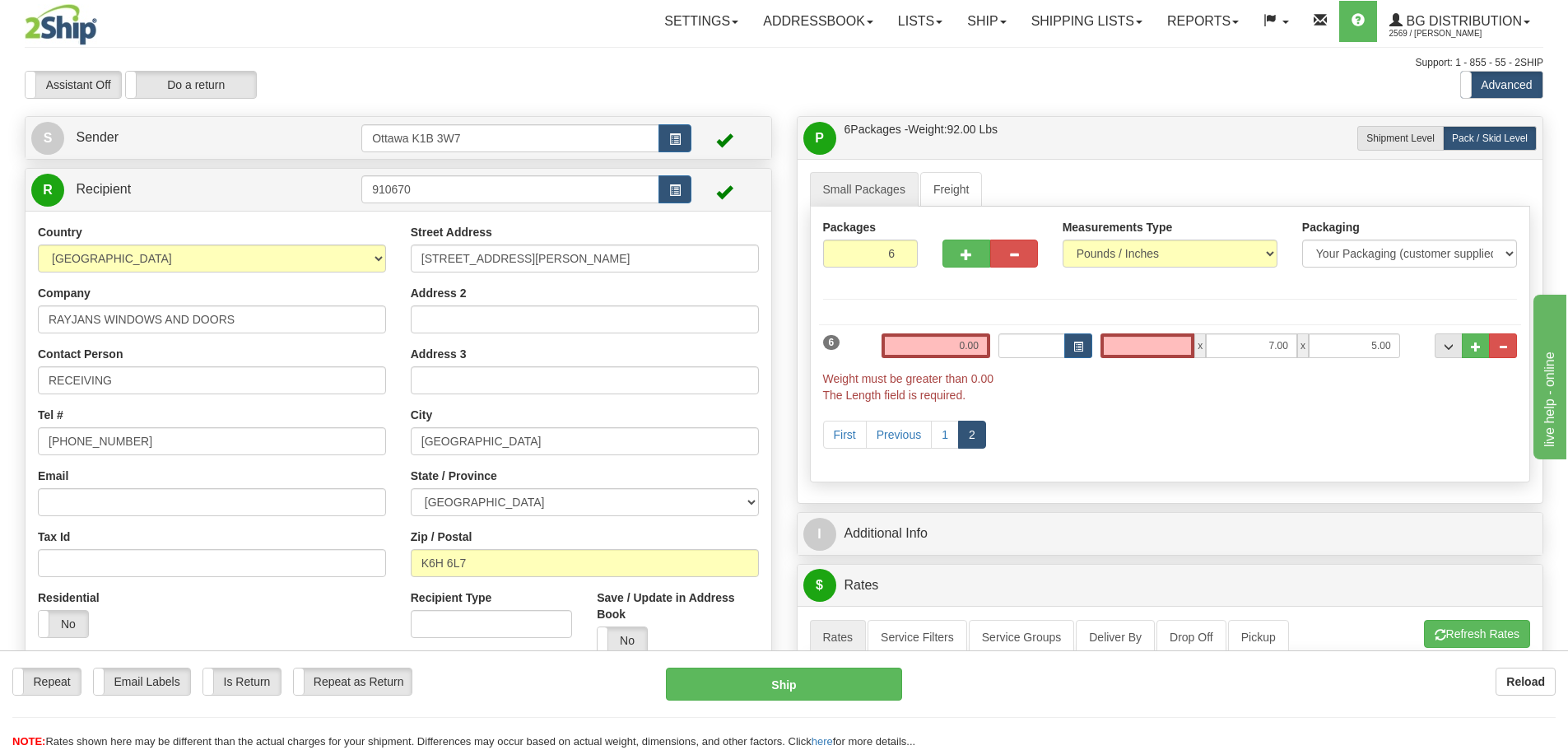
type input "0.00"
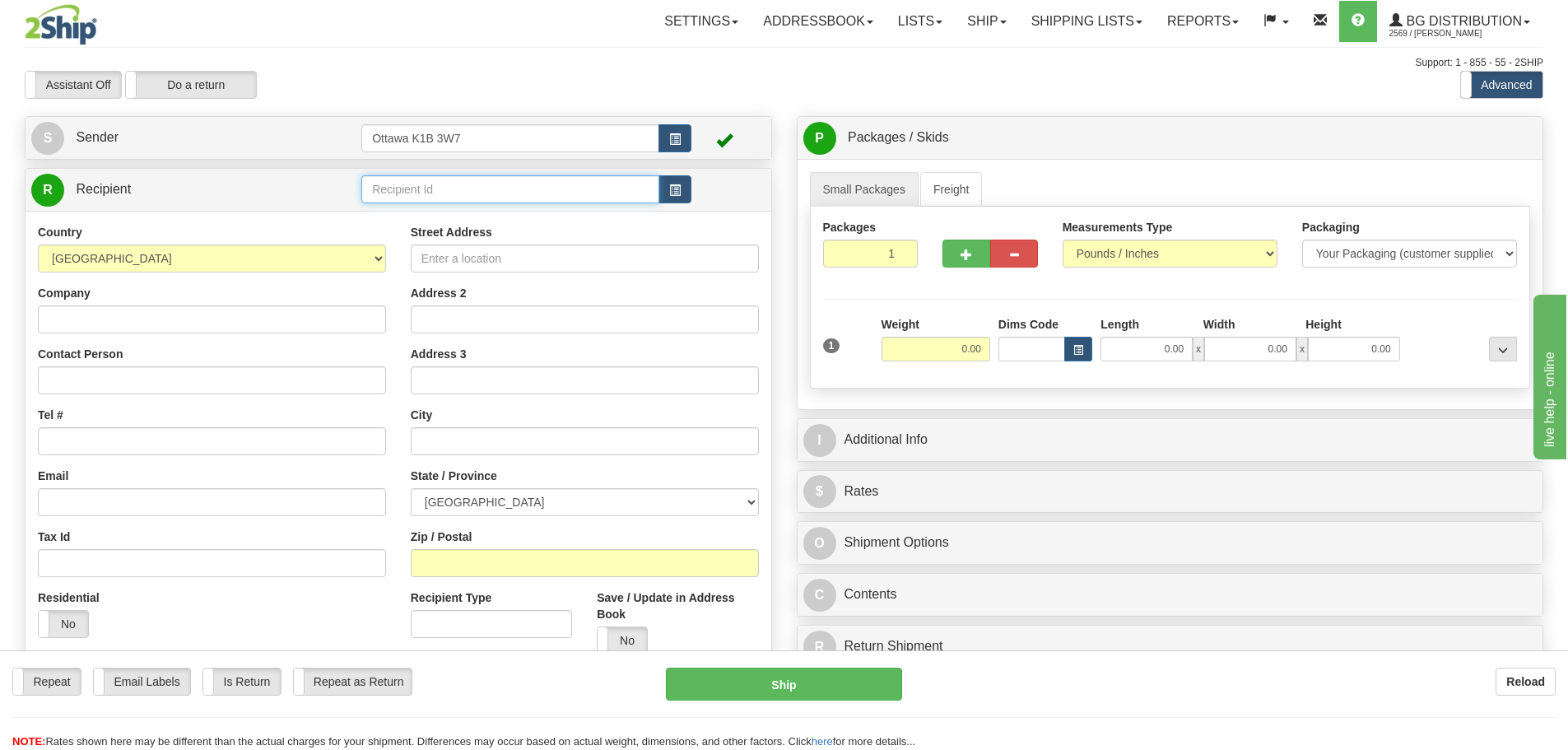
click at [455, 179] on input "text" at bounding box center [510, 189] width 298 height 28
type input "910670"
click at [960, 185] on link "Freight" at bounding box center [951, 189] width 63 height 35
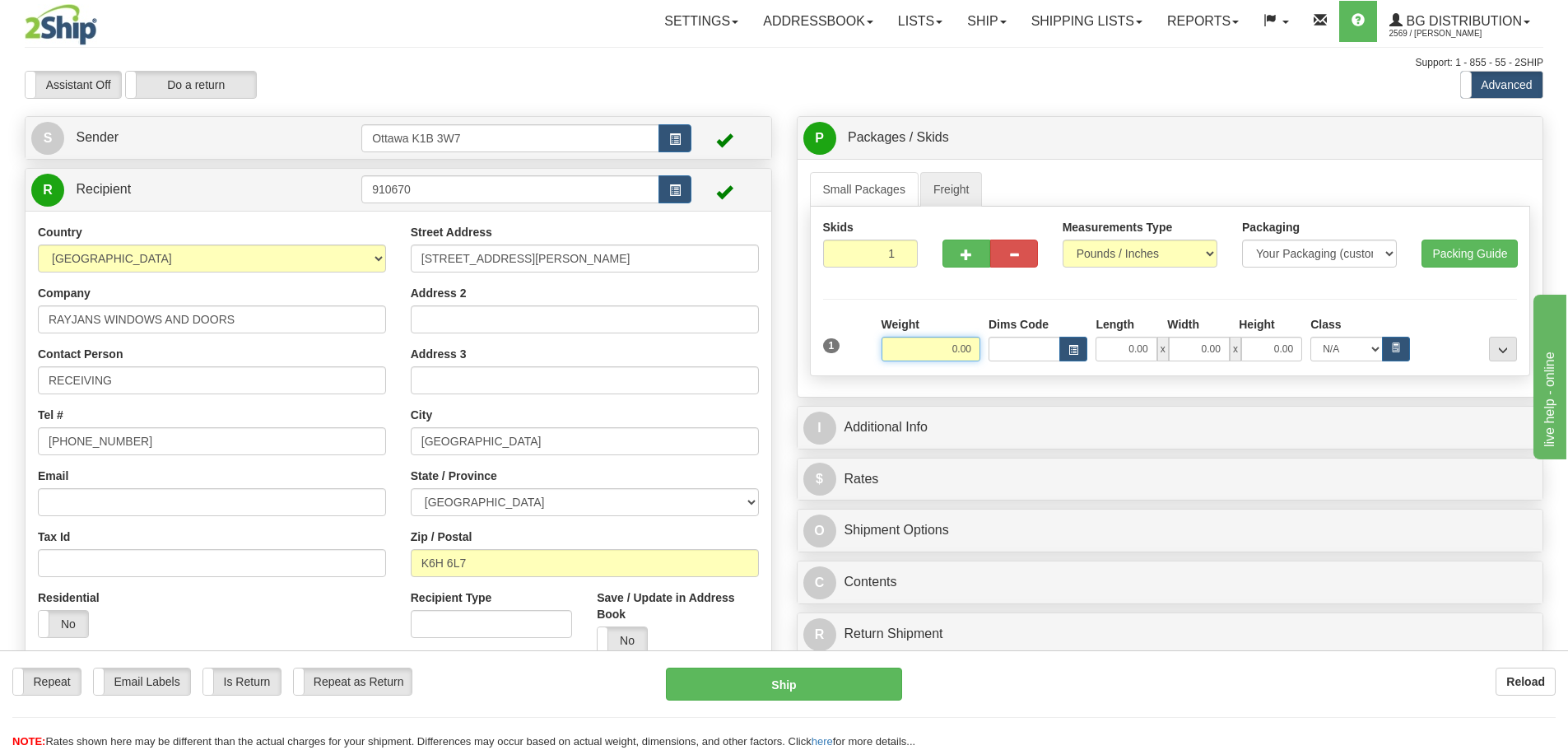
click at [951, 343] on input "0.00" at bounding box center [931, 349] width 99 height 25
type input "0.00"
click at [1124, 346] on input "0.00" at bounding box center [1126, 349] width 61 height 25
type input "54.00"
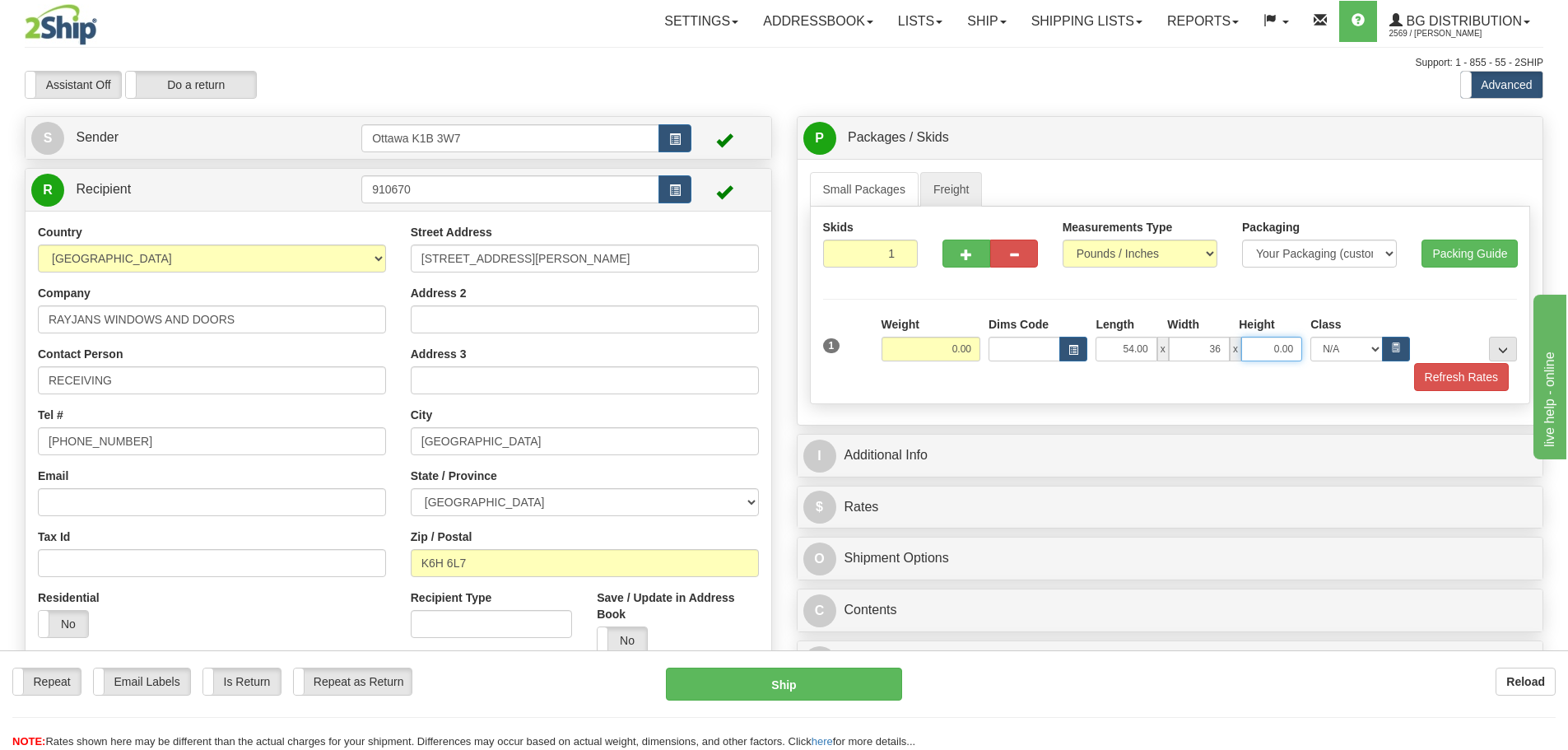
type input "36.00"
type input "17.00"
click at [944, 343] on input "0.00" at bounding box center [931, 349] width 99 height 25
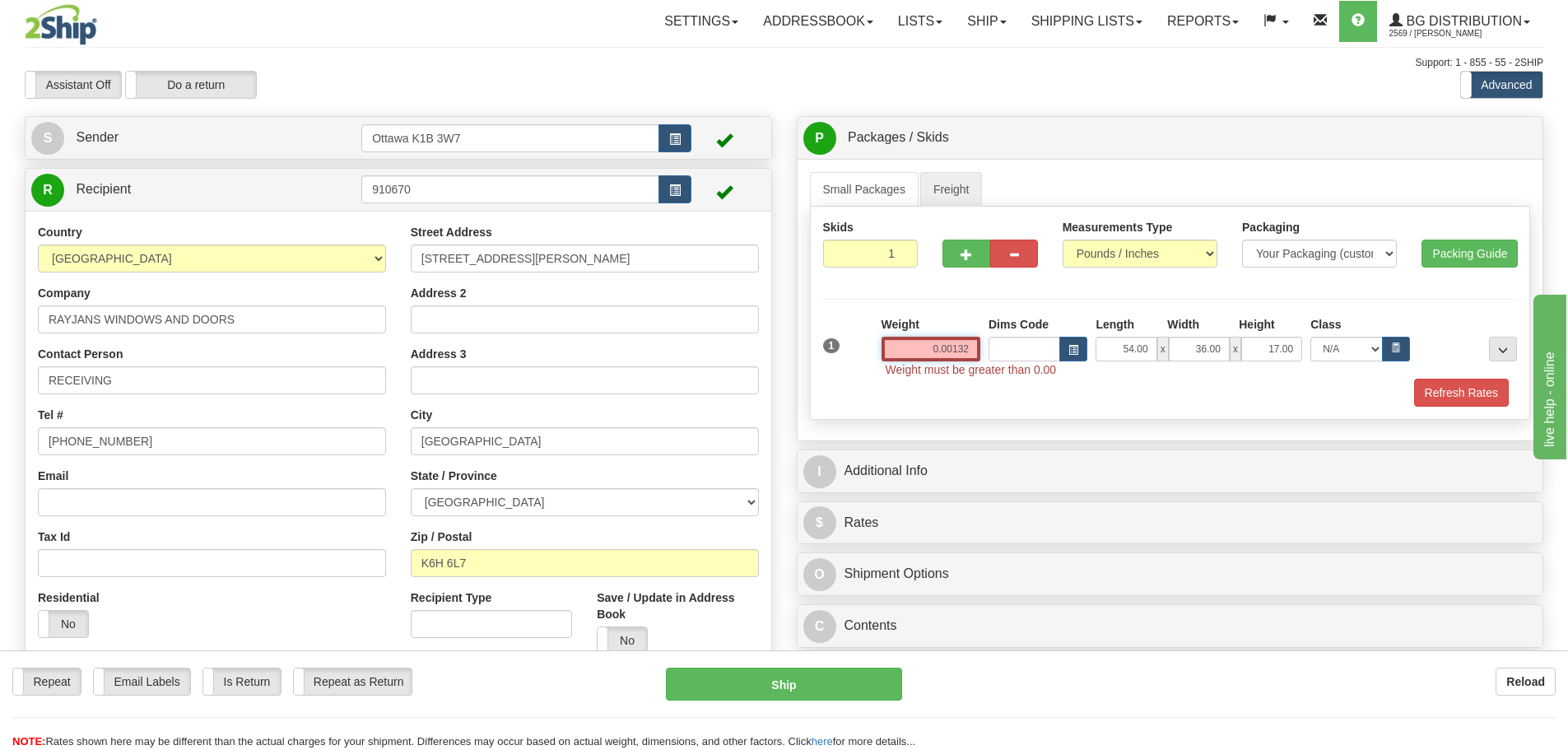
drag, startPoint x: 912, startPoint y: 352, endPoint x: 1337, endPoint y: 436, distance: 433.2
click at [1166, 407] on div "Skids 1 1" at bounding box center [1170, 313] width 721 height 213
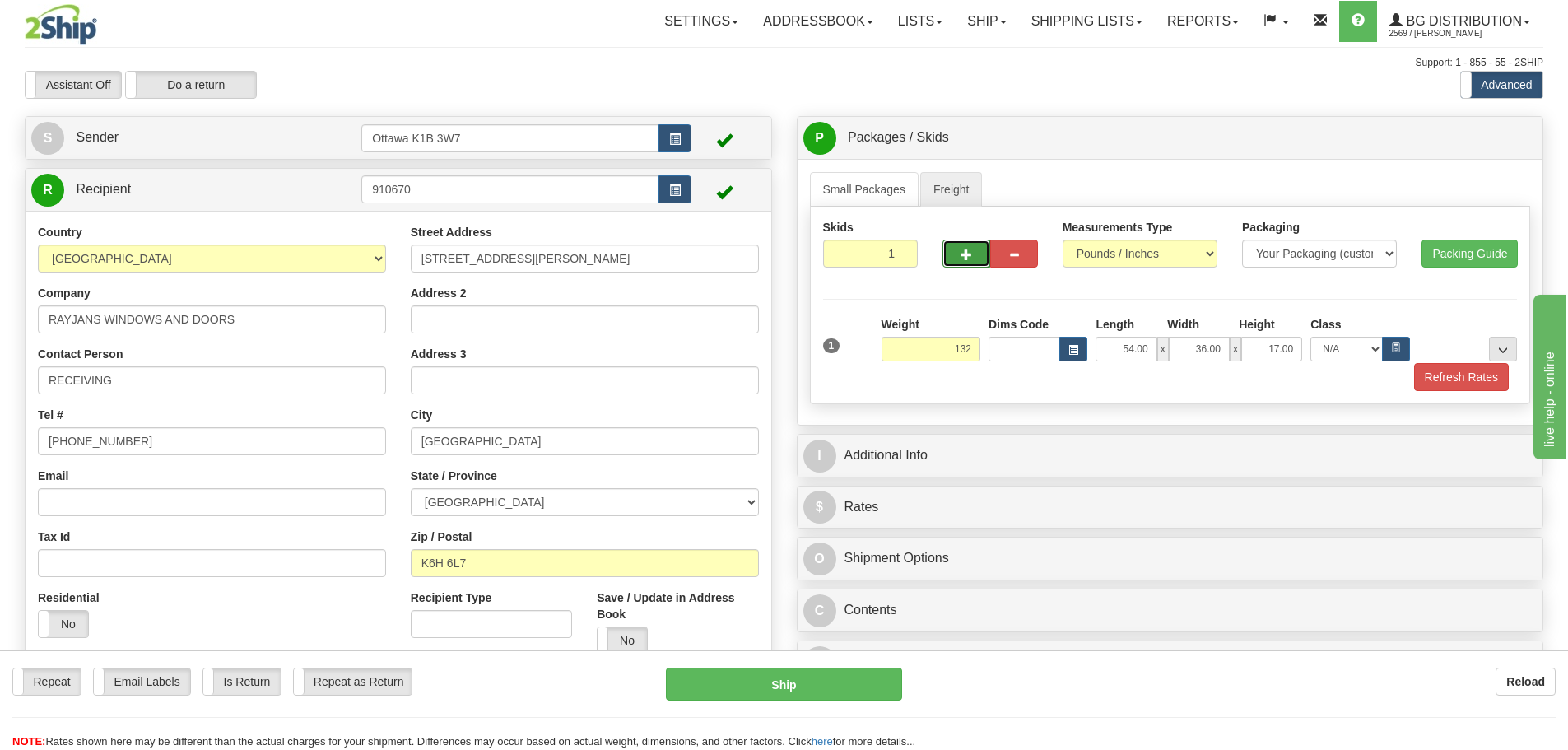
type input "132.00"
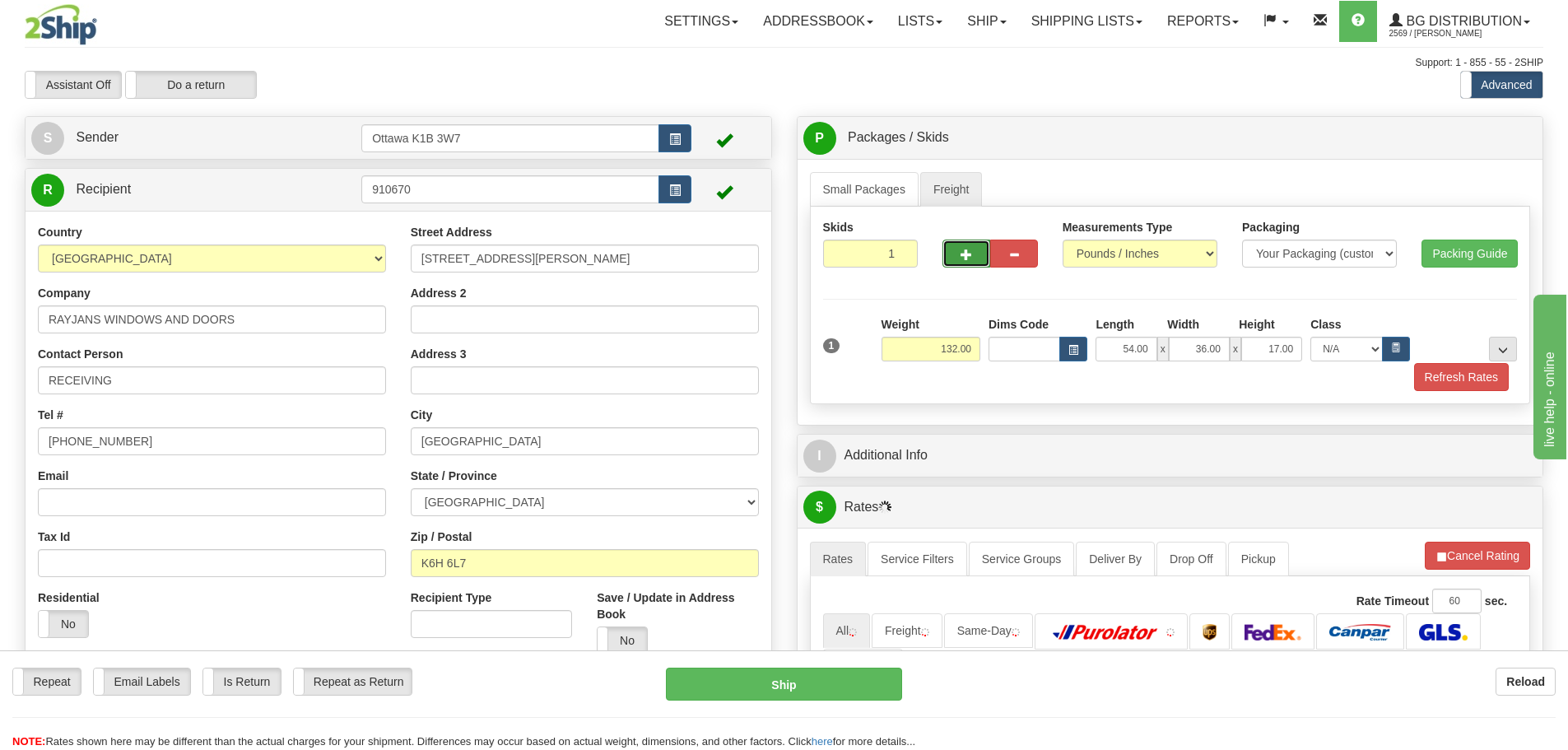
click at [961, 257] on span "button" at bounding box center [966, 255] width 11 height 10
type input "2"
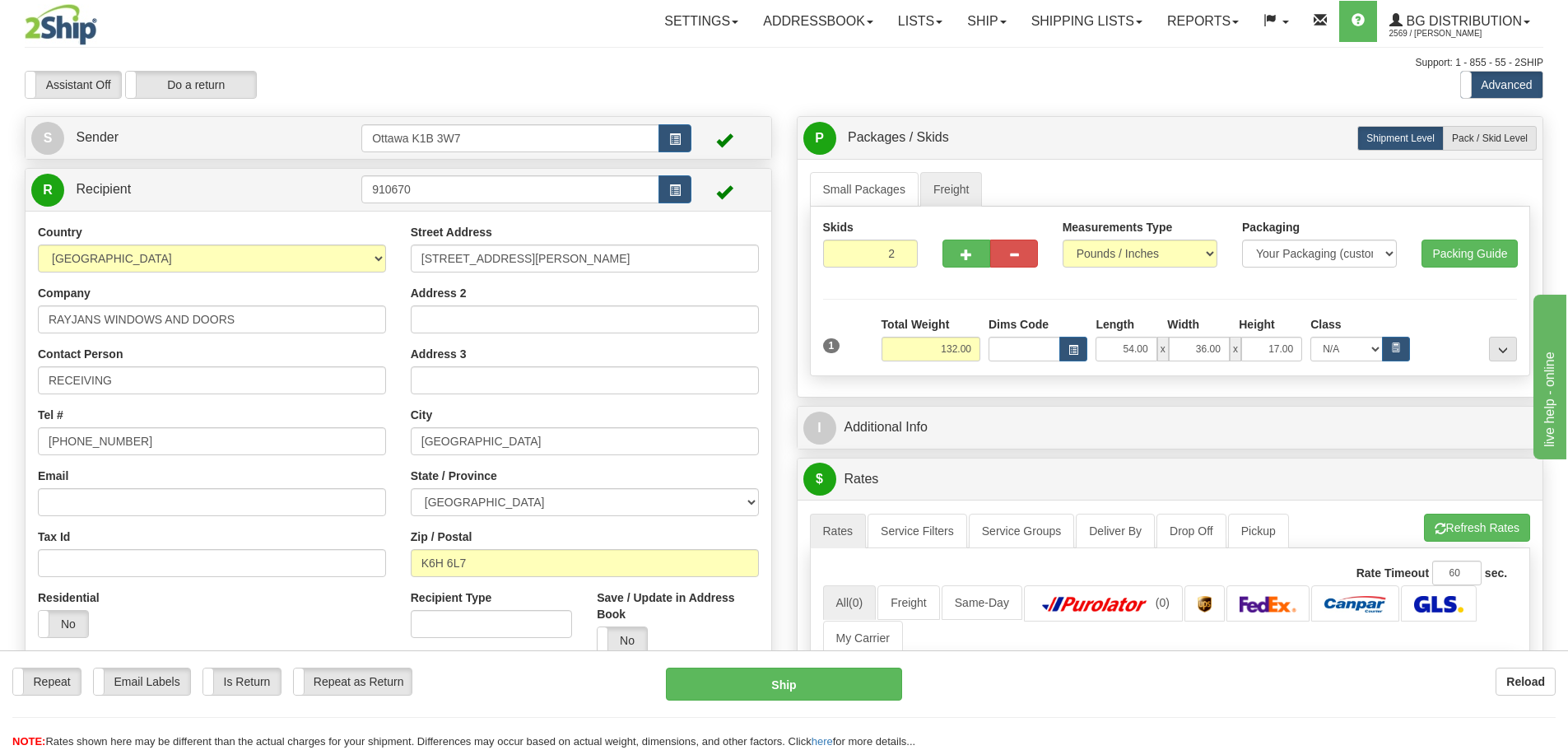
click at [1479, 162] on div "Small Packages Freight Packages 1 1 Measurements Type" at bounding box center [1170, 278] width 746 height 238
click at [1482, 150] on label "Pack / Skid Level Pack.." at bounding box center [1490, 138] width 94 height 25
radio input "true"
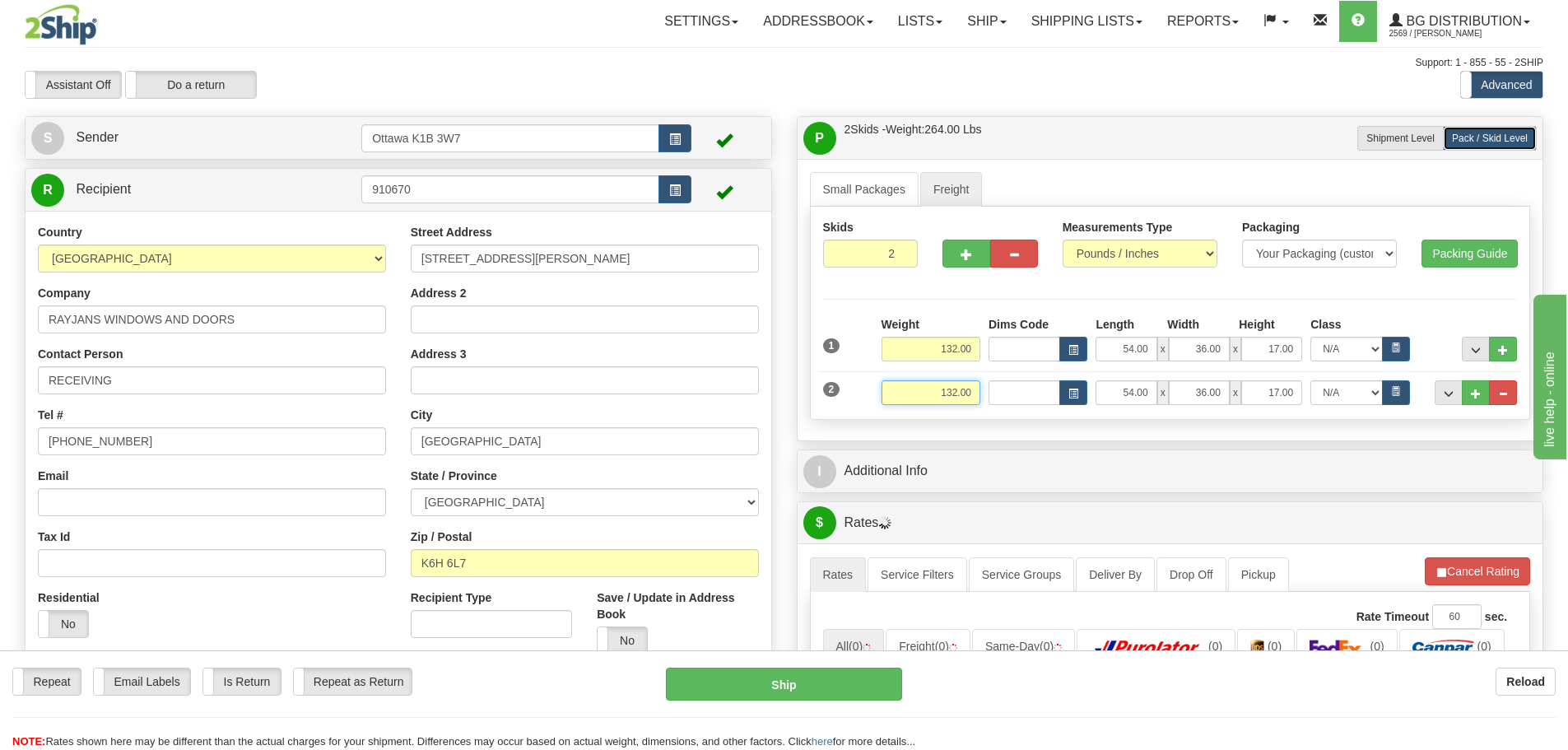
drag, startPoint x: 925, startPoint y: 391, endPoint x: 1202, endPoint y: 429, distance: 279.6
click at [1166, 429] on div "Small Packages Freight Packages 1 1 Measurements Type" at bounding box center [1170, 299] width 746 height 281
type input "0.00"
drag, startPoint x: 1120, startPoint y: 389, endPoint x: 1341, endPoint y: 423, distance: 223.6
click at [1345, 420] on div "Skids 2 2" at bounding box center [1170, 313] width 721 height 213
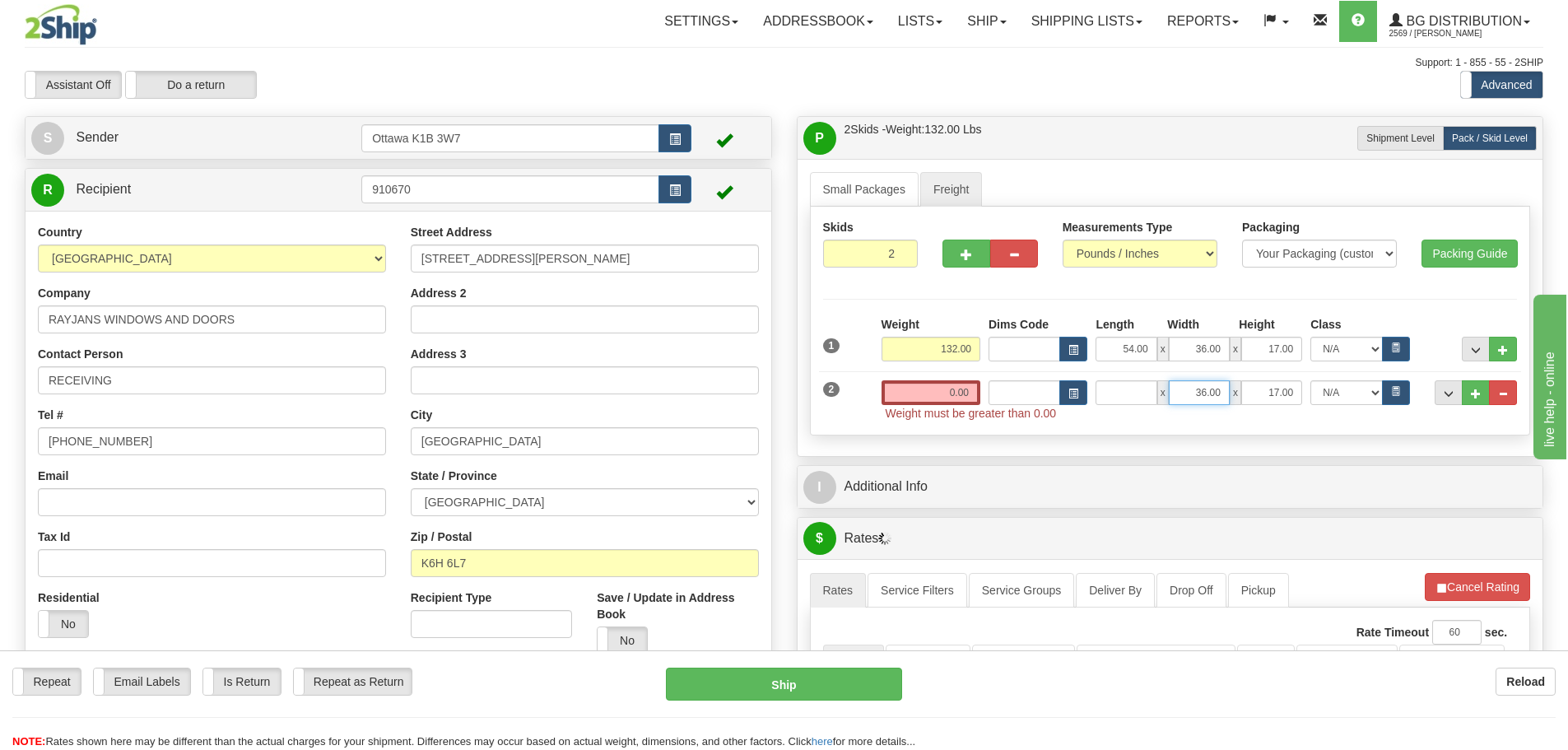
type input "0.00"
drag, startPoint x: 1196, startPoint y: 395, endPoint x: 1286, endPoint y: 396, distance: 90.0
click at [1284, 396] on div "0.00 x 36.00 x 17.00" at bounding box center [1199, 393] width 207 height 25
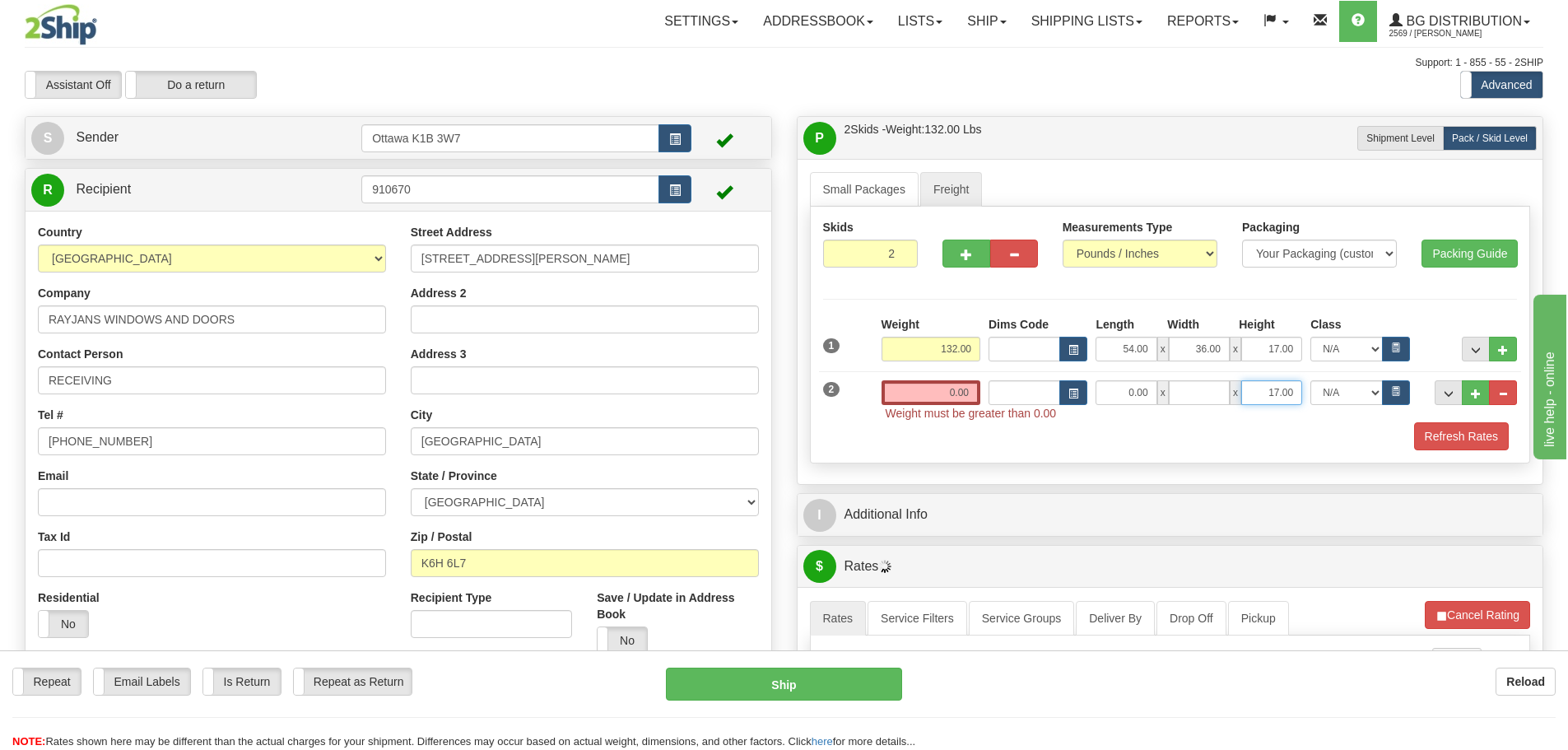
type input "0.00"
drag, startPoint x: 1249, startPoint y: 392, endPoint x: 1421, endPoint y: 408, distance: 172.7
click at [1420, 408] on div "Weight 0.00 Dims Code x x" at bounding box center [1199, 401] width 643 height 41
type input "0.00"
click at [1448, 389] on span "..." at bounding box center [1448, 394] width 9 height 9
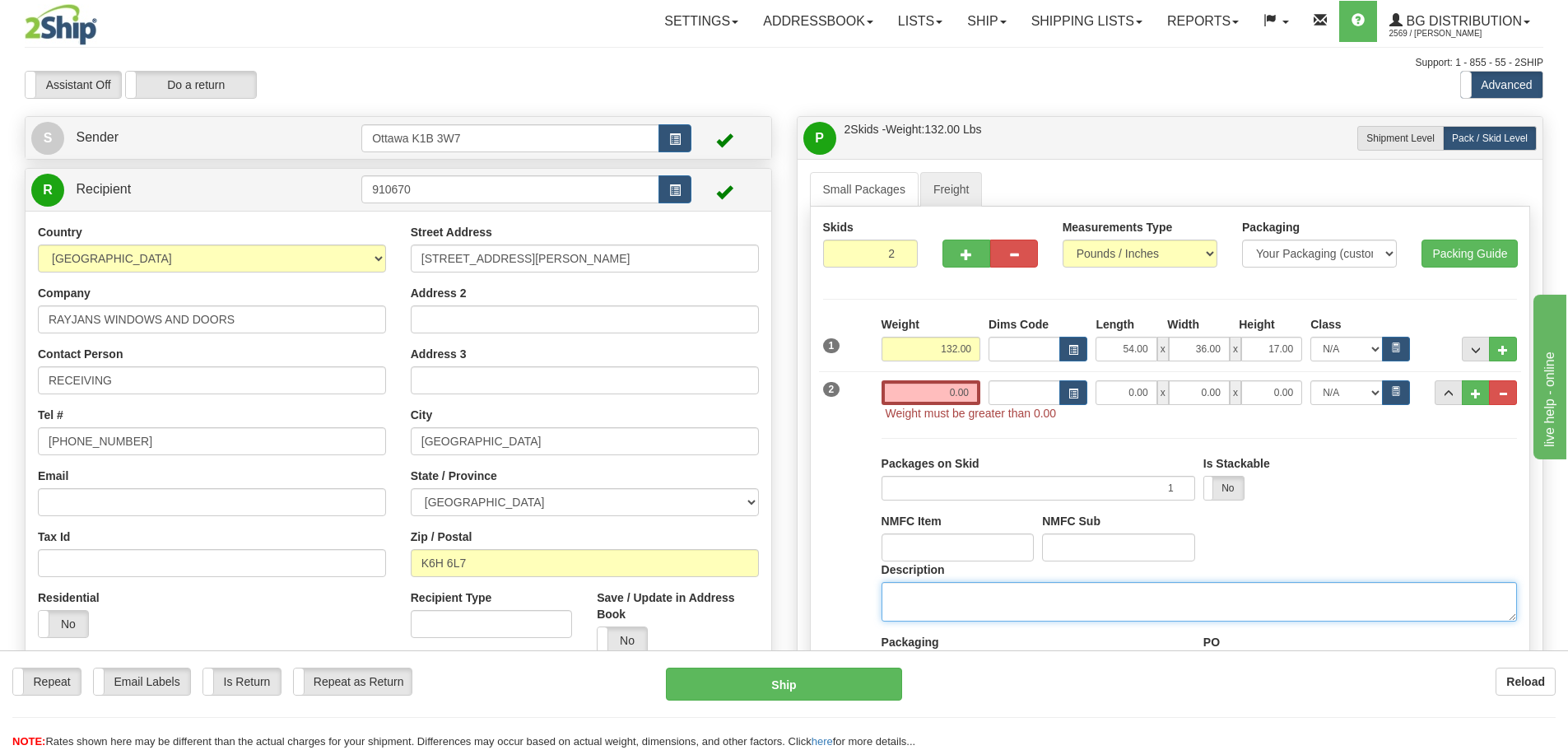
click at [1091, 591] on textarea "Description" at bounding box center [1199, 602] width 636 height 40
drag, startPoint x: 1089, startPoint y: 593, endPoint x: 838, endPoint y: 577, distance: 251.5
click at [838, 577] on div "Packages on Skid 1 Is Stackable Yes No NMFC Item NMFC Sub Contains DG Yes No" at bounding box center [1170, 643] width 703 height 443
type textarea "DOOR HARDWARE"
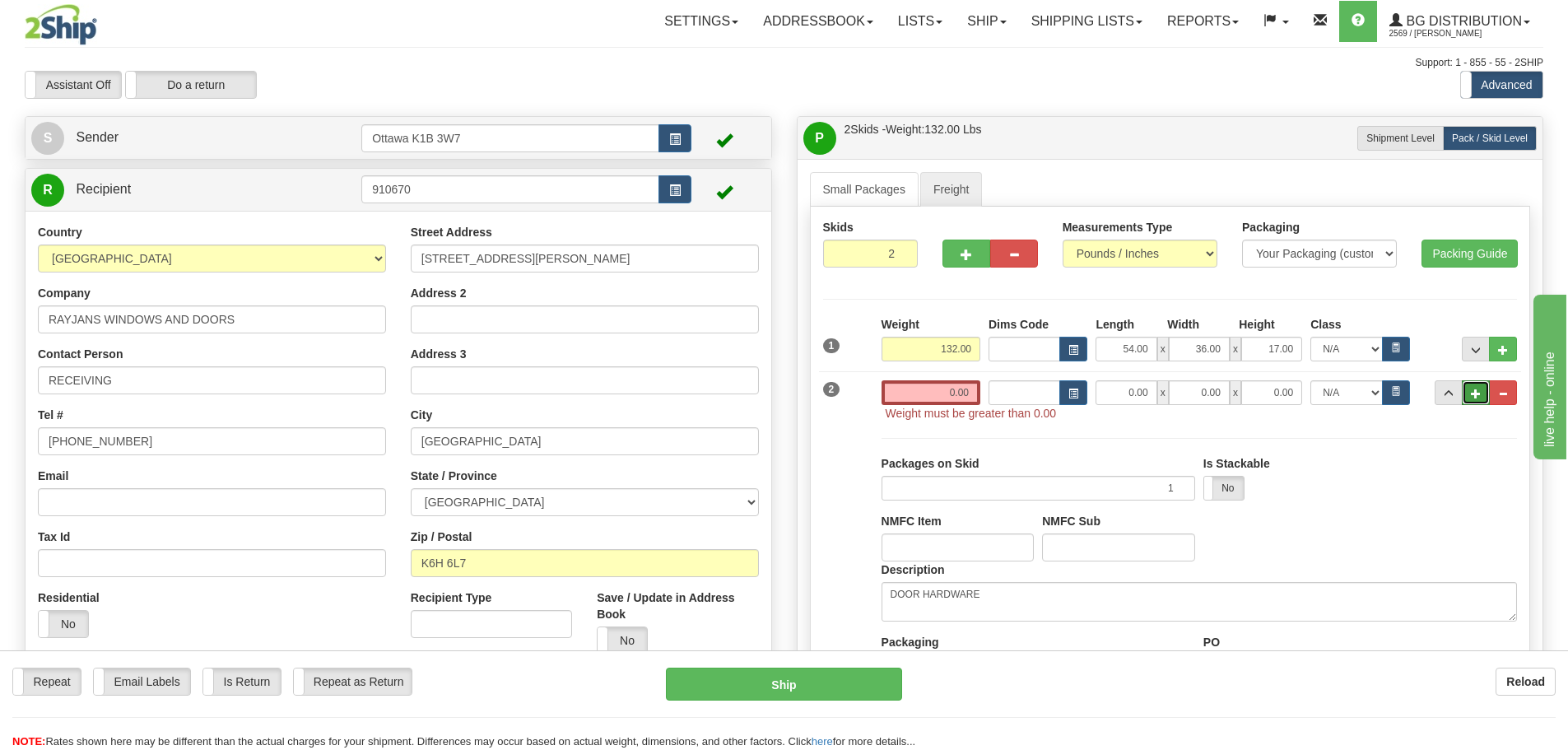
click at [1471, 396] on span "..." at bounding box center [1476, 394] width 9 height 9
type input "3"
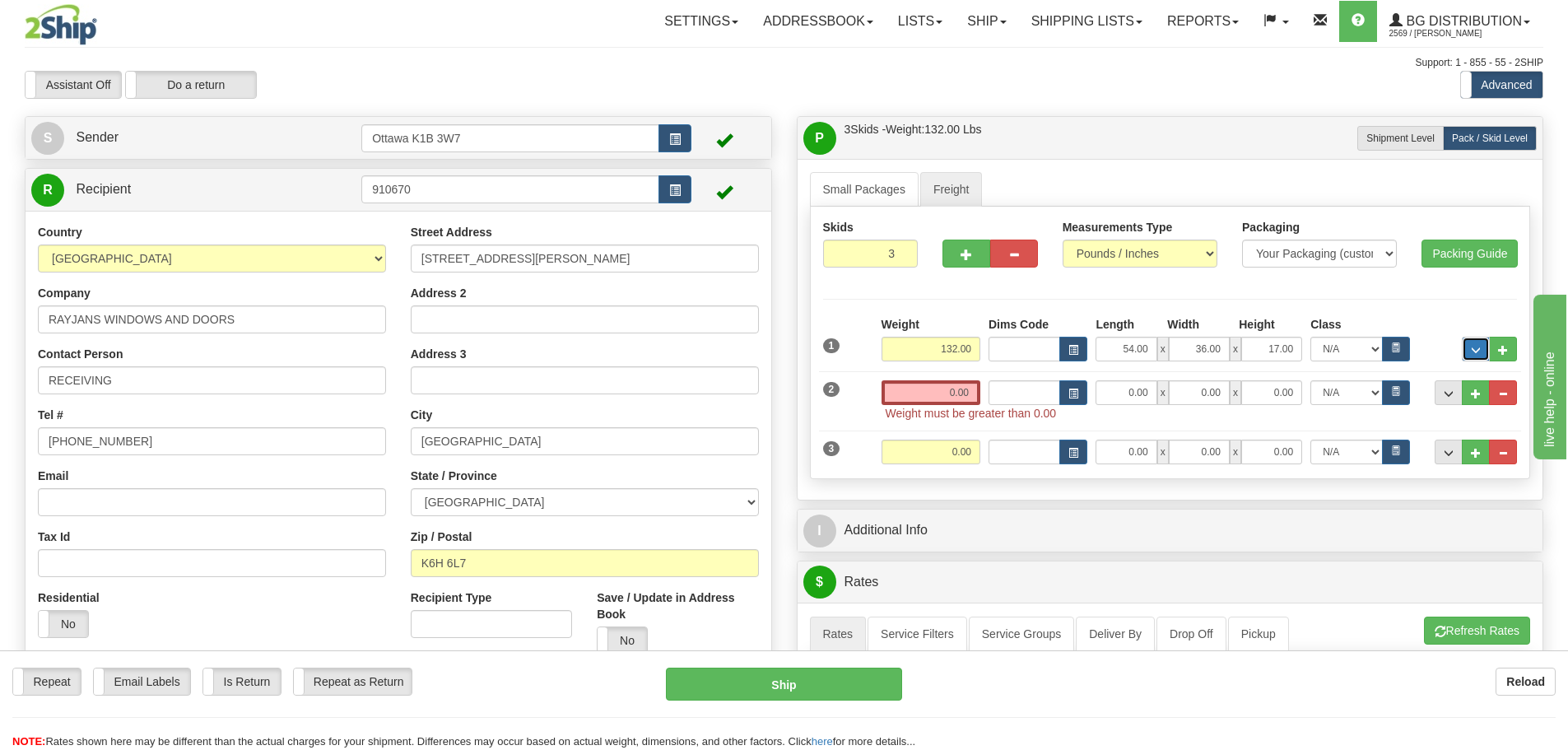
click at [1476, 351] on span "..." at bounding box center [1476, 350] width 9 height 9
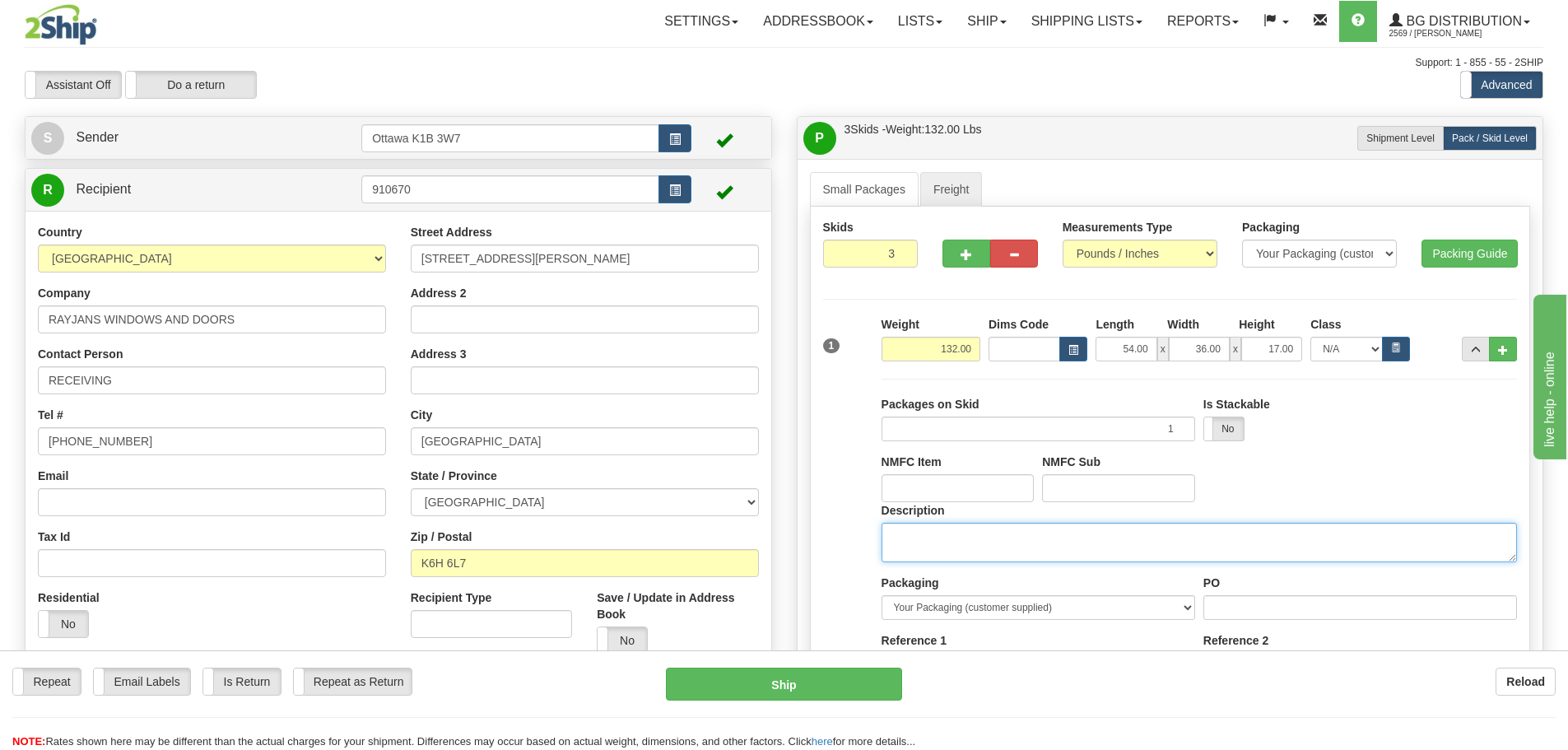
click at [1075, 550] on textarea "Description" at bounding box center [1199, 543] width 636 height 40
paste textarea "DOOR HARDWARE"
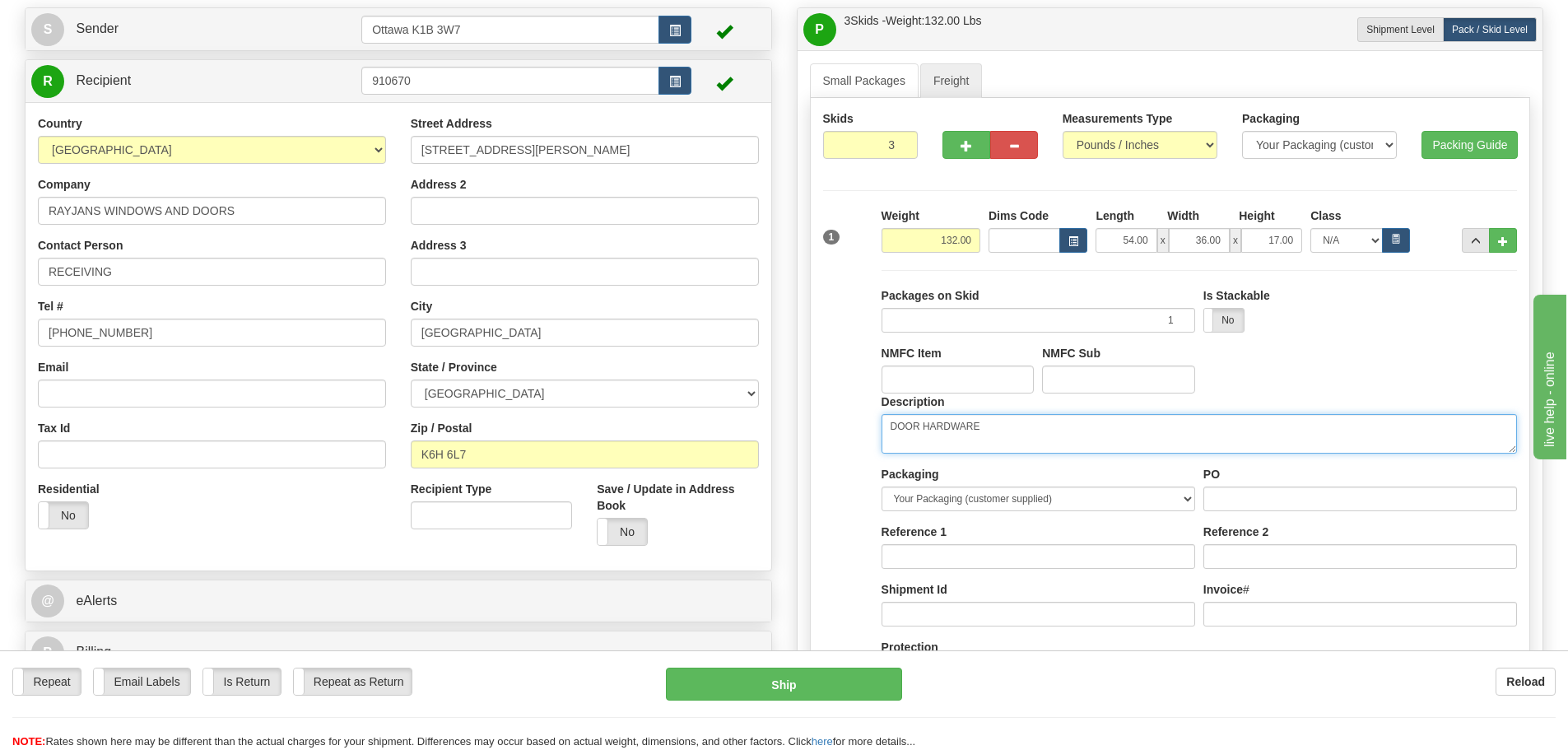
scroll to position [330, 0]
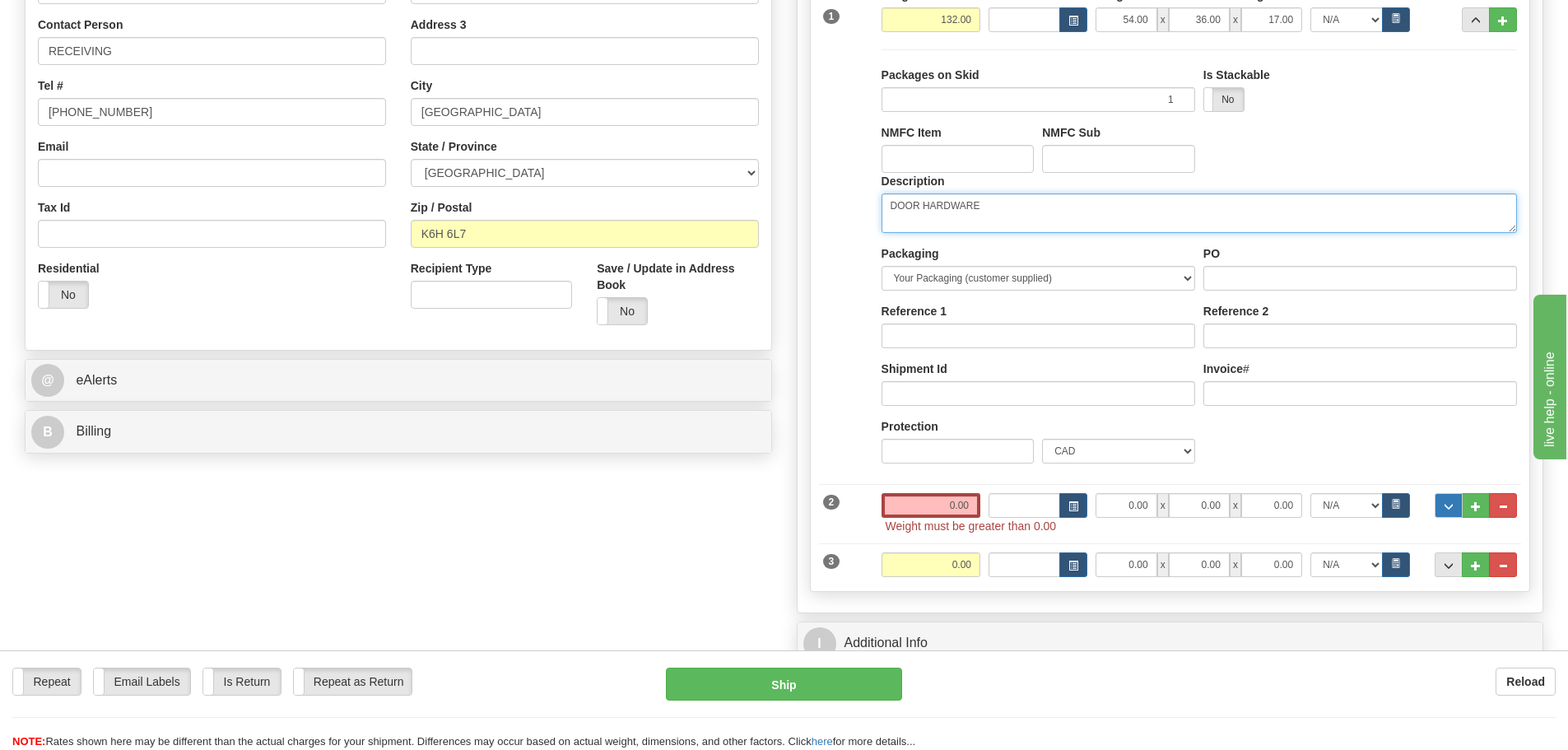
type textarea "DOOR HARDWARE"
click at [1448, 510] on span "..." at bounding box center [1448, 507] width 9 height 9
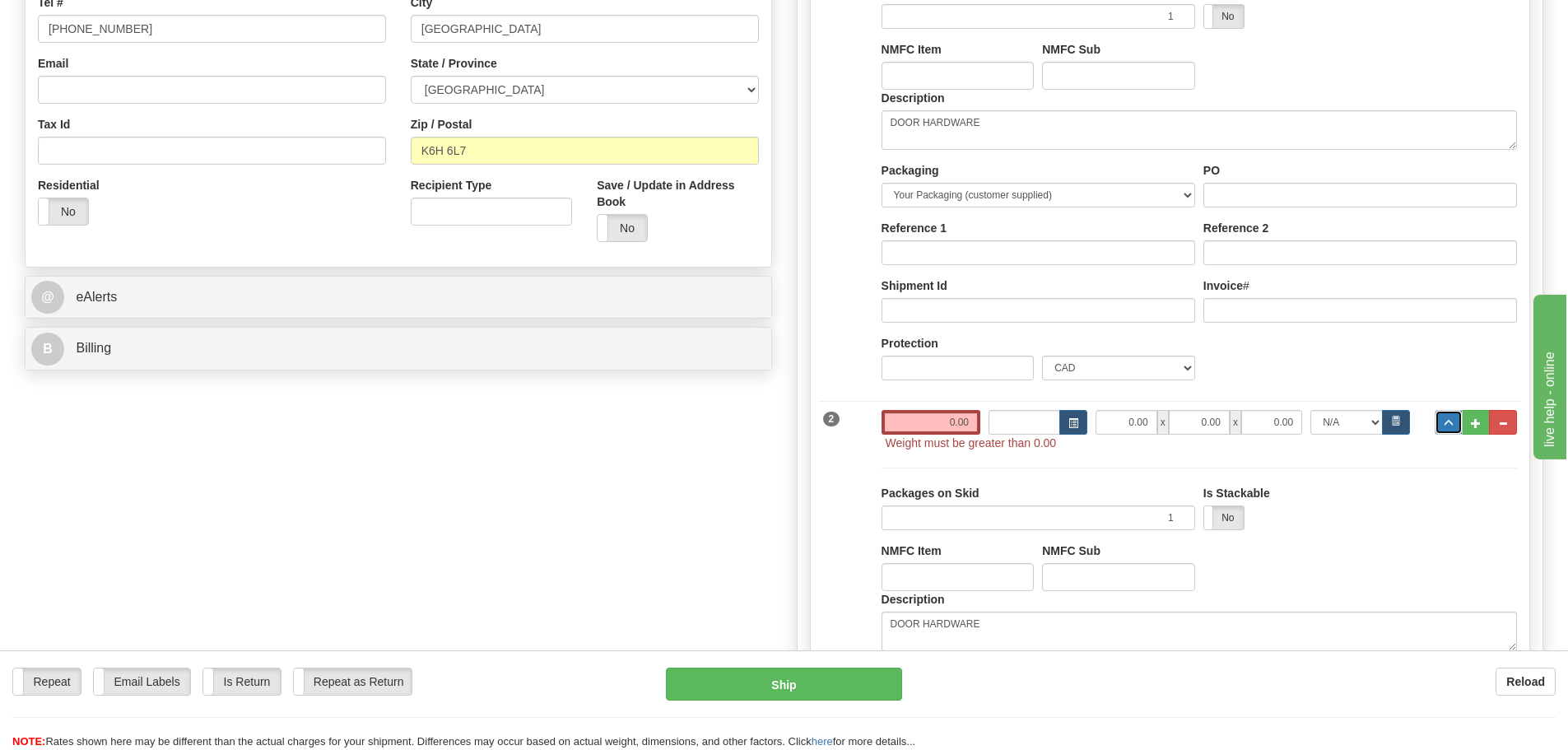
scroll to position [412, 0]
click at [1441, 421] on button "..." at bounding box center [1449, 423] width 28 height 25
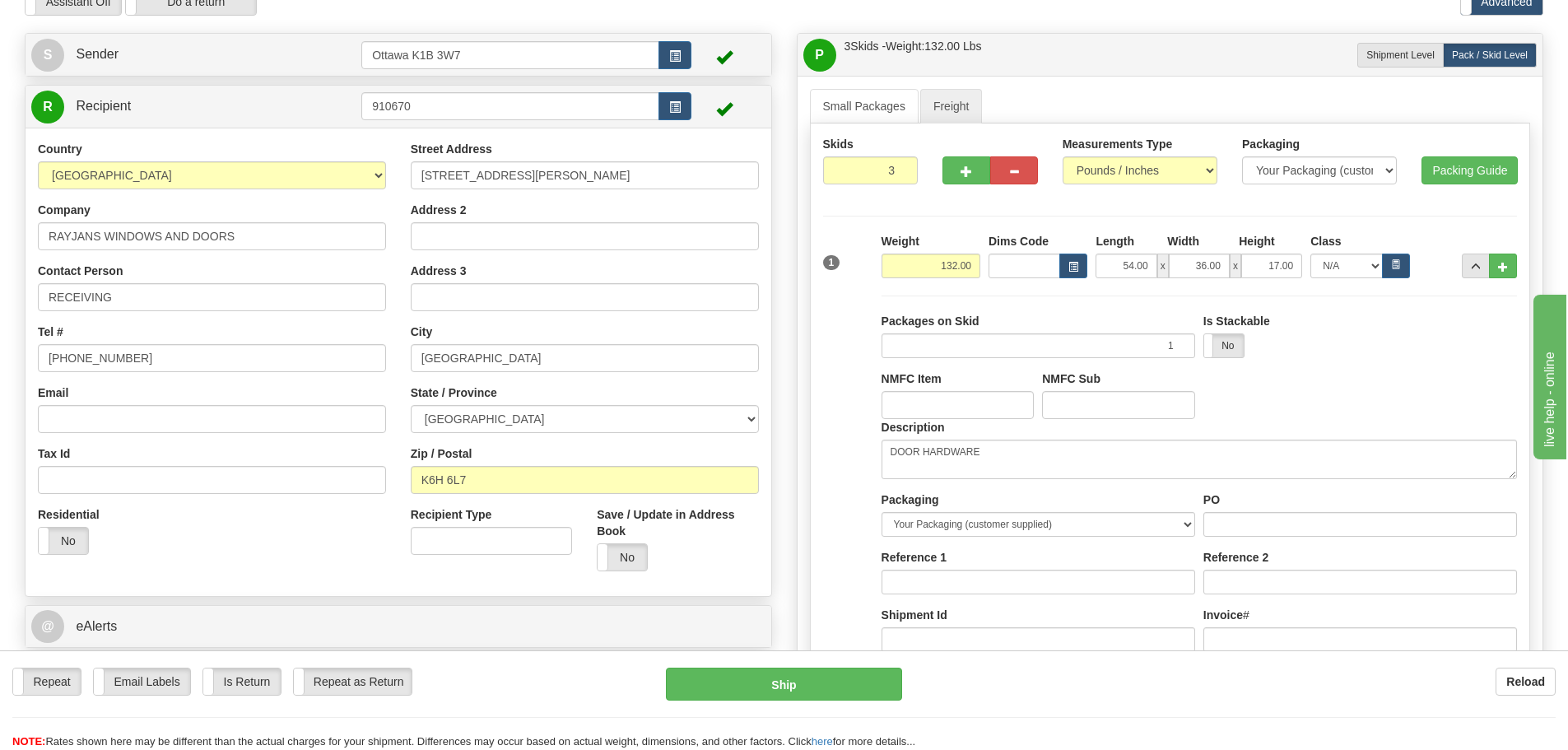
scroll to position [82, 0]
click at [1471, 269] on button "..." at bounding box center [1476, 267] width 28 height 25
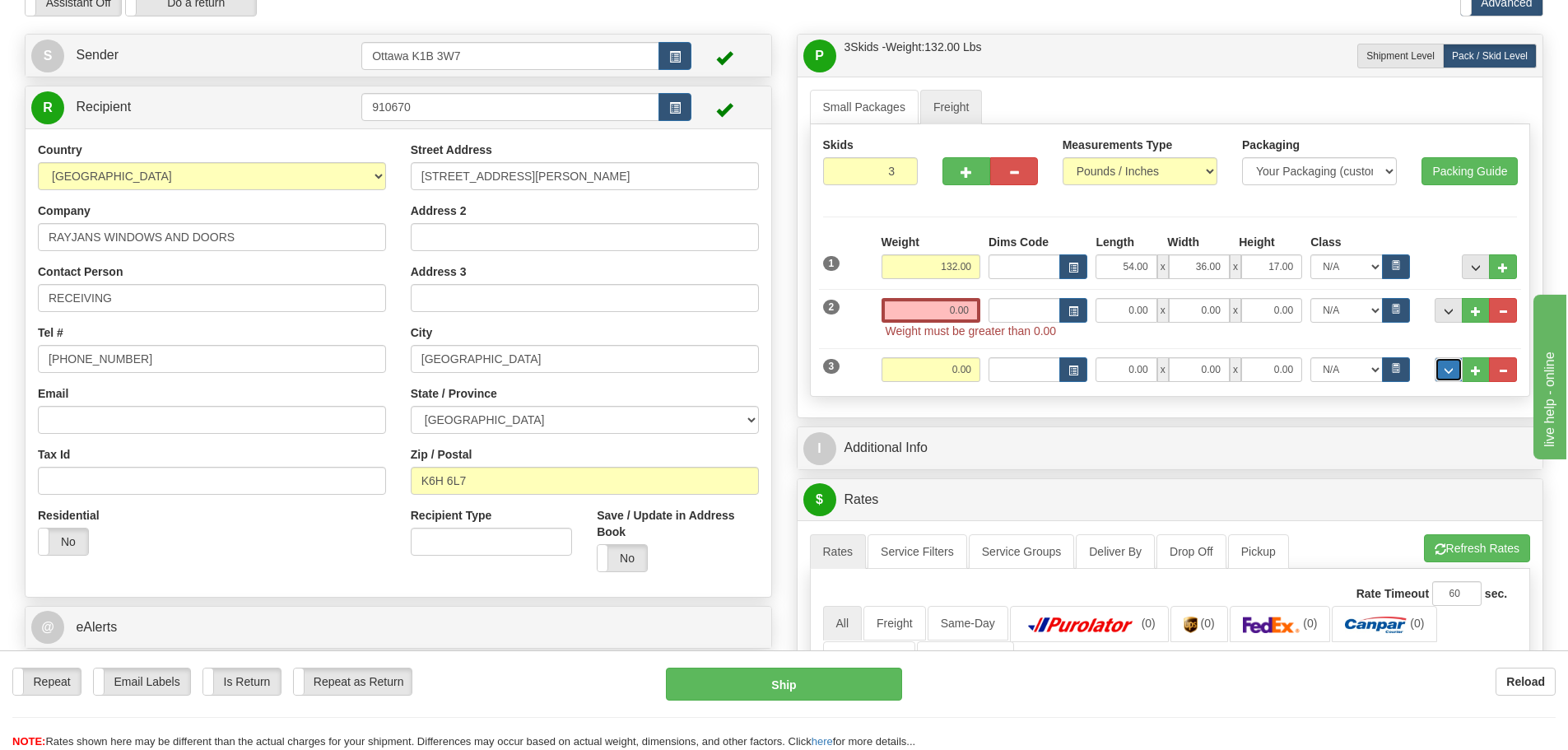
click at [1438, 375] on button "..." at bounding box center [1449, 369] width 28 height 25
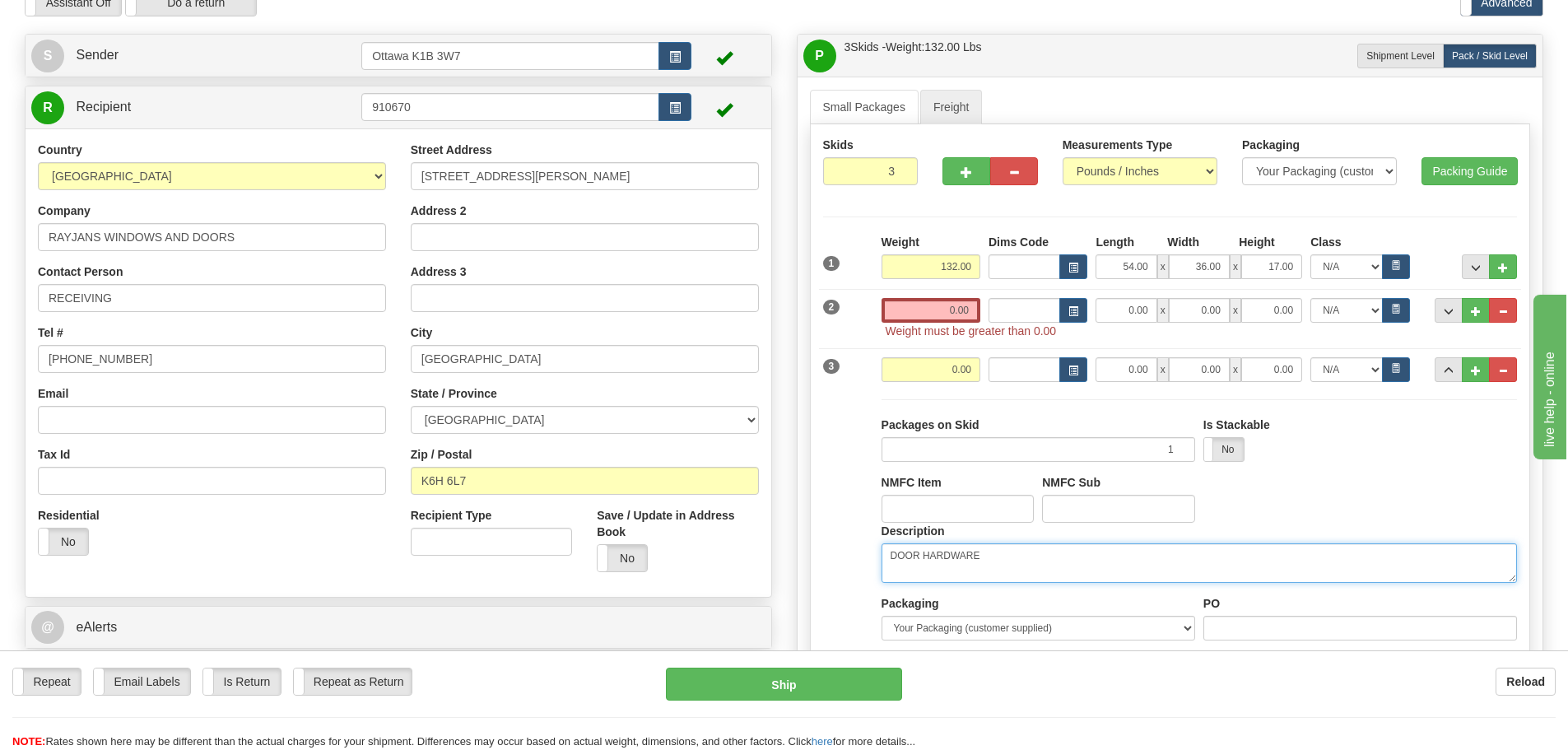
click at [1053, 561] on textarea "DOOR HARDWARE" at bounding box center [1199, 564] width 636 height 40
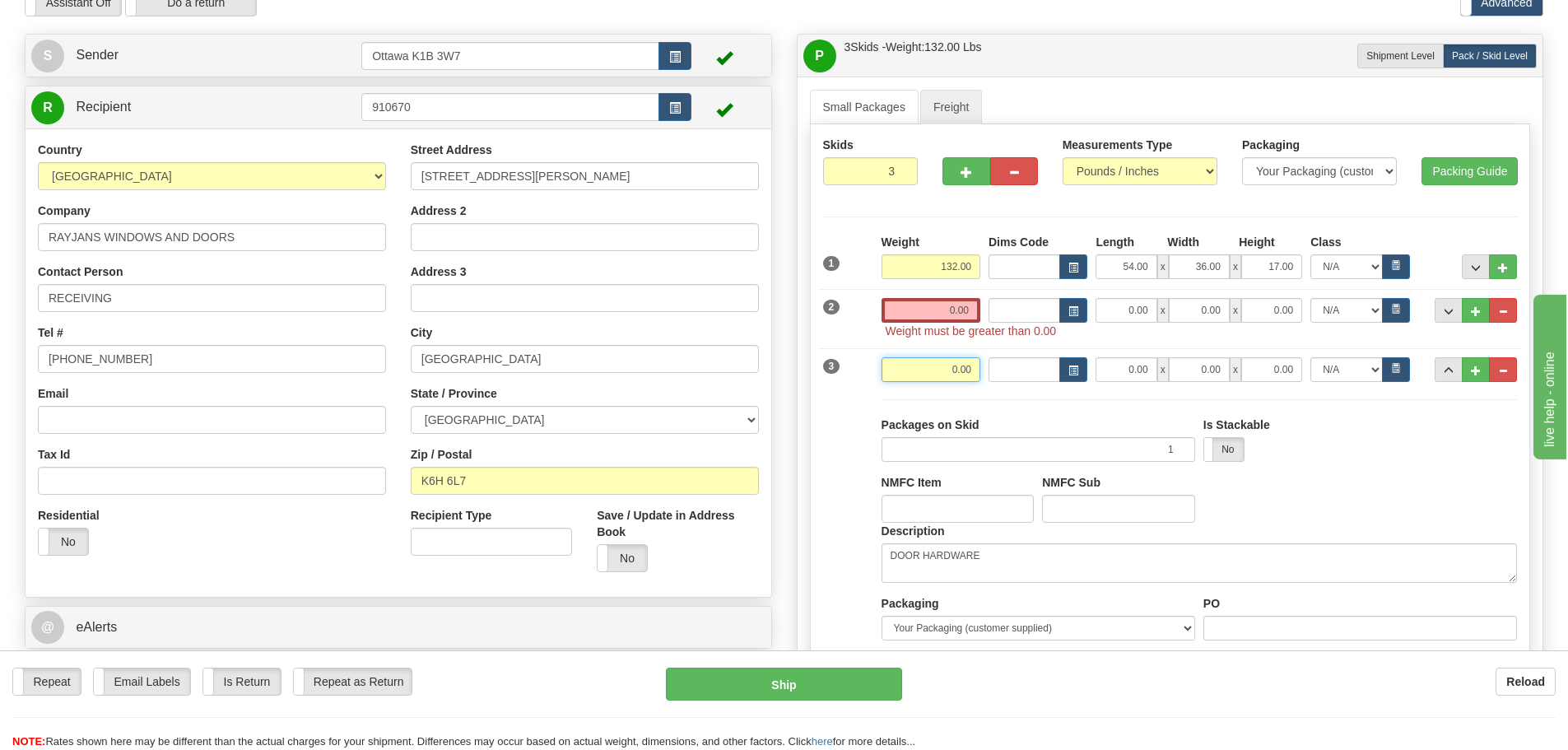
click at [957, 365] on input "0.00" at bounding box center [931, 369] width 99 height 25
type input "0.00"
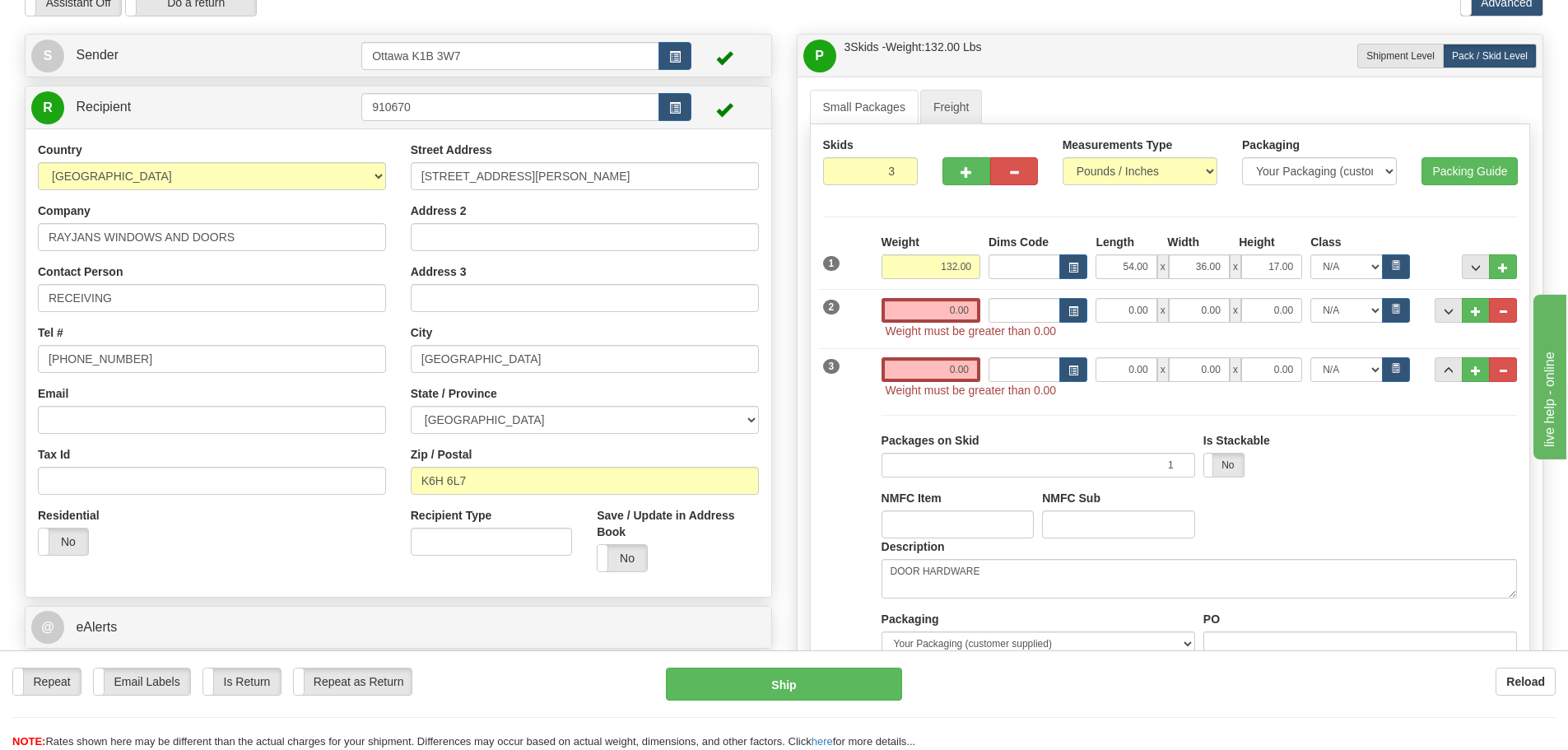
click at [944, 327] on span "Weight must be greater than 0.00" at bounding box center [971, 331] width 172 height 13
click at [937, 308] on input "0.00" at bounding box center [931, 310] width 99 height 25
paste input "31.00"
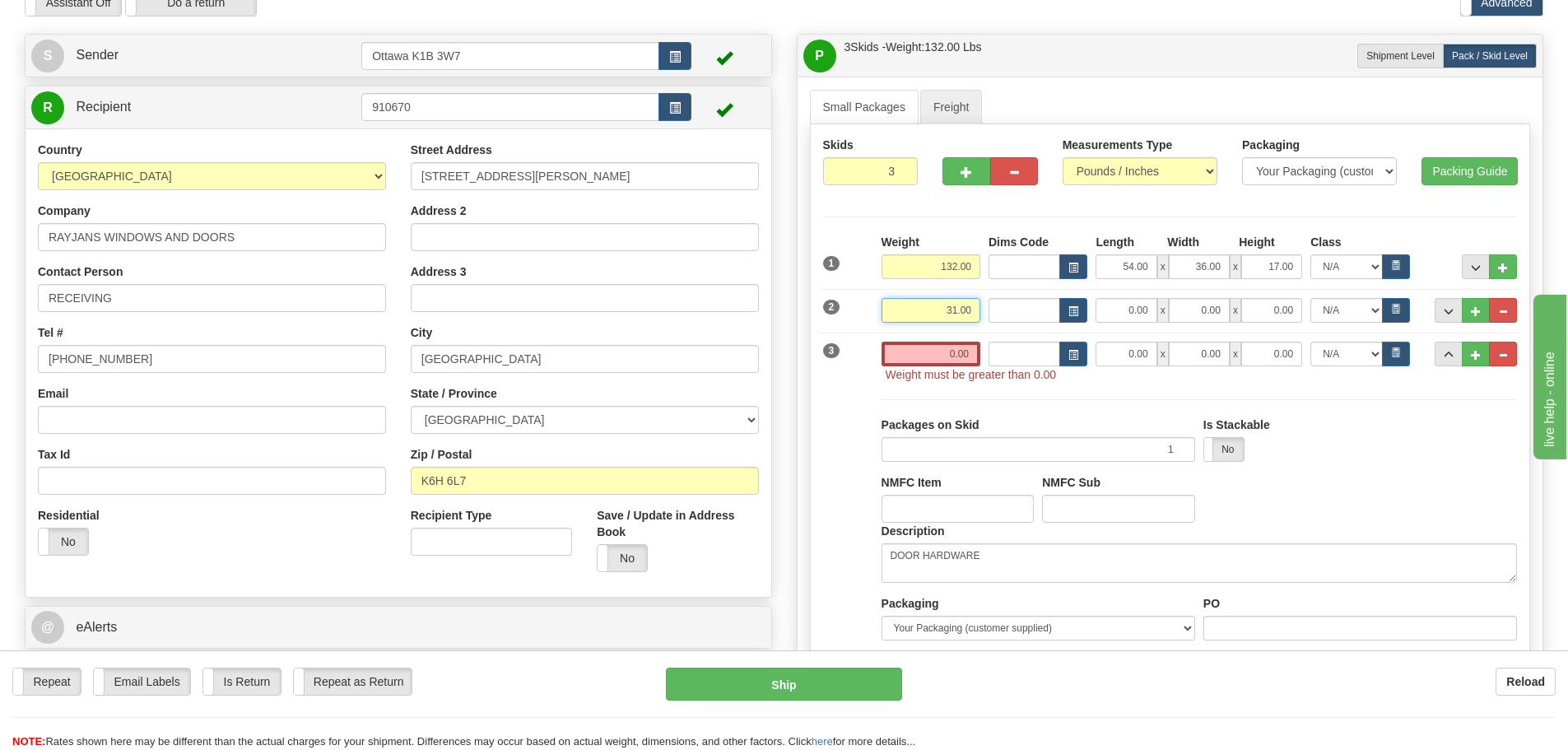
type input "31.00"
click at [1110, 312] on input "0.00" at bounding box center [1126, 310] width 61 height 25
paste input "93.00"
type input "93.00"
click at [1194, 306] on input "0.00" at bounding box center [1199, 310] width 61 height 25
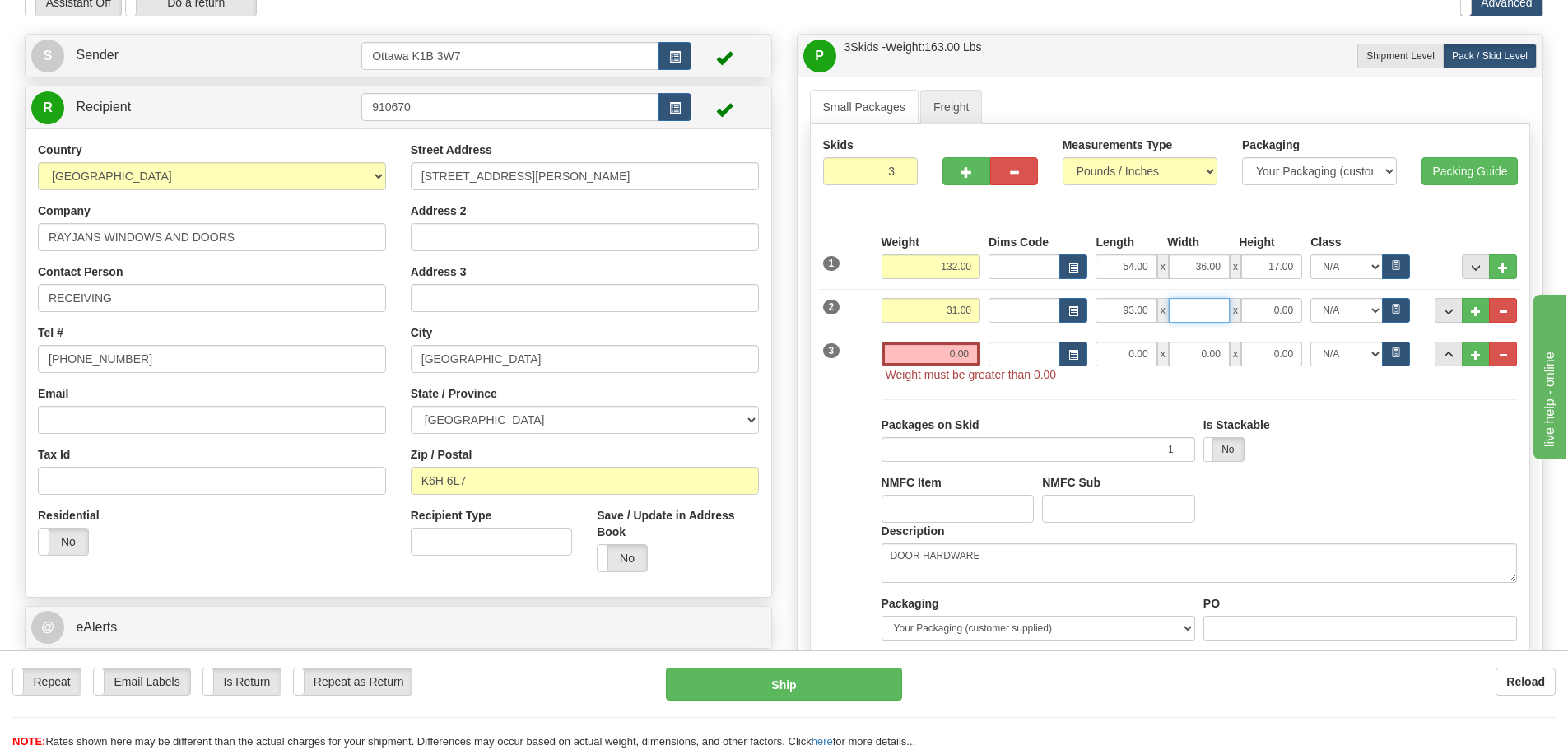
paste input "9.00"
type input "9.00"
click at [1320, 313] on select "N/A 50.0 55.0 60.0 65.0 70.0 85.0 92.5 100.0 125.0 175.0 250.0 300.0 400.0" at bounding box center [1345, 310] width 72 height 25
click at [1291, 311] on input "0.00" at bounding box center [1271, 310] width 61 height 25
type input "5.00"
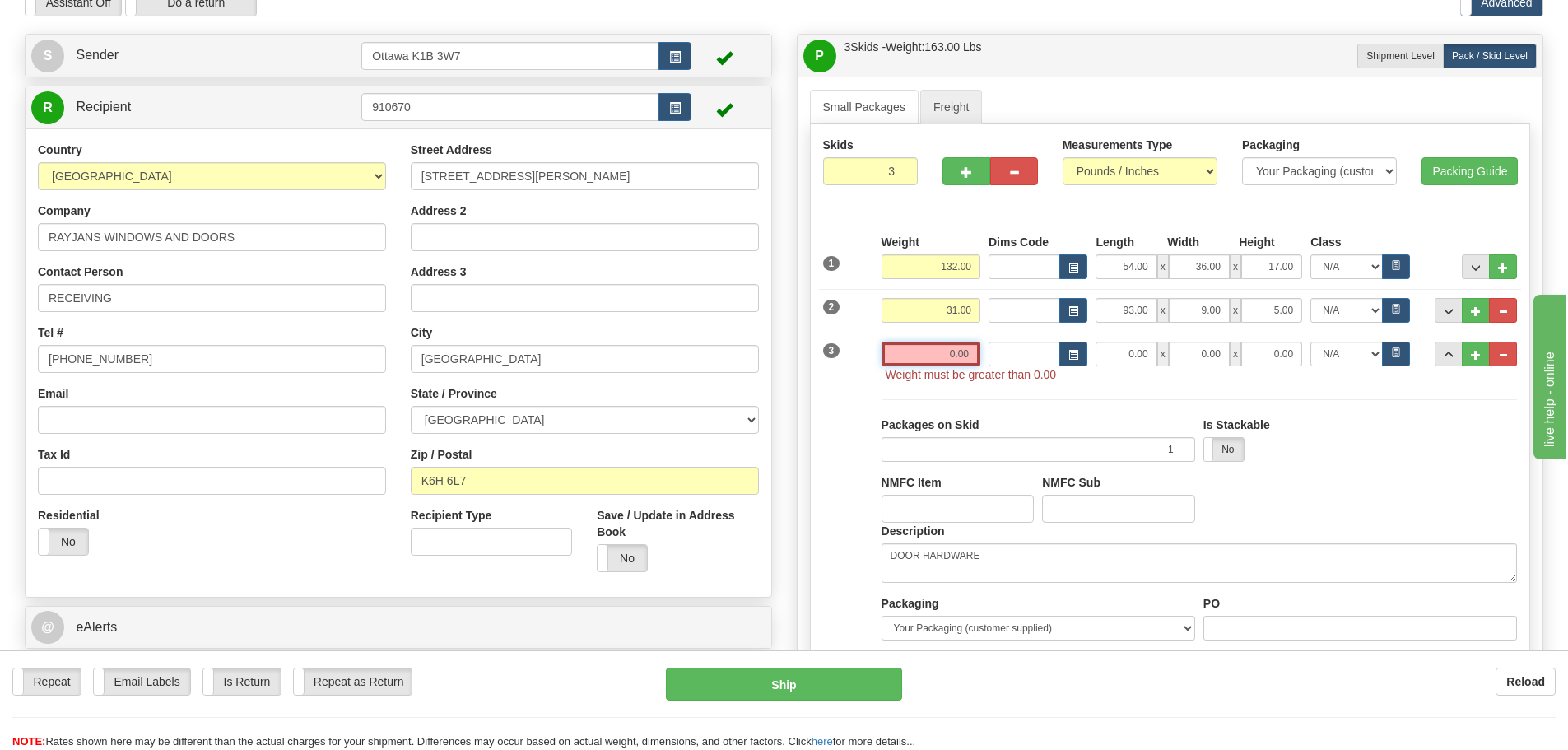
click at [925, 350] on input "0.00" at bounding box center [931, 354] width 99 height 25
type input "0.00"
click at [931, 352] on input "0.00" at bounding box center [931, 354] width 99 height 25
paste input "44.00"
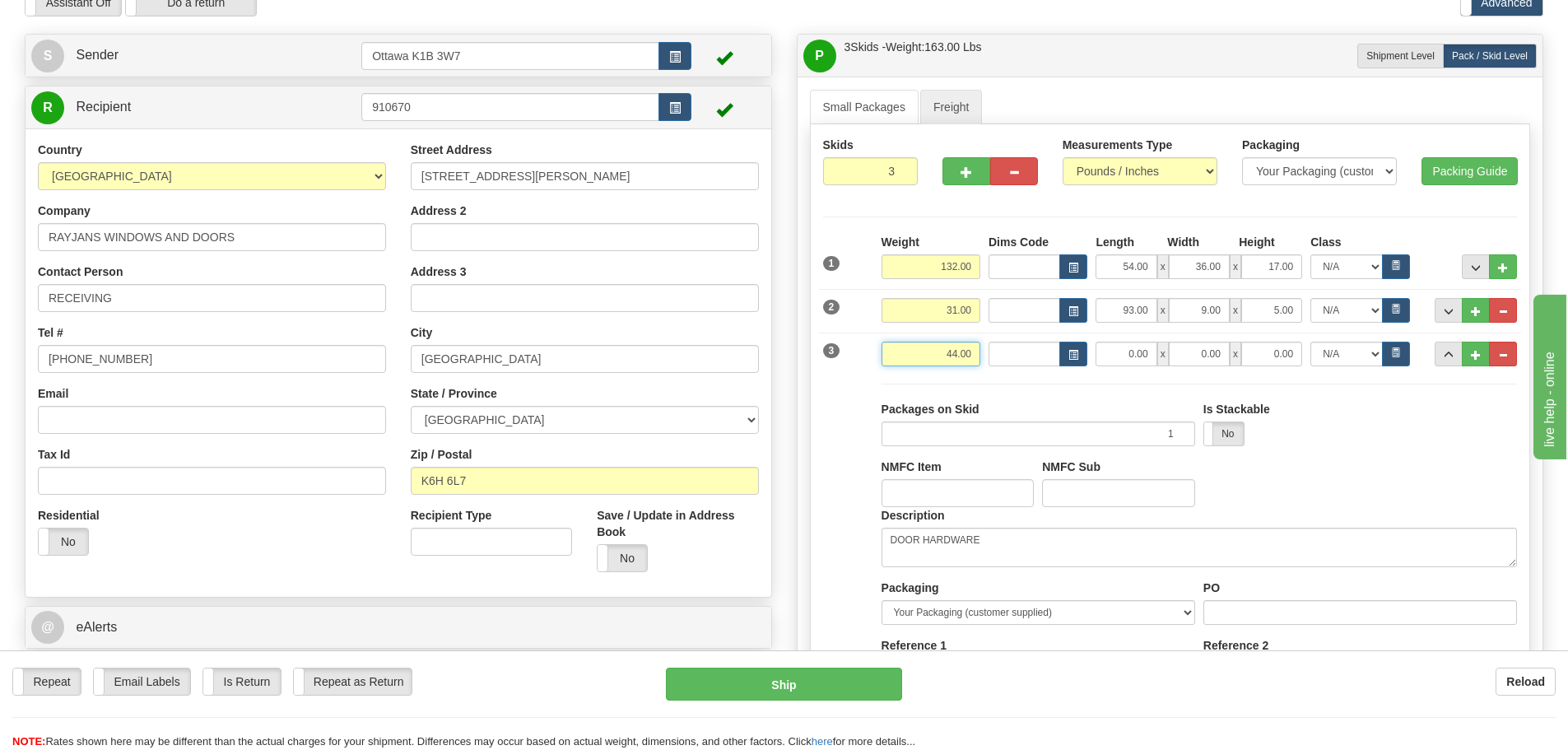
type input "44.00"
click at [1134, 360] on input "0.00" at bounding box center [1126, 354] width 61 height 25
paste input "95.00"
type input "95.00"
click at [1192, 355] on input "0.00" at bounding box center [1199, 354] width 61 height 25
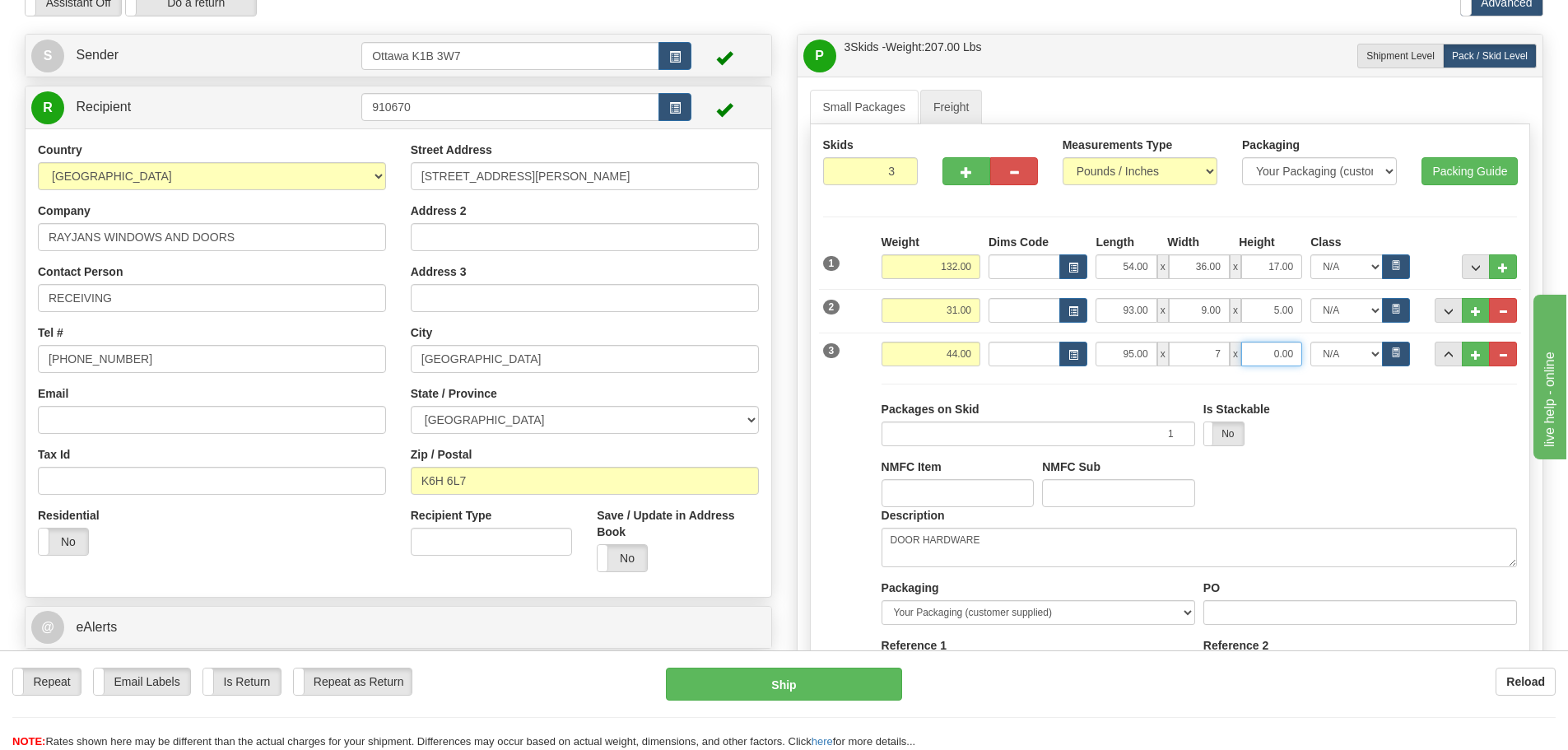
type input "7.00"
type input "5.00"
click at [1451, 363] on button "..." at bounding box center [1449, 354] width 28 height 25
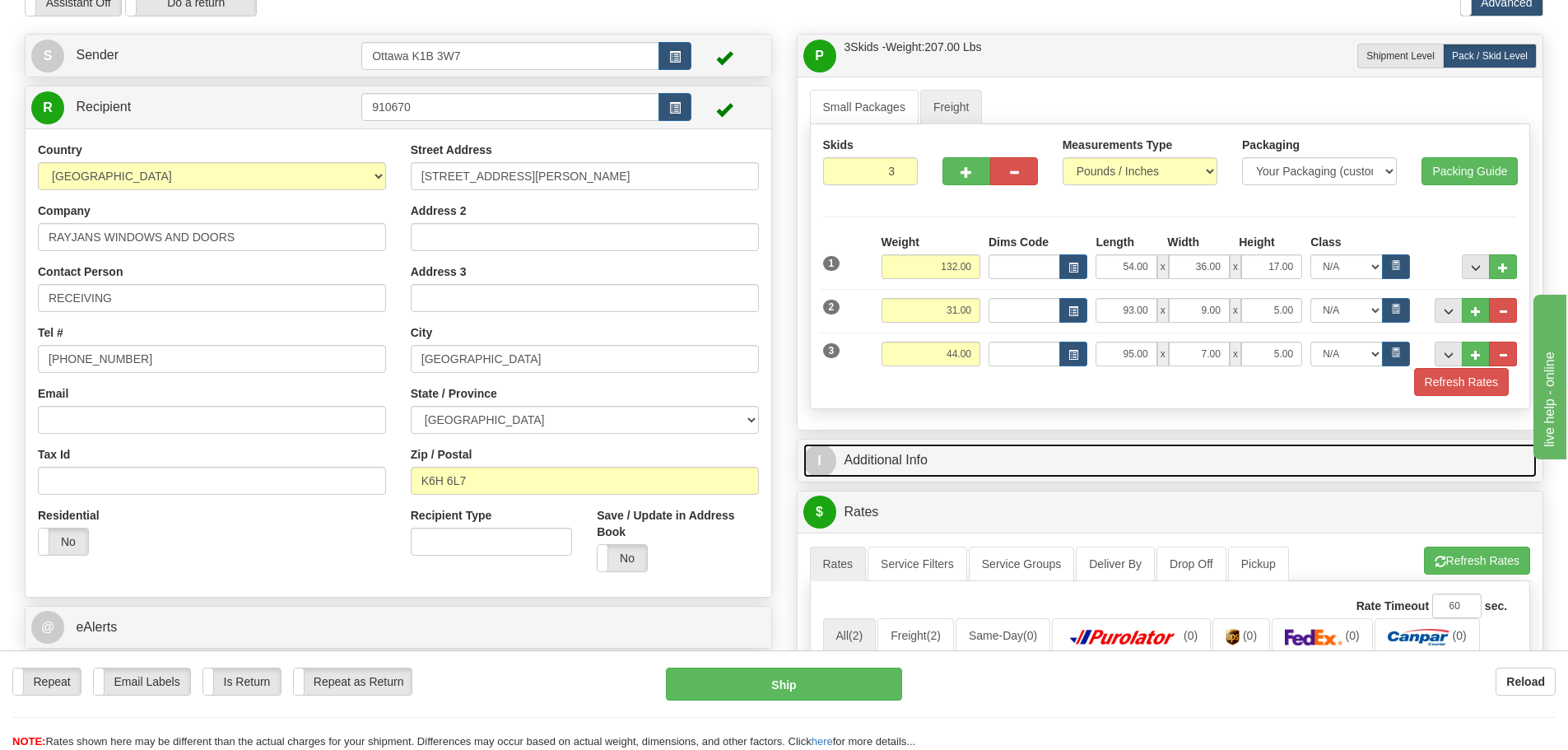
click at [1360, 470] on link "I Additional Info" at bounding box center [1170, 460] width 734 height 34
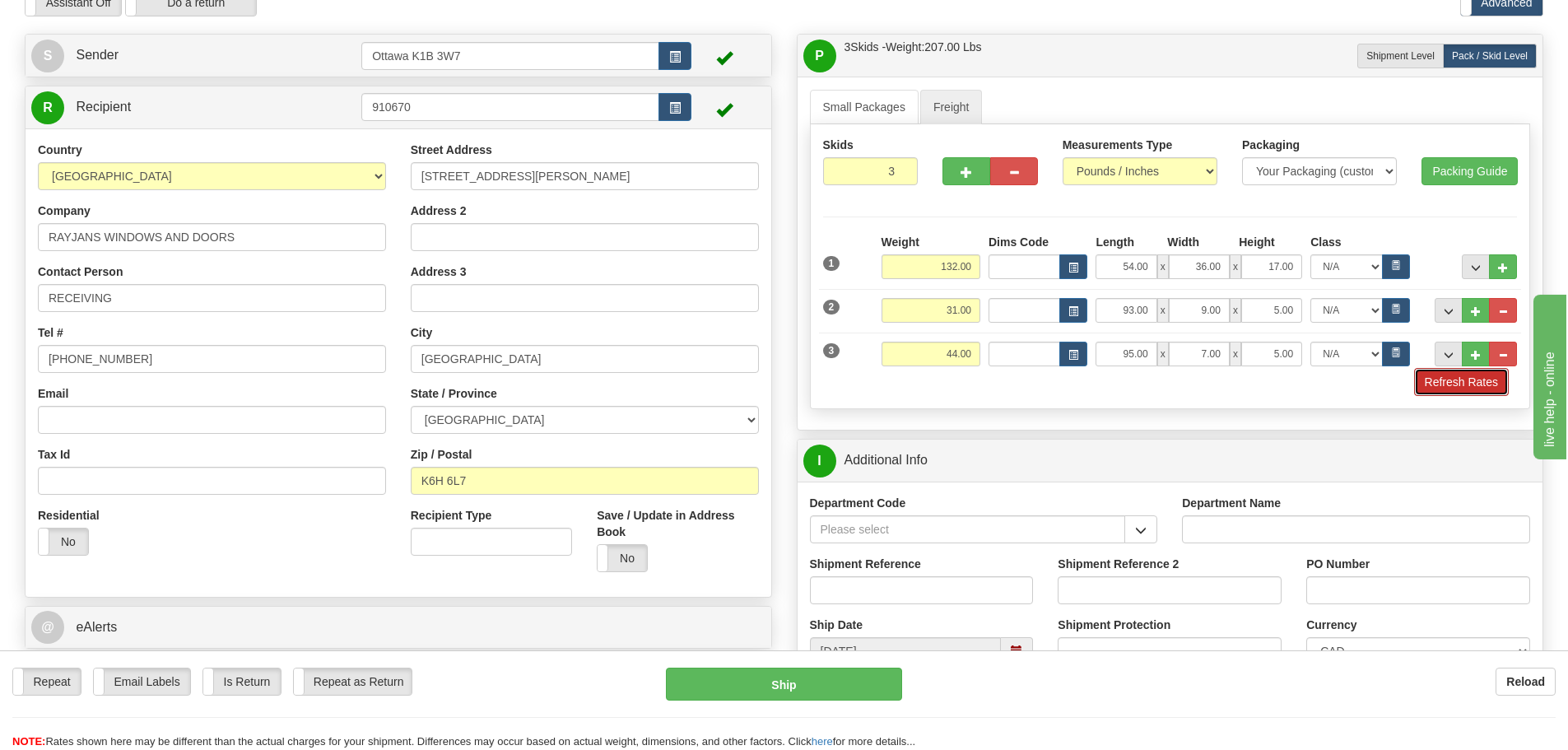
click at [1490, 382] on button "Refresh Rates" at bounding box center [1462, 382] width 95 height 28
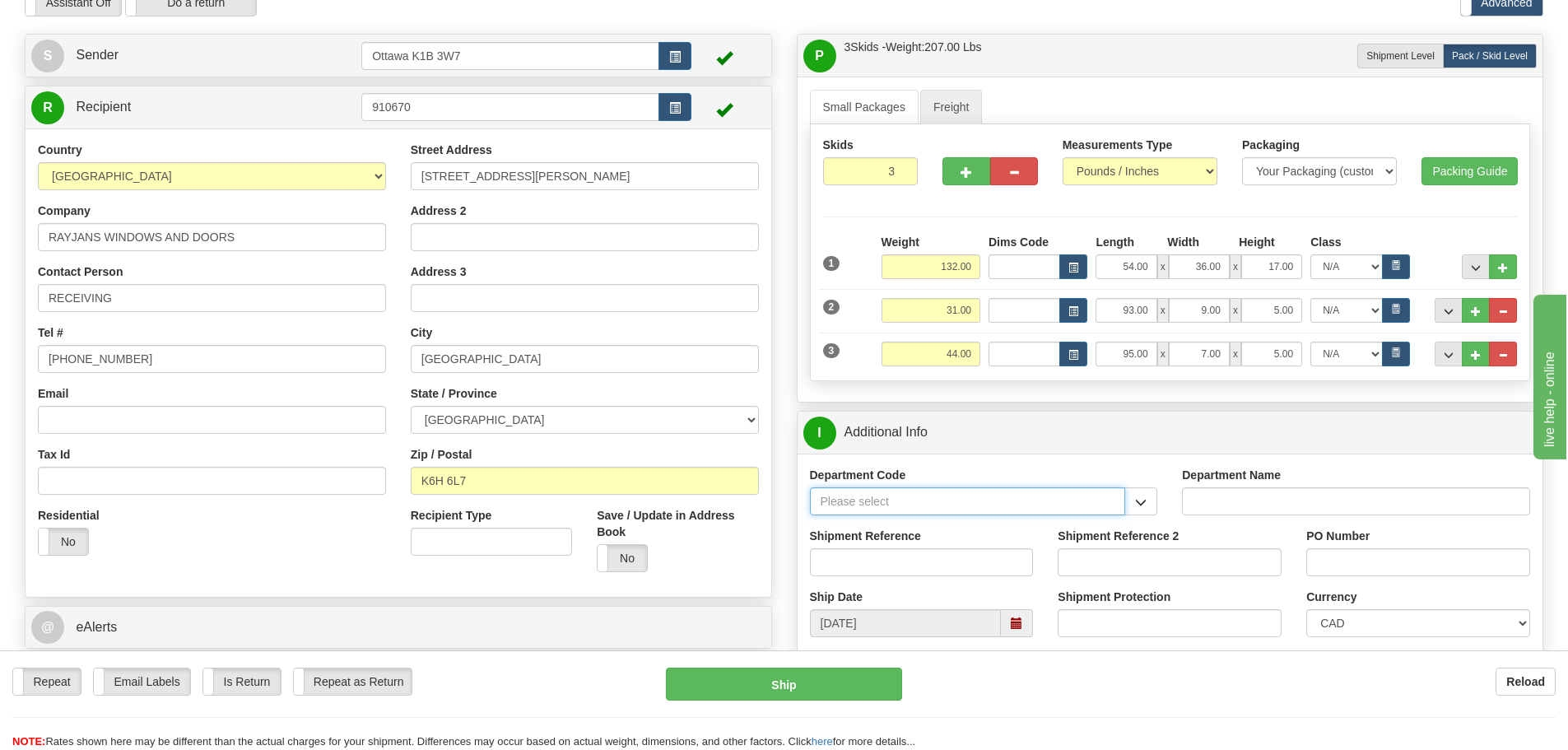
click at [982, 507] on input "Department Code" at bounding box center [968, 501] width 316 height 28
click at [1152, 513] on button "button" at bounding box center [1141, 501] width 33 height 28
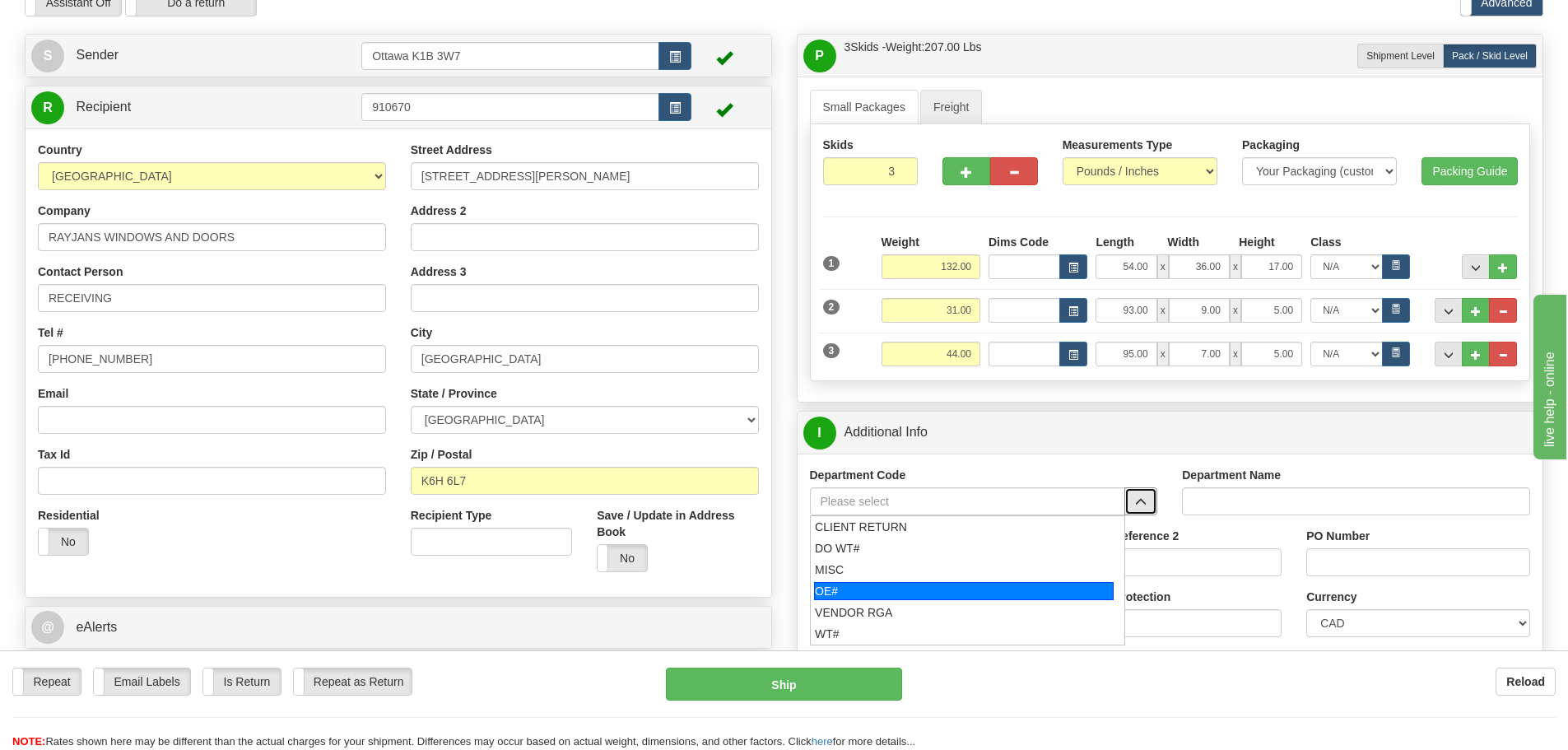
click at [925, 590] on div "OE#" at bounding box center [963, 591] width 299 height 18
type input "OE#"
type input "ORDERS"
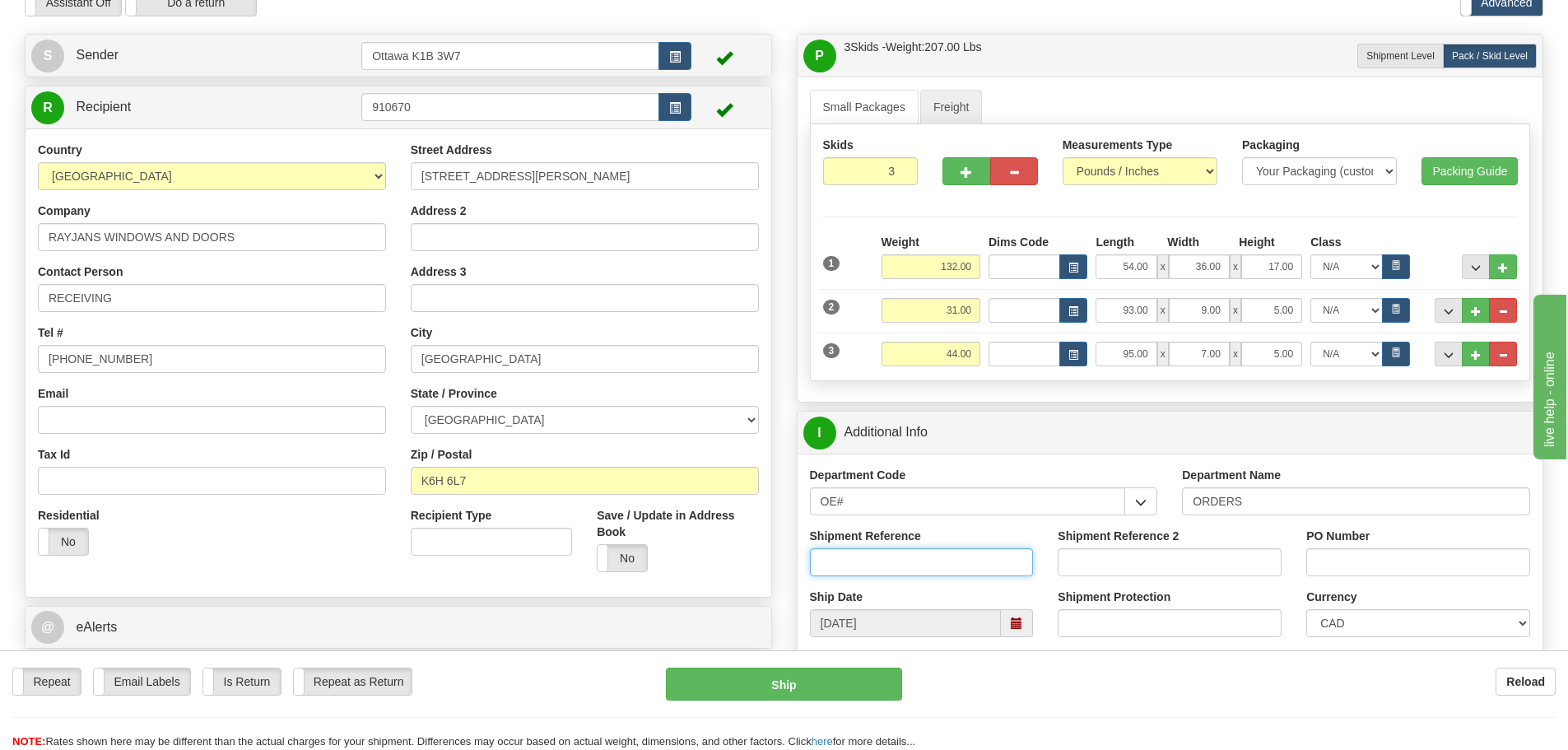
click at [885, 570] on input "Shipment Reference" at bounding box center [922, 563] width 224 height 28
type input "10202111-00"
click at [1325, 562] on input "PO Number" at bounding box center [1419, 563] width 224 height 28
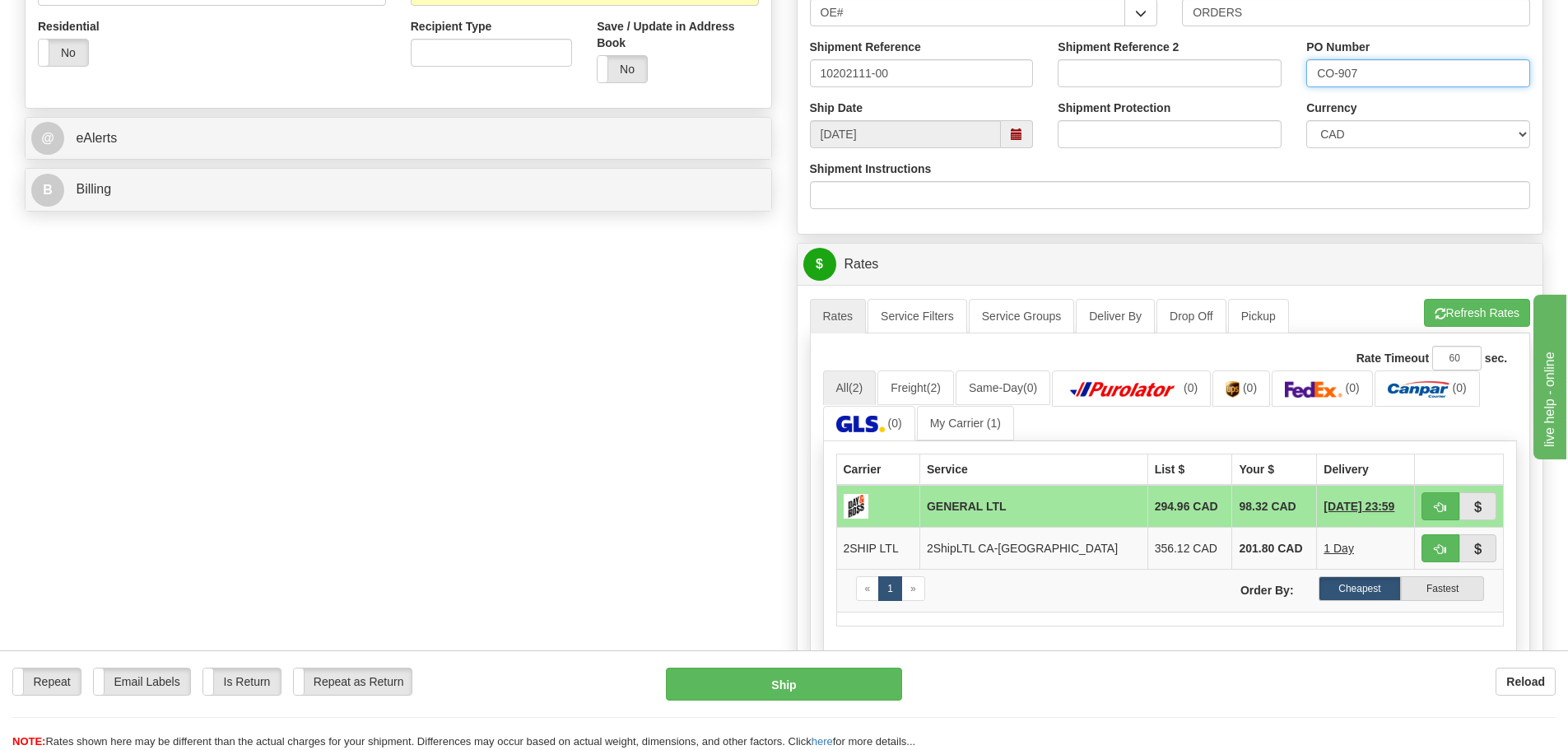
scroll to position [577, 0]
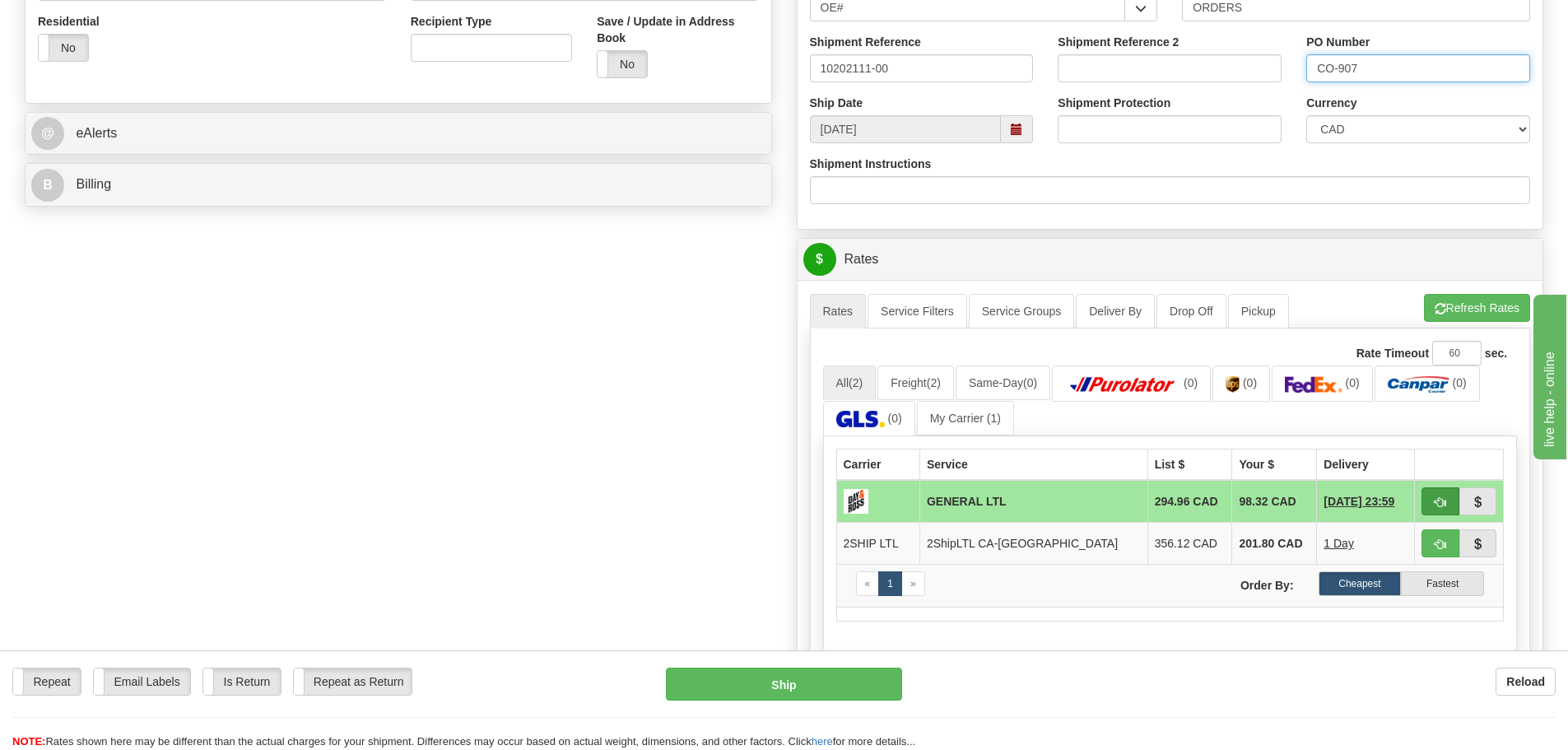
type input "CO-907"
click at [1441, 494] on button "button" at bounding box center [1440, 501] width 38 height 28
type input "GL"
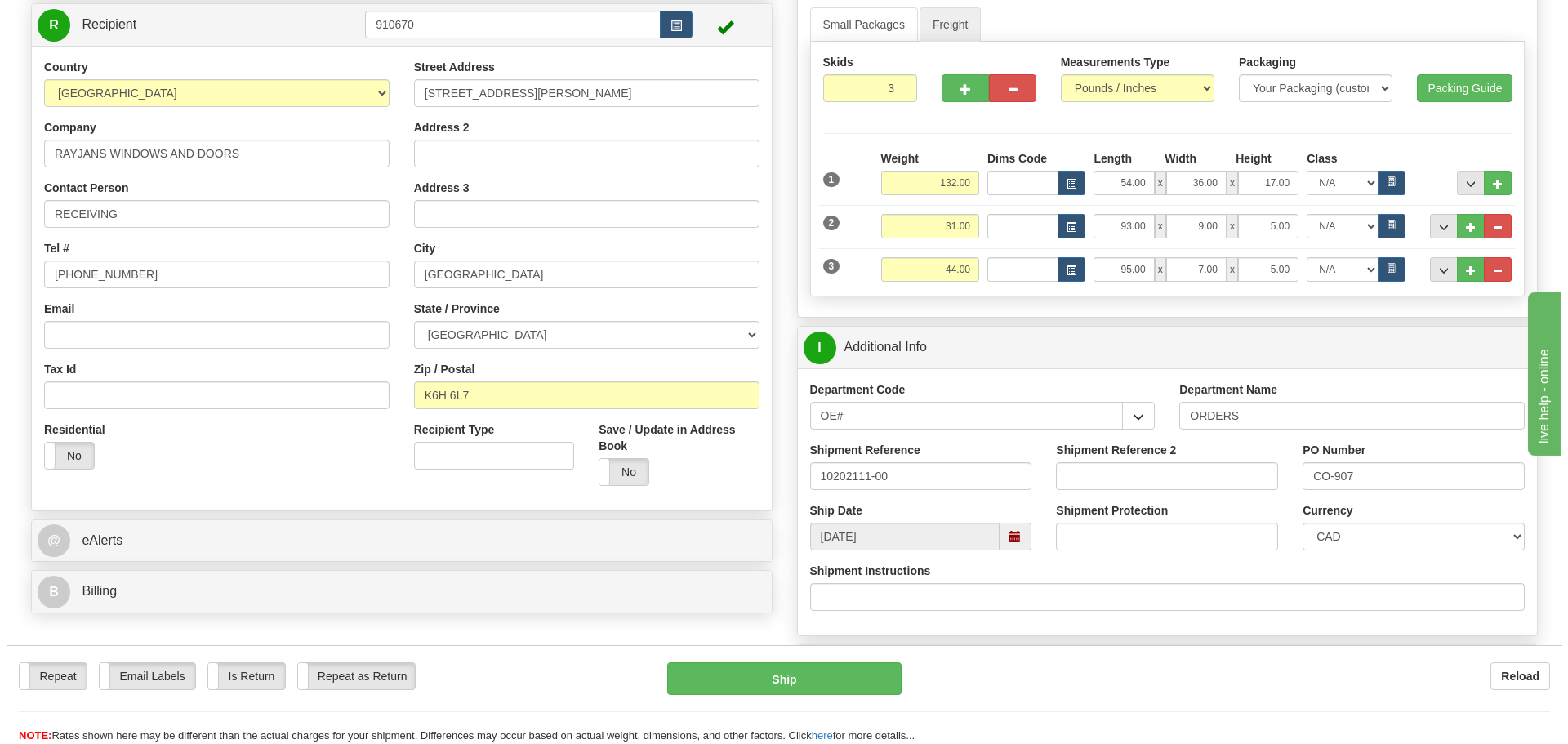
scroll to position [245, 0]
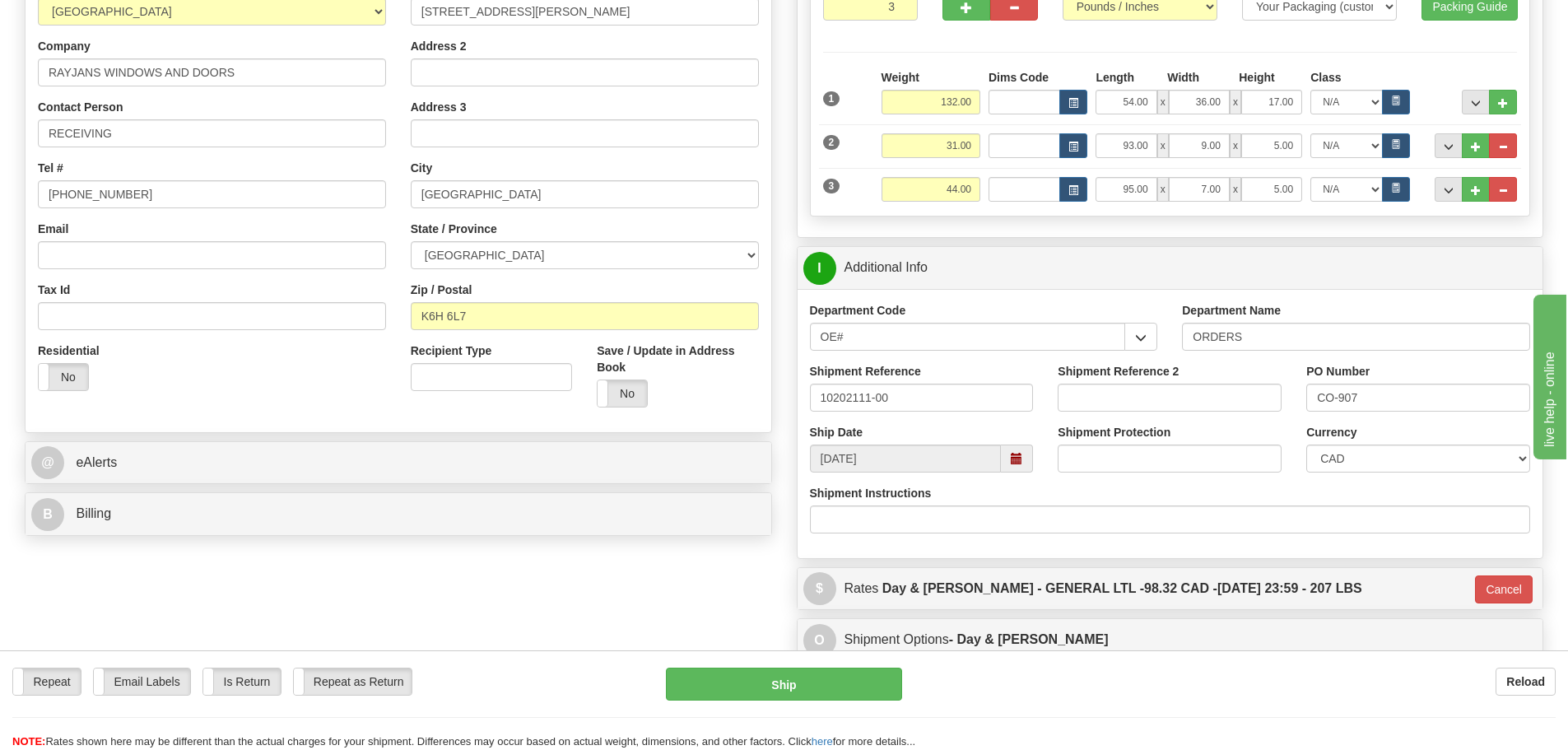
click at [750, 702] on div "Repeat Repeat Email Labels Email Labels Edit Is Return Is Return Repeat as Retu…" at bounding box center [784, 709] width 1568 height 82
click at [761, 684] on button "Ship" at bounding box center [784, 684] width 236 height 33
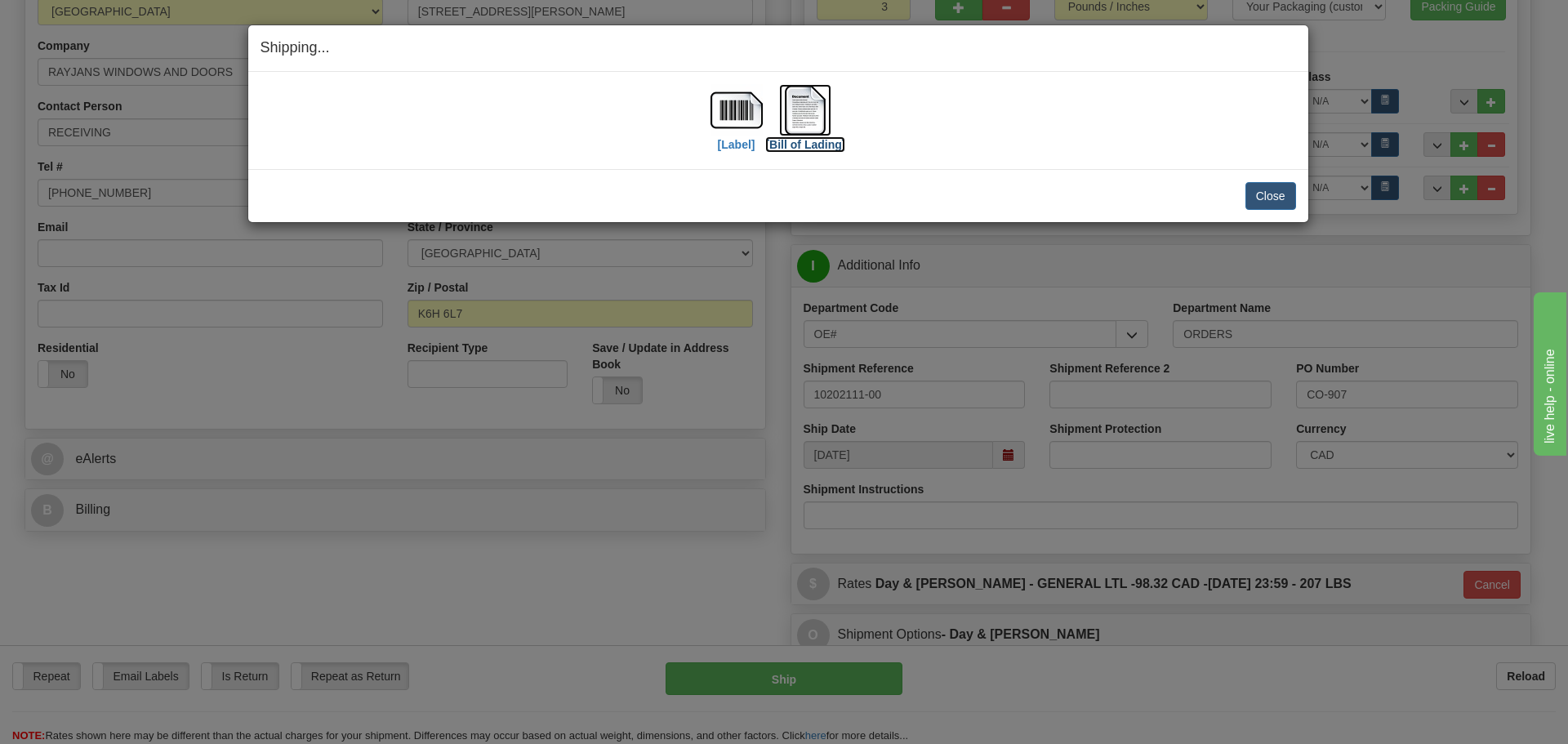
click at [776, 139] on label "[Bill of Lading]" at bounding box center [805, 144] width 80 height 16
click at [730, 143] on label "[Label]" at bounding box center [737, 144] width 38 height 16
click at [1293, 189] on button "Close" at bounding box center [1270, 196] width 50 height 27
